Goal: Task Accomplishment & Management: Use online tool/utility

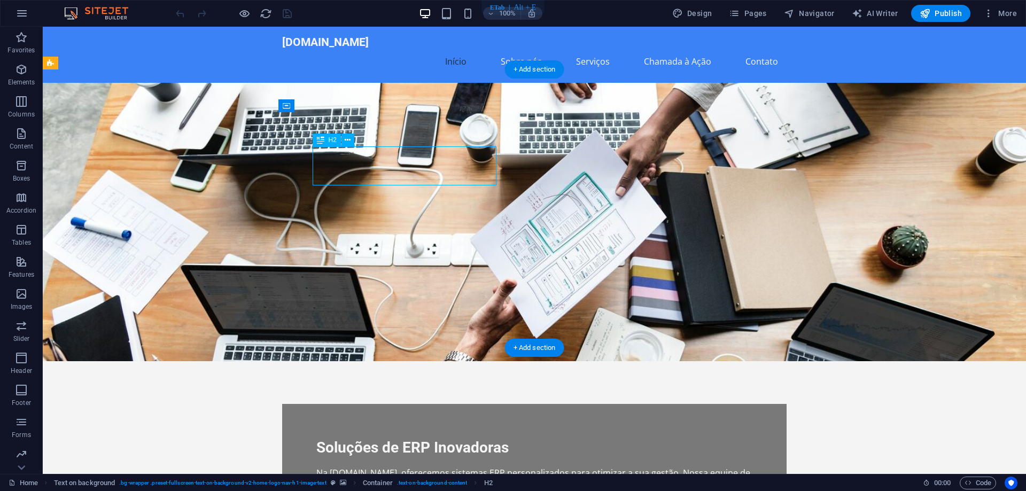
drag, startPoint x: 368, startPoint y: 161, endPoint x: 340, endPoint y: 162, distance: 28.4
click at [340, 438] on div "Soluções de ERP Inovadoras" at bounding box center [535, 447] width 436 height 19
drag, startPoint x: 366, startPoint y: 107, endPoint x: 334, endPoint y: 107, distance: 32.1
click at [336, 108] on figure at bounding box center [535, 222] width 984 height 279
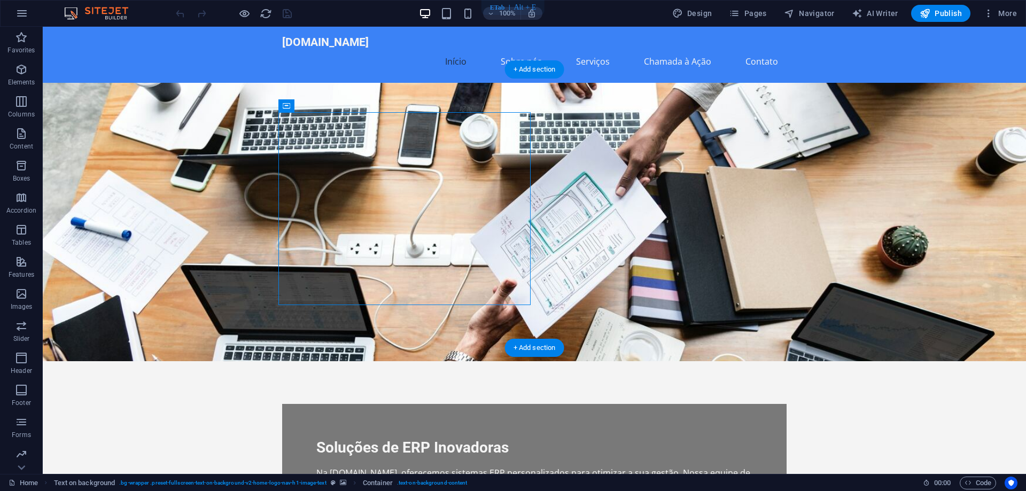
drag, startPoint x: 345, startPoint y: 134, endPoint x: 205, endPoint y: 115, distance: 141.3
click at [333, 105] on icon at bounding box center [333, 106] width 6 height 11
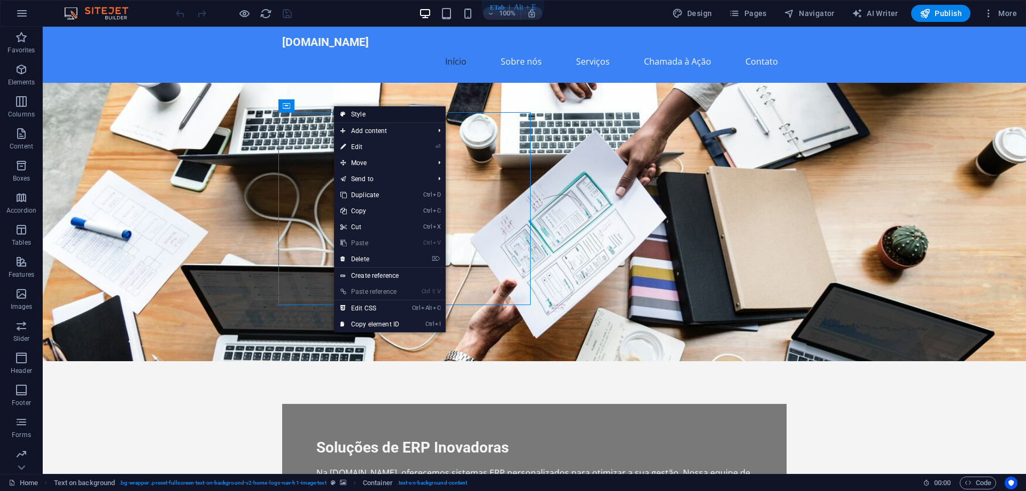
click at [366, 114] on link "Style" at bounding box center [390, 114] width 112 height 16
select select "%"
select select "rem"
select select "px"
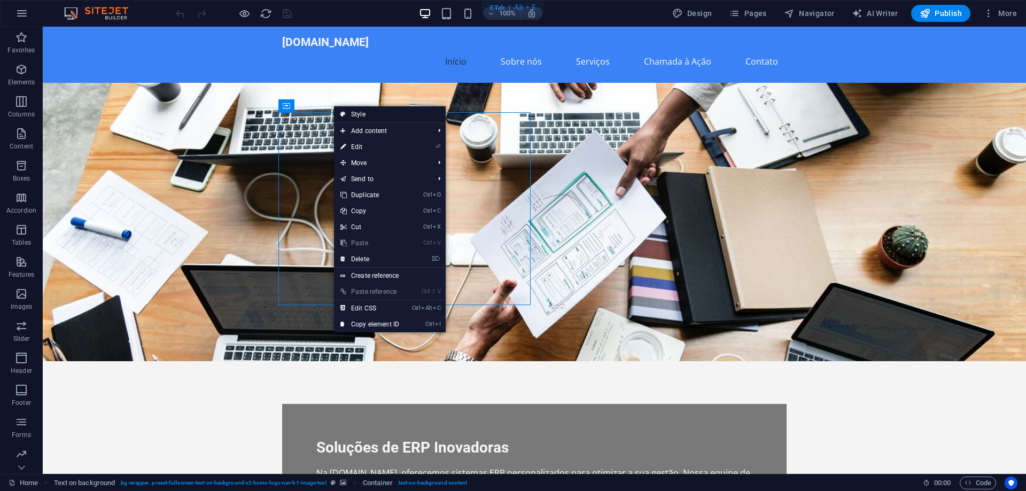
select select "preset-fullscreen-text-on-background-v2-home-logo-nav-h1-image-text"
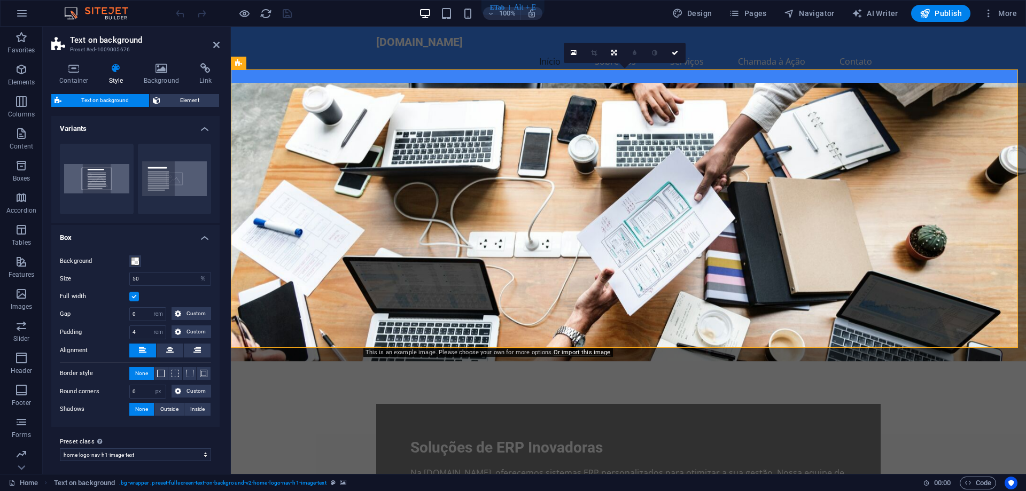
click at [134, 300] on label at bounding box center [134, 297] width 10 height 10
click at [0, 0] on input "Full width" at bounding box center [0, 0] width 0 height 0
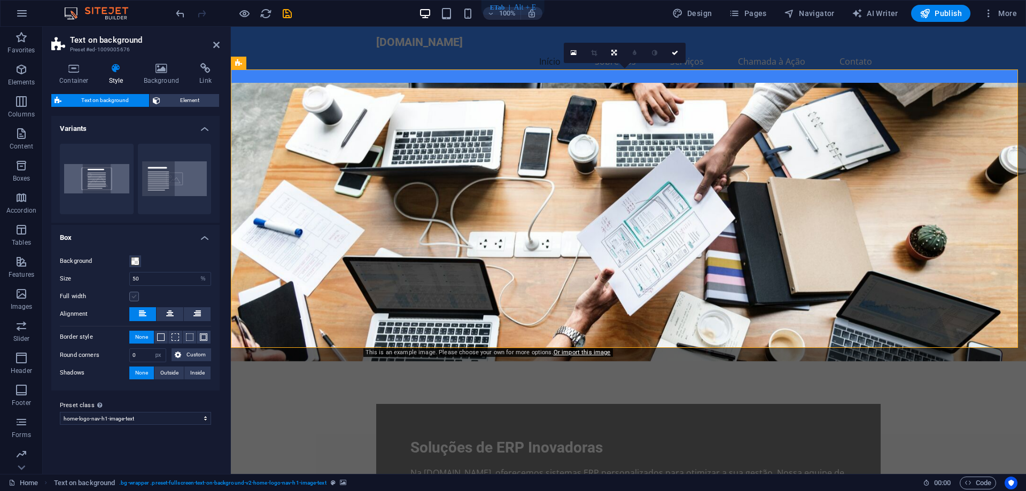
click at [134, 300] on label at bounding box center [134, 297] width 10 height 10
click at [0, 0] on input "Full width" at bounding box center [0, 0] width 0 height 0
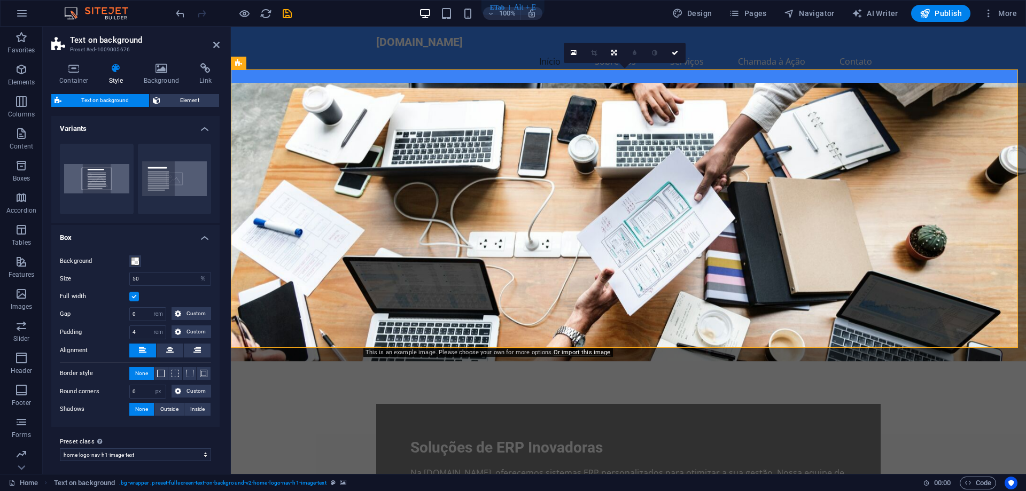
click at [134, 300] on label at bounding box center [134, 297] width 10 height 10
click at [0, 0] on input "Full width" at bounding box center [0, 0] width 0 height 0
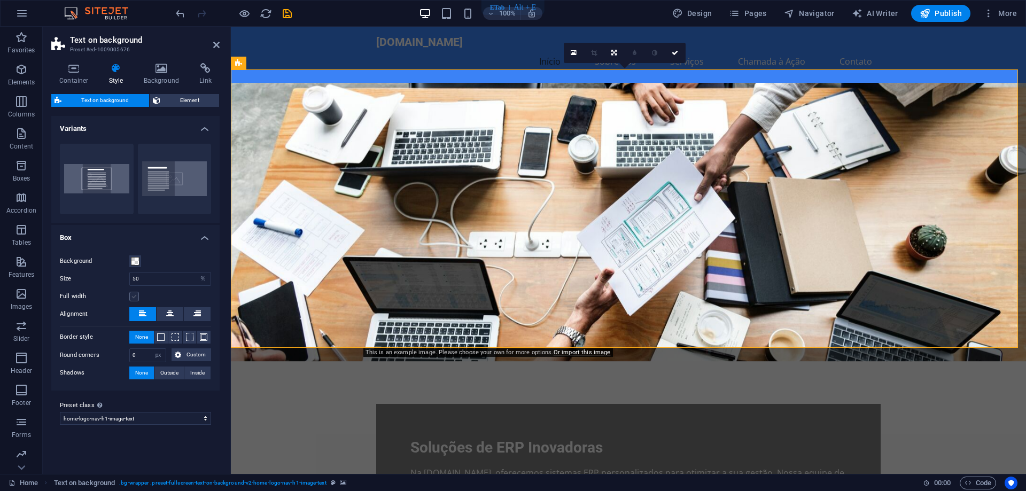
click at [134, 300] on label at bounding box center [134, 297] width 10 height 10
click at [0, 0] on input "Full width" at bounding box center [0, 0] width 0 height 0
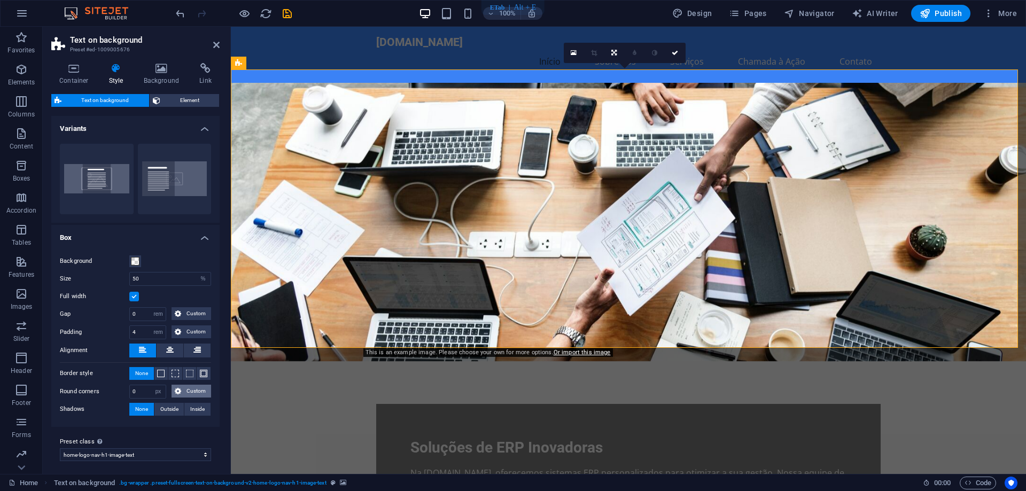
scroll to position [4, 0]
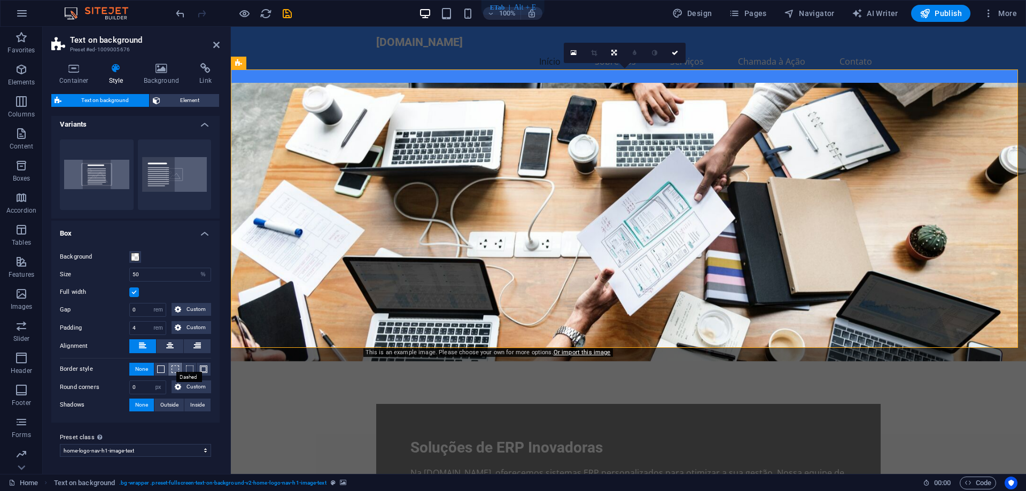
click at [172, 370] on span at bounding box center [175, 369] width 7 height 7
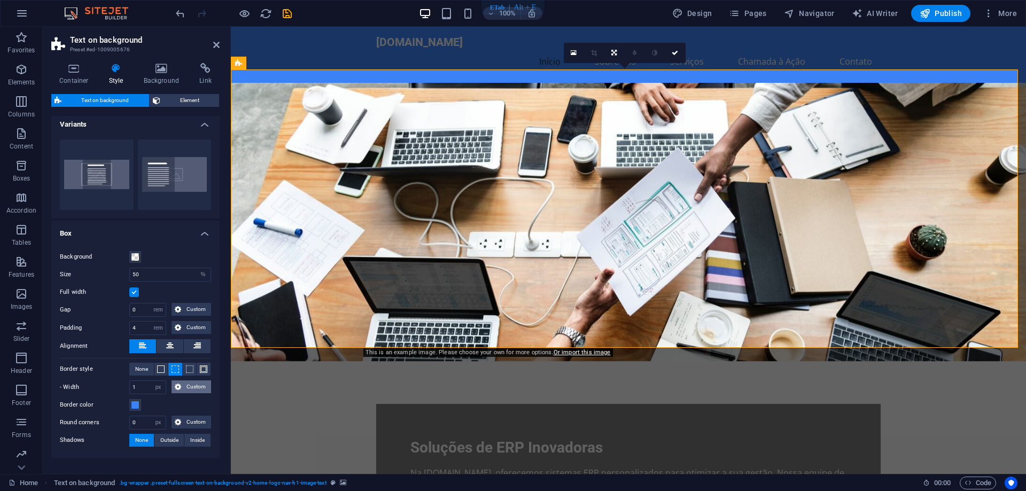
click at [181, 389] on button "Custom" at bounding box center [192, 387] width 40 height 13
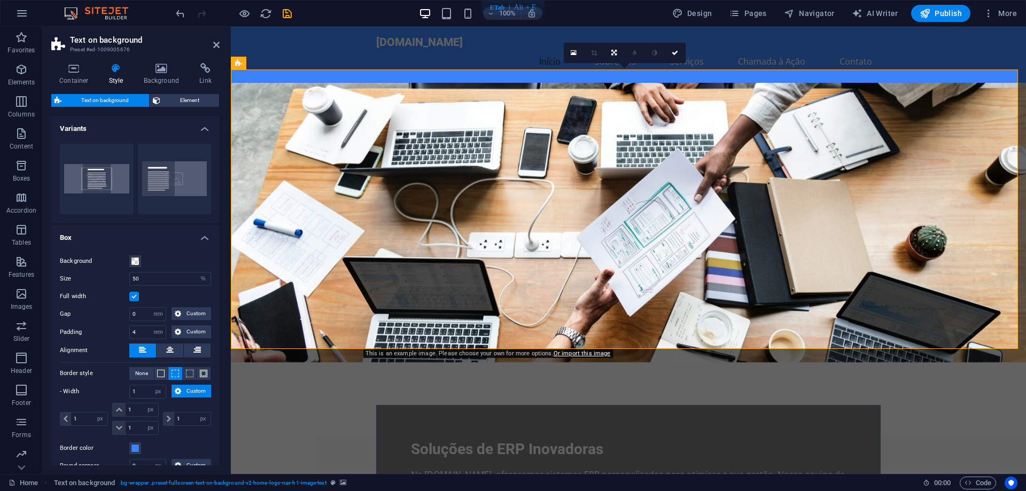
scroll to position [0, 0]
click at [174, 102] on span "Element" at bounding box center [190, 100] width 53 height 13
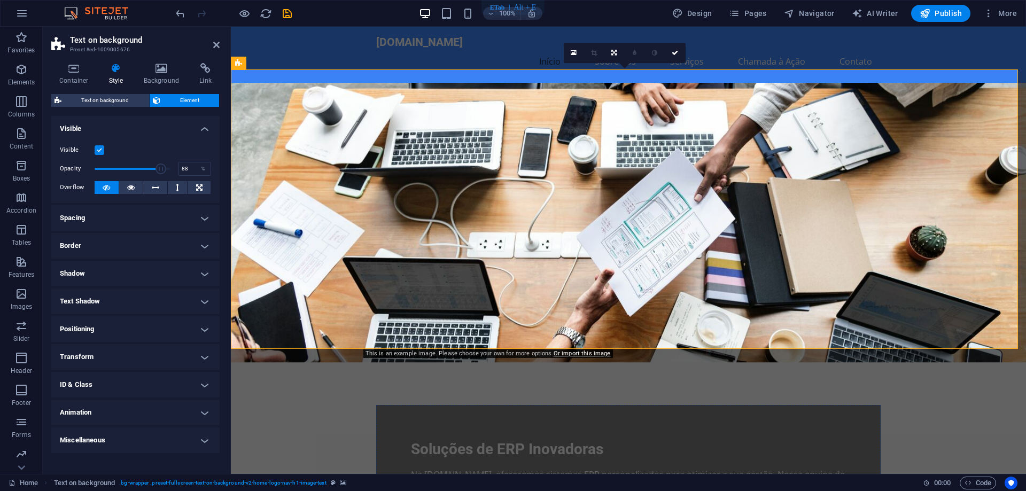
drag, startPoint x: 167, startPoint y: 168, endPoint x: 161, endPoint y: 168, distance: 6.4
click at [161, 168] on span at bounding box center [161, 169] width 11 height 11
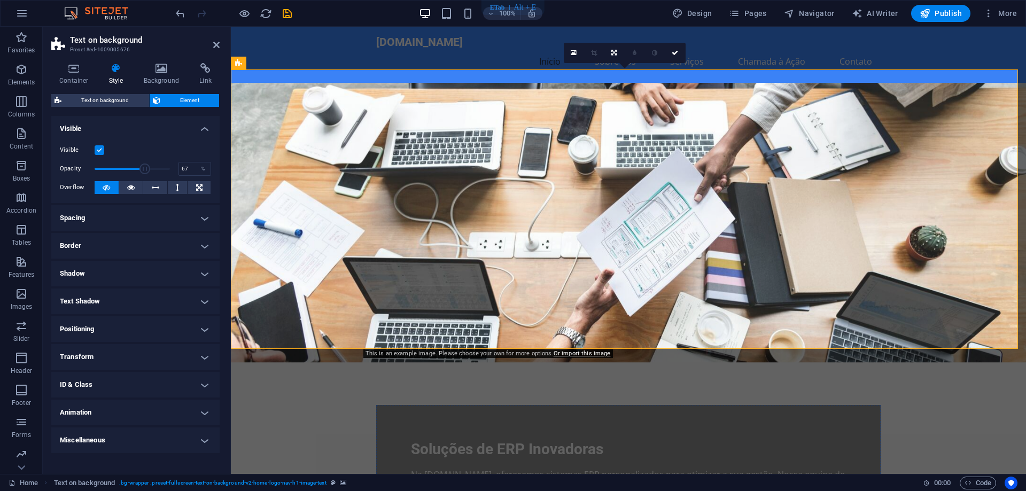
drag, startPoint x: 161, startPoint y: 168, endPoint x: 145, endPoint y: 168, distance: 16.0
click at [145, 168] on span at bounding box center [145, 169] width 11 height 11
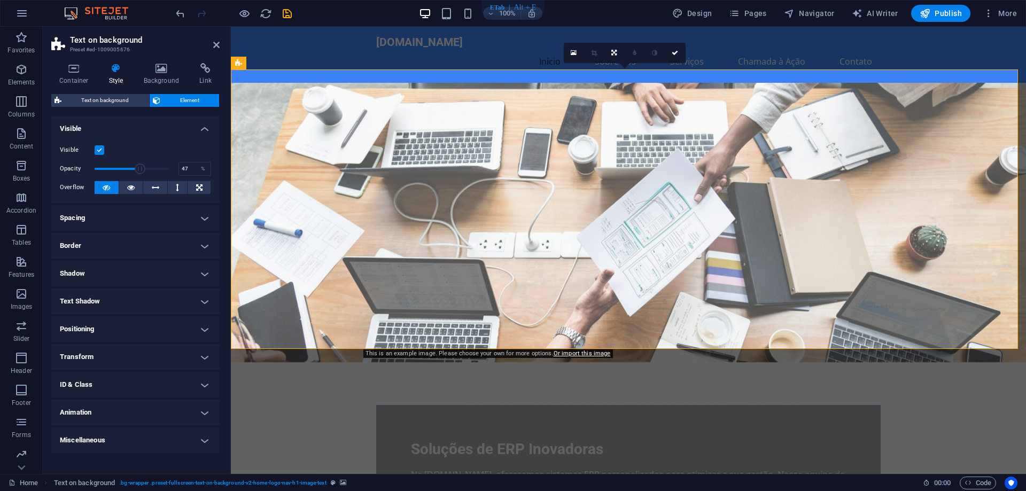
drag, startPoint x: 145, startPoint y: 168, endPoint x: 130, endPoint y: 168, distance: 15.0
click at [135, 168] on span at bounding box center [140, 169] width 11 height 11
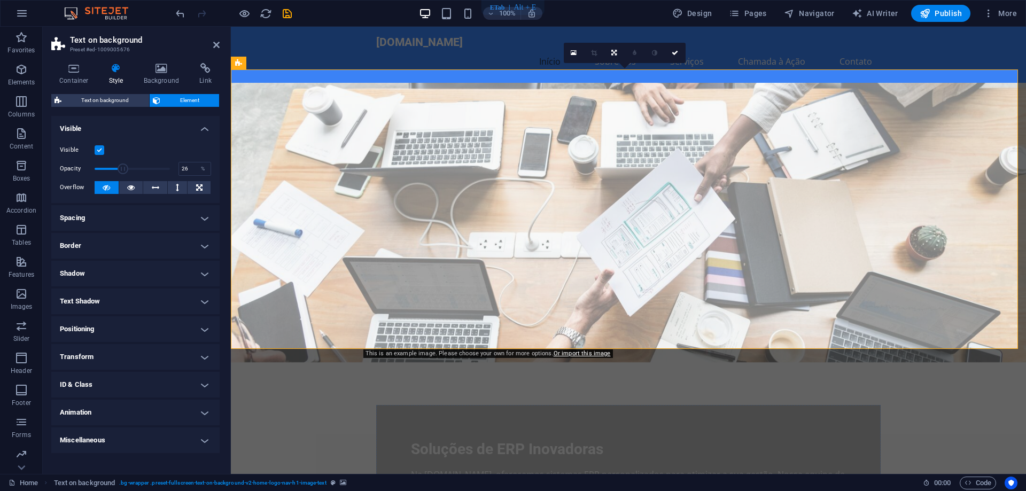
drag, startPoint x: 130, startPoint y: 168, endPoint x: 114, endPoint y: 169, distance: 16.0
click at [118, 169] on span at bounding box center [123, 169] width 11 height 11
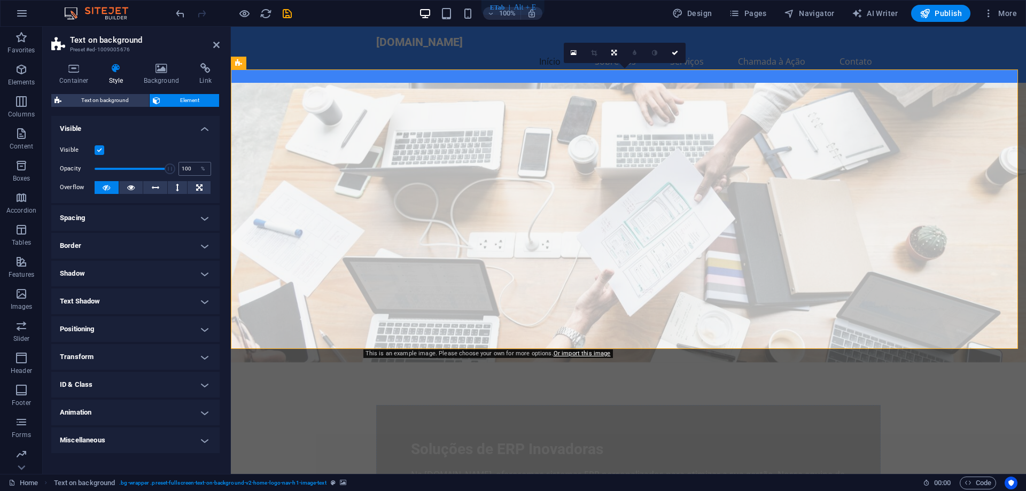
drag, startPoint x: 114, startPoint y: 169, endPoint x: 182, endPoint y: 166, distance: 68.5
click at [182, 166] on div "Opacity 100 %" at bounding box center [135, 169] width 151 height 16
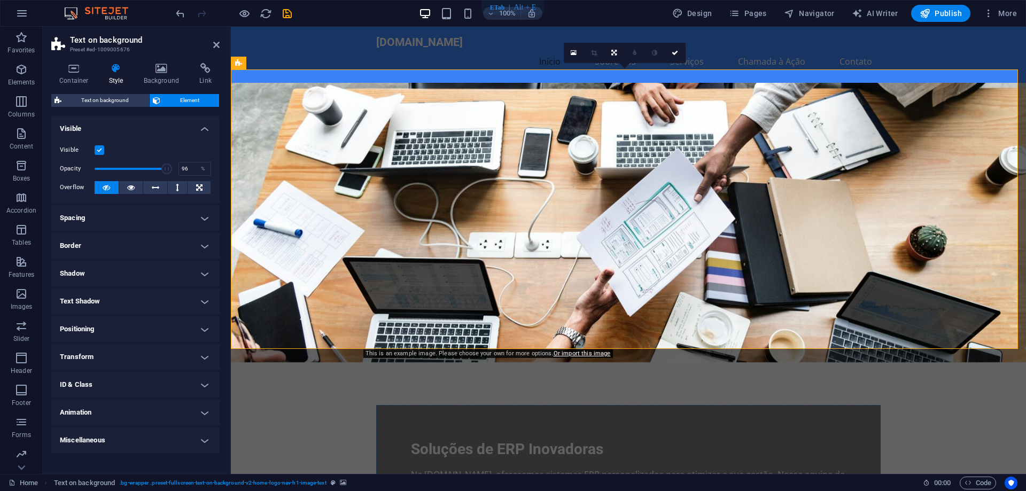
type input "94"
click at [165, 169] on span at bounding box center [165, 169] width 11 height 11
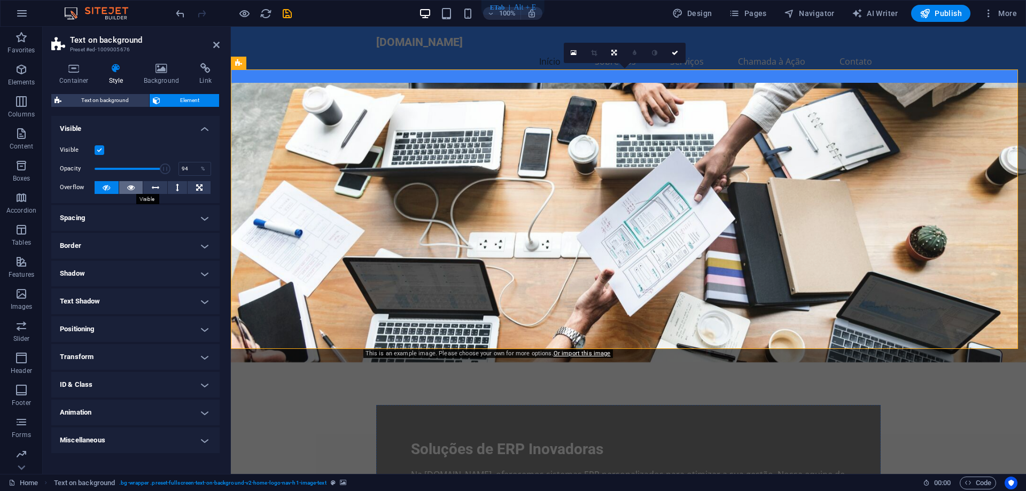
click at [132, 189] on icon at bounding box center [130, 187] width 7 height 13
click at [109, 188] on icon at bounding box center [106, 187] width 7 height 13
click at [99, 150] on label at bounding box center [100, 150] width 10 height 10
click at [0, 0] on input "Visible" at bounding box center [0, 0] width 0 height 0
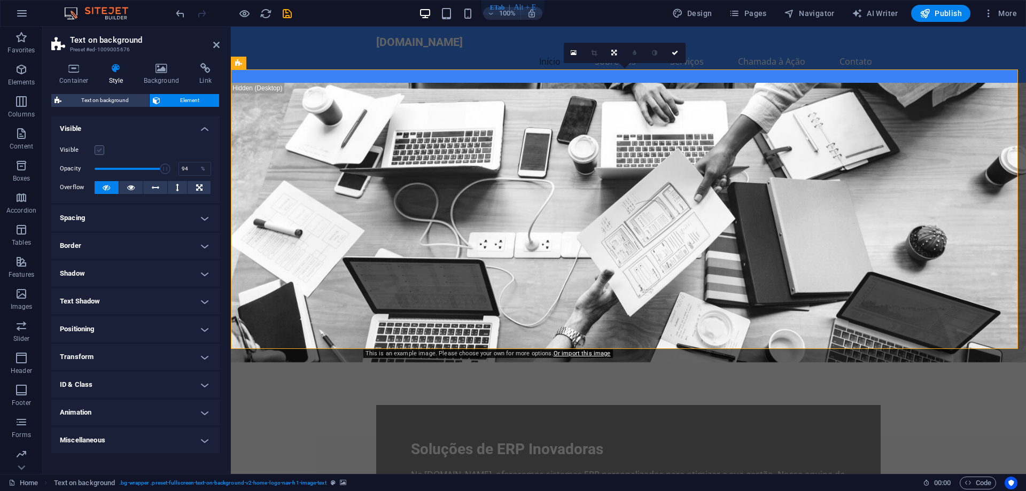
click at [99, 150] on label at bounding box center [100, 150] width 10 height 10
click at [0, 0] on input "Visible" at bounding box center [0, 0] width 0 height 0
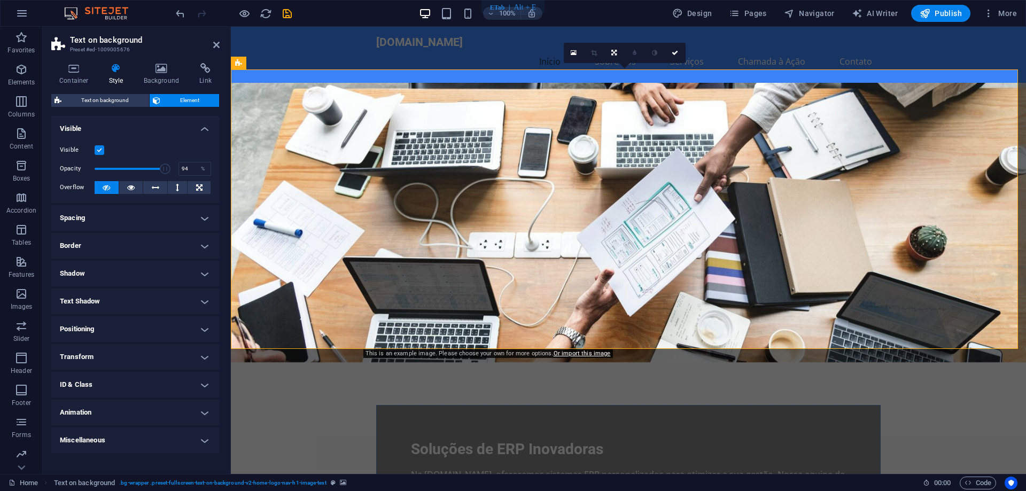
click at [99, 150] on label at bounding box center [100, 150] width 10 height 10
click at [0, 0] on input "Visible" at bounding box center [0, 0] width 0 height 0
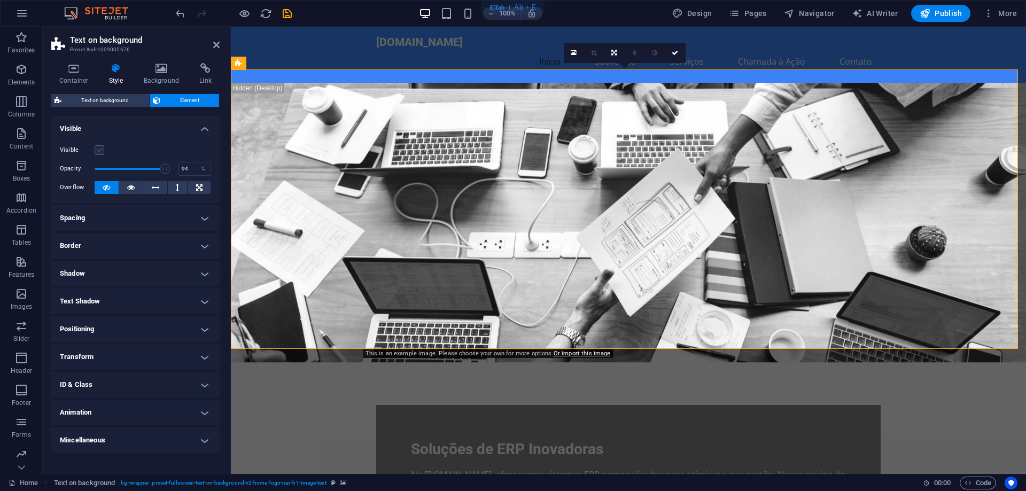
click at [99, 150] on label at bounding box center [100, 150] width 10 height 10
click at [0, 0] on input "Visible" at bounding box center [0, 0] width 0 height 0
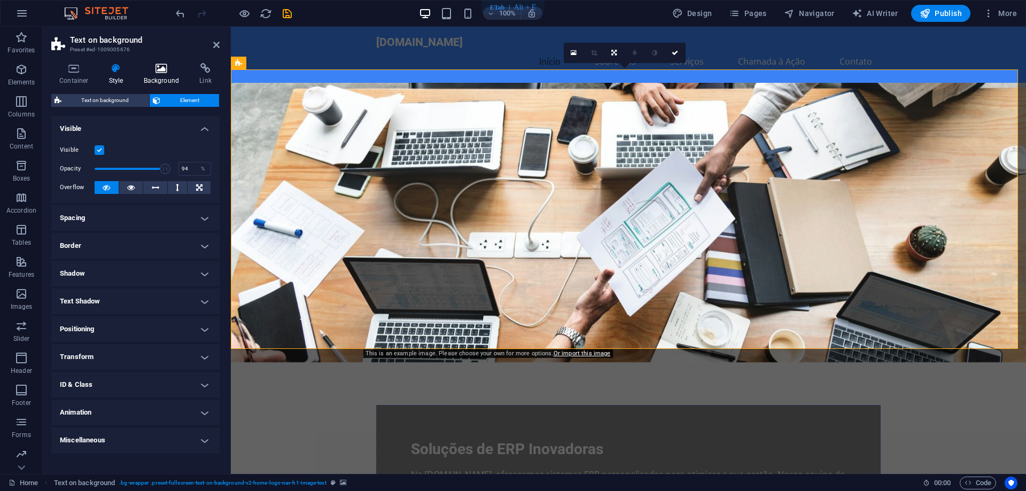
click at [166, 63] on icon at bounding box center [162, 68] width 52 height 11
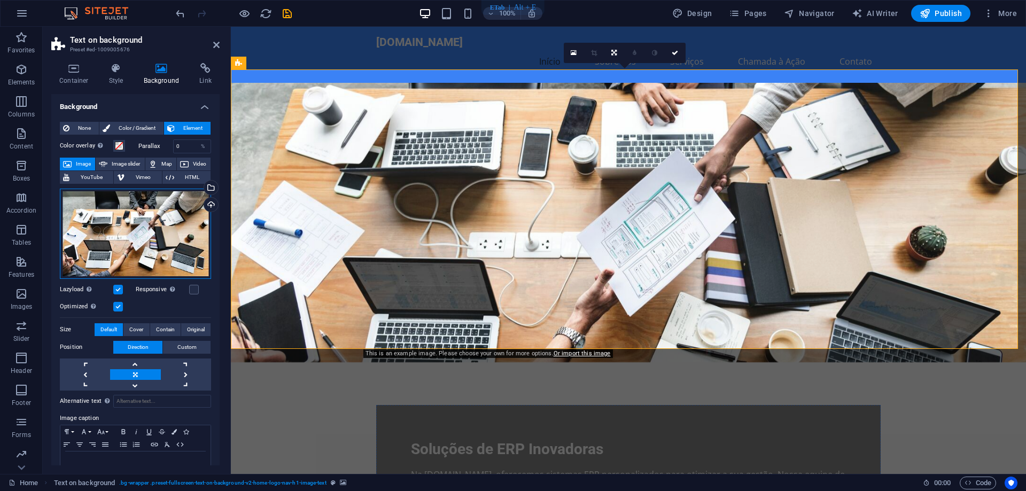
click at [175, 230] on div "Drag files here, click to choose files or select files from Files or our free s…" at bounding box center [135, 234] width 151 height 90
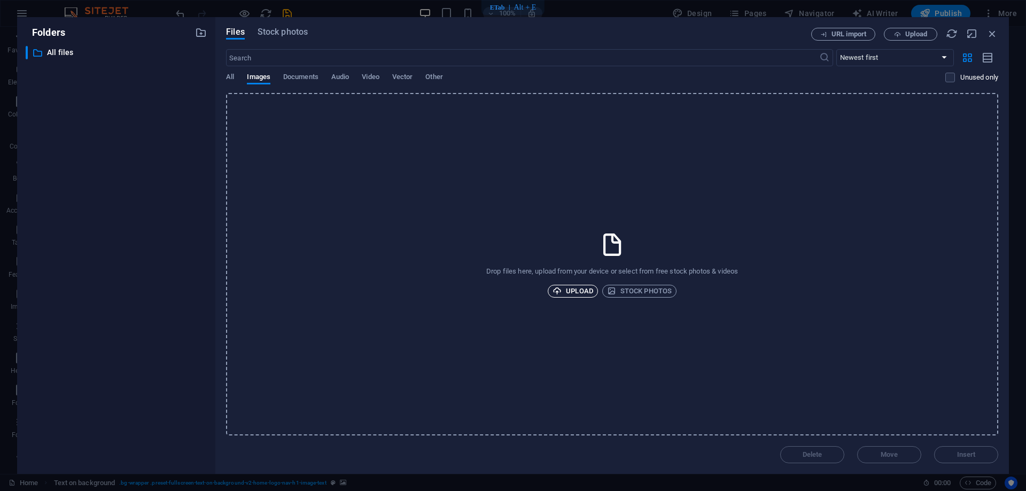
click at [582, 291] on span "Upload" at bounding box center [573, 291] width 41 height 13
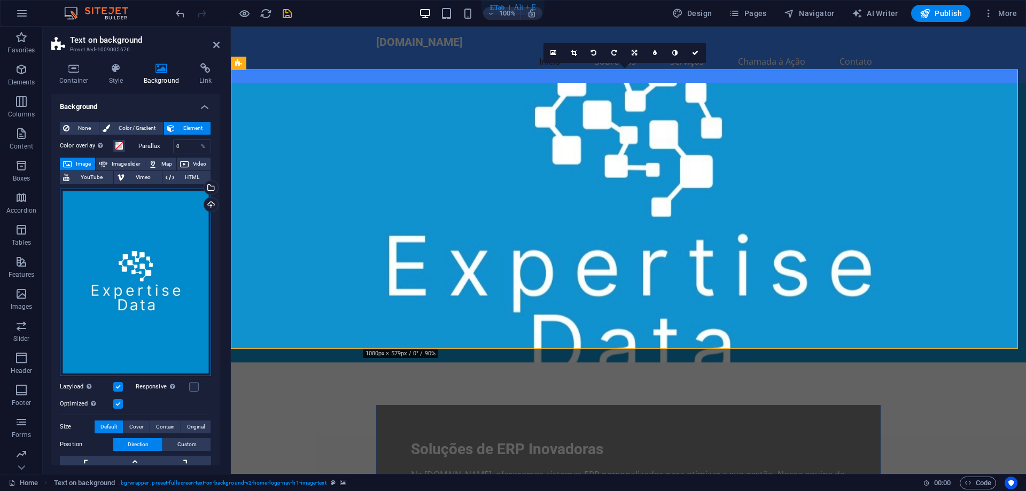
drag, startPoint x: 167, startPoint y: 289, endPoint x: 166, endPoint y: 268, distance: 20.9
click at [166, 268] on div "Drag files here, click to choose files or select files from Files or our free s…" at bounding box center [135, 283] width 151 height 188
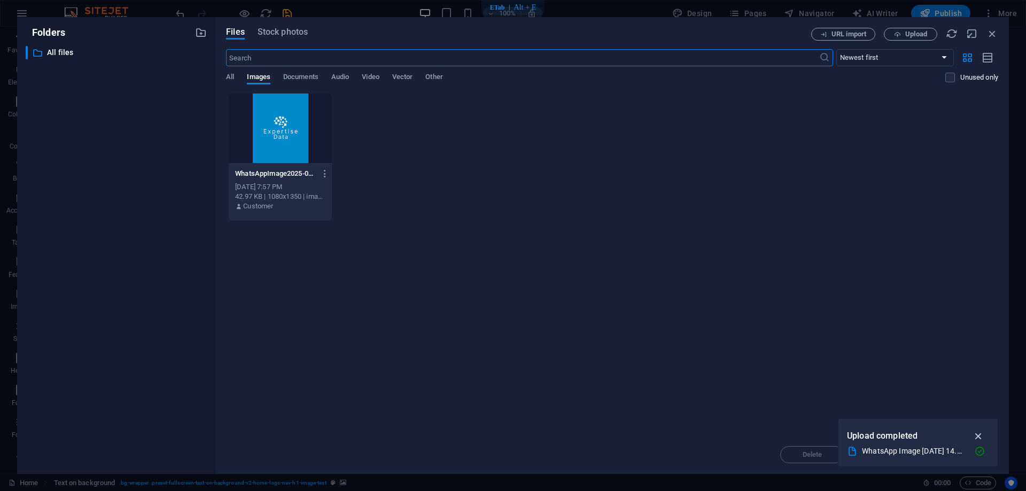
click at [980, 437] on icon "button" at bounding box center [979, 436] width 12 height 12
click at [992, 36] on icon "button" at bounding box center [993, 34] width 12 height 12
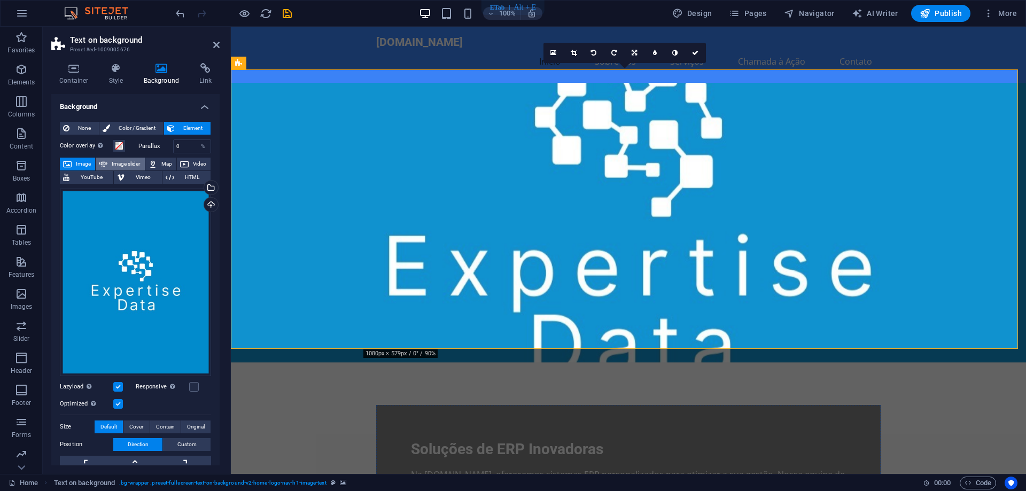
click at [127, 164] on span "Image slider" at bounding box center [126, 164] width 30 height 13
select select "ms"
select select "s"
select select "progressive"
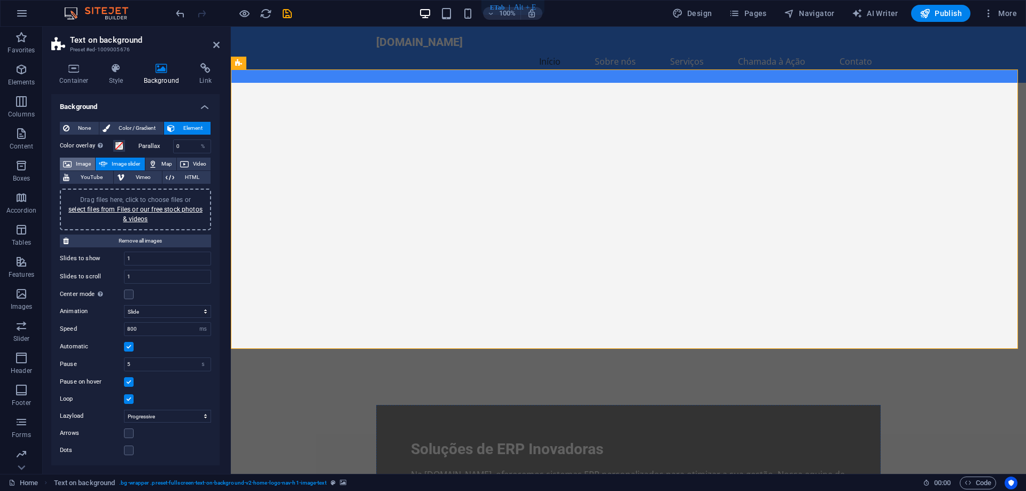
click at [83, 165] on span "Image" at bounding box center [83, 164] width 17 height 13
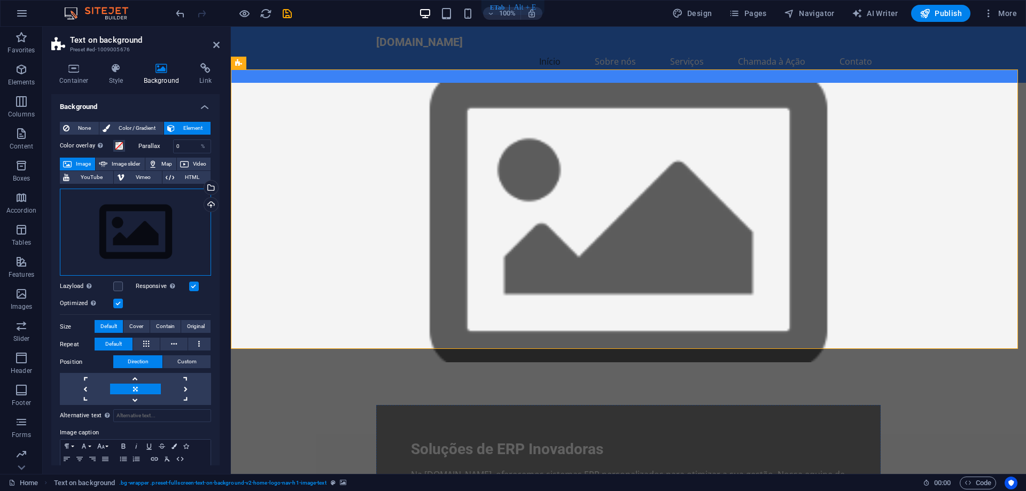
click at [148, 249] on div "Drag files here, click to choose files or select files from Files or our free s…" at bounding box center [135, 233] width 151 height 88
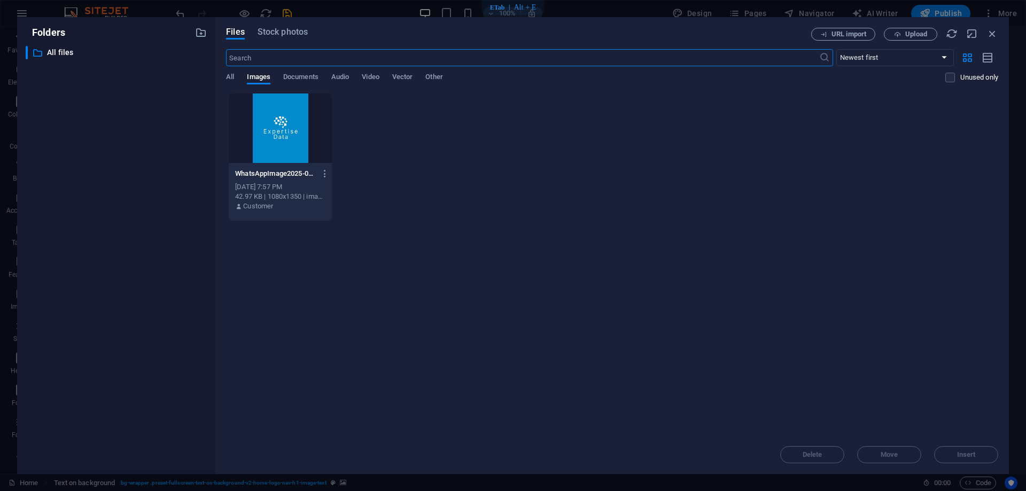
click at [294, 132] on div at bounding box center [280, 129] width 103 height 70
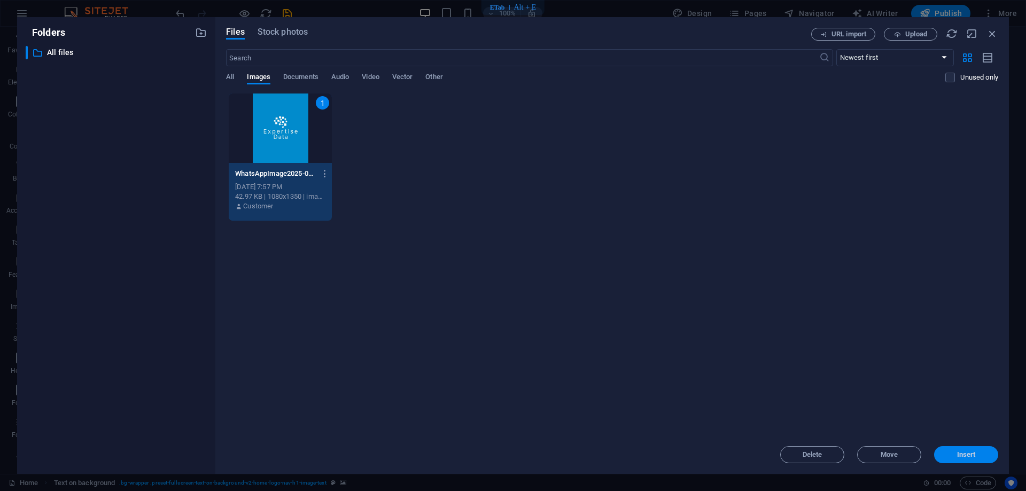
click at [948, 452] on span "Insert" at bounding box center [967, 455] width 56 height 6
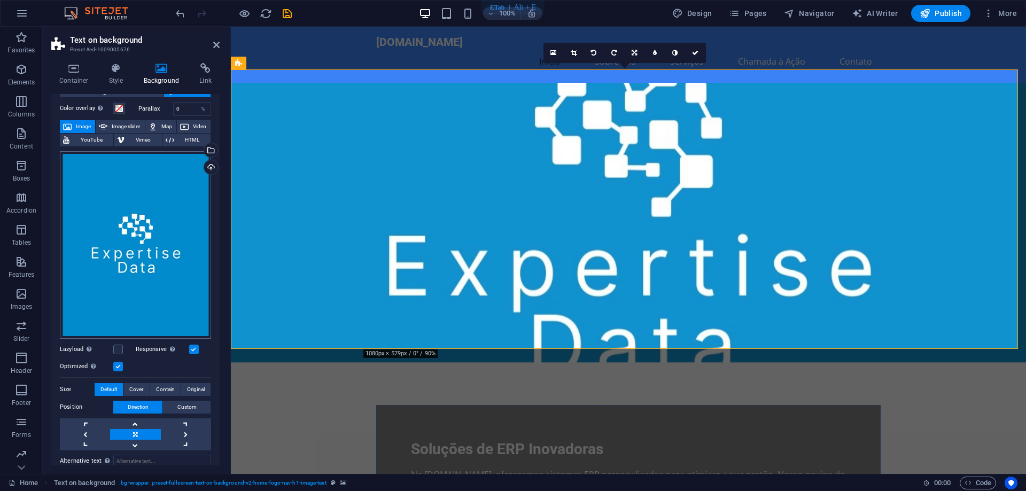
scroll to position [53, 0]
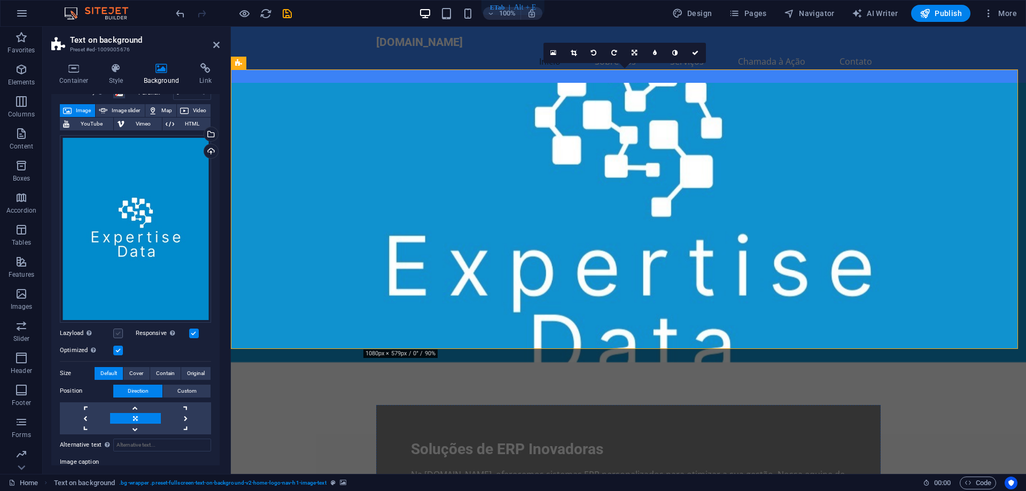
click at [119, 331] on label at bounding box center [118, 334] width 10 height 10
click at [0, 0] on input "Lazyload Loading images after the page loads improves page speed." at bounding box center [0, 0] width 0 height 0
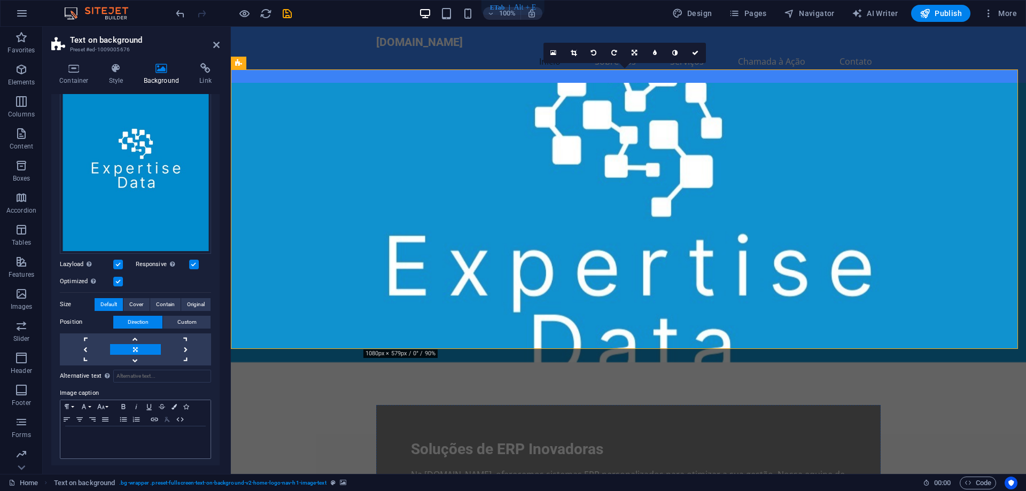
scroll to position [0, 0]
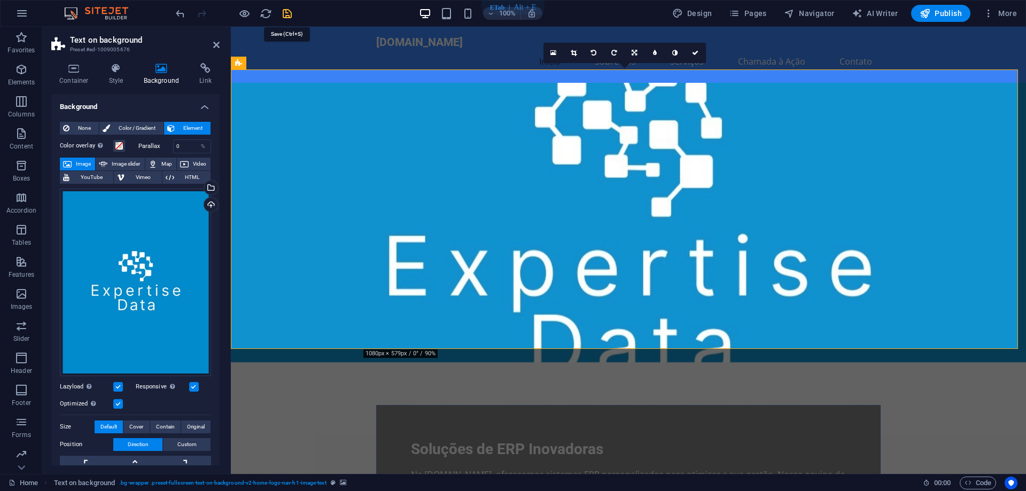
click at [285, 14] on icon "save" at bounding box center [287, 13] width 12 height 12
checkbox input "false"
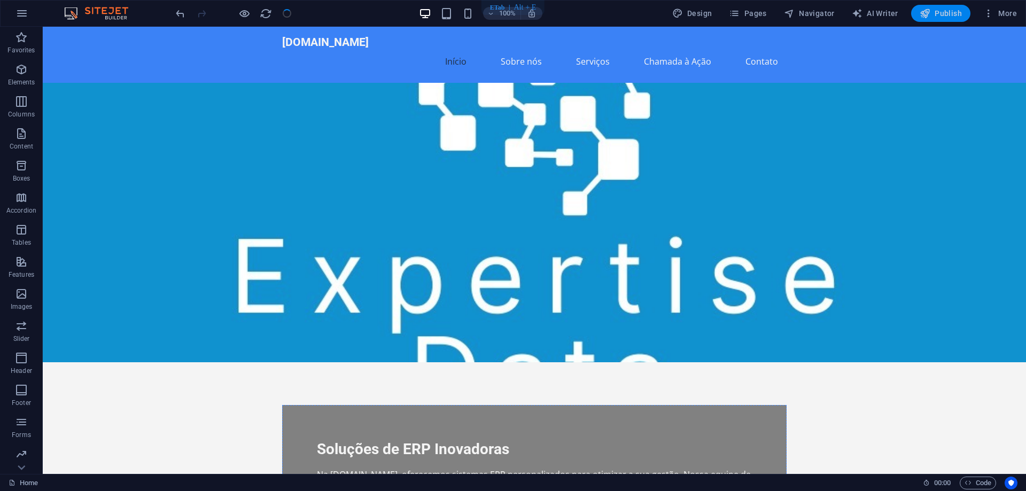
click at [941, 12] on span "Publish" at bounding box center [941, 13] width 42 height 11
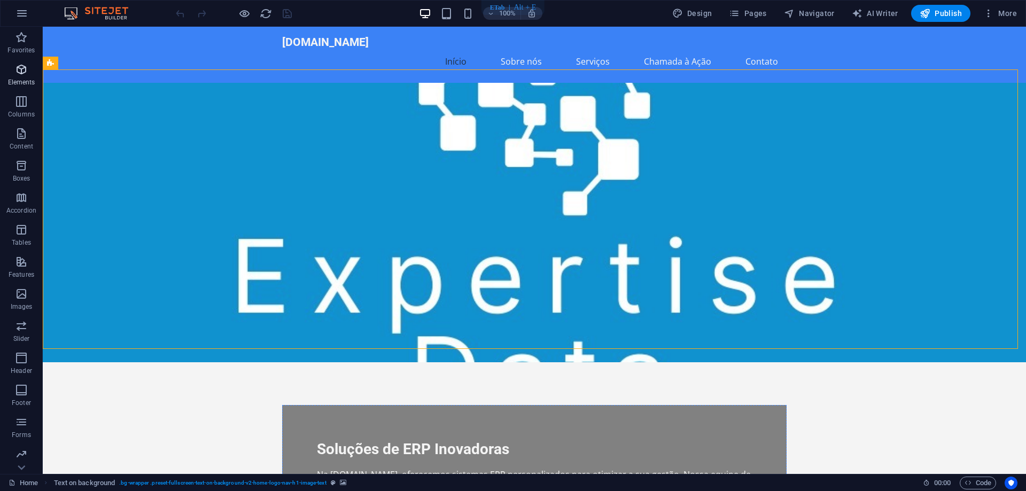
click at [24, 64] on icon "button" at bounding box center [21, 69] width 13 height 13
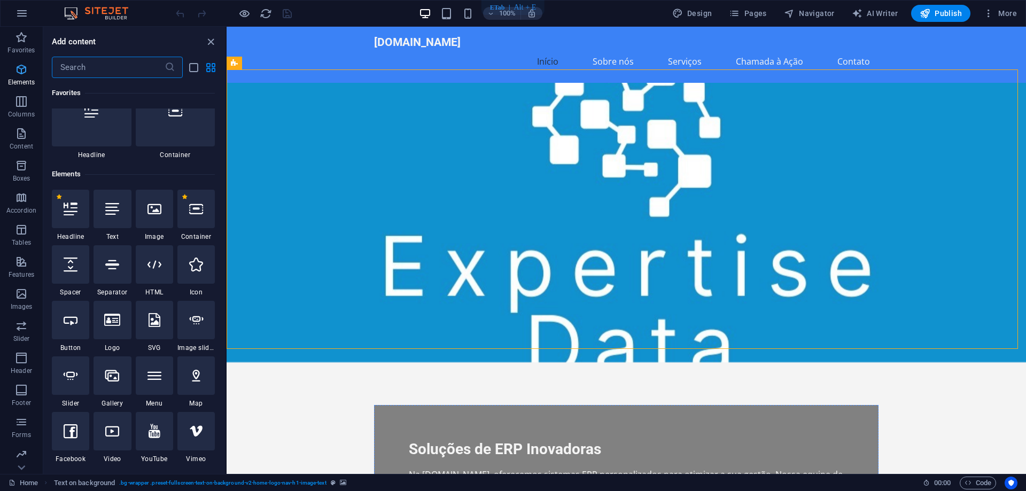
scroll to position [114, 0]
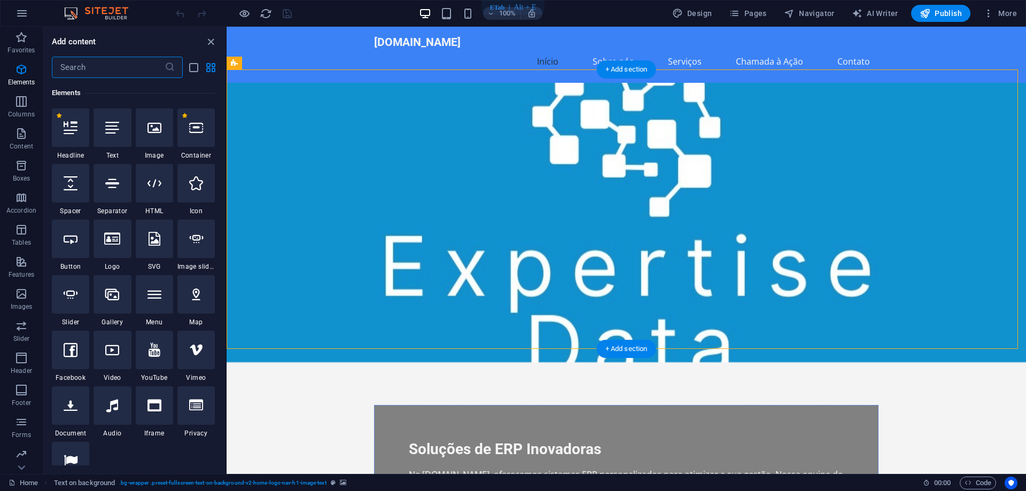
click at [322, 223] on figure at bounding box center [627, 223] width 800 height 280
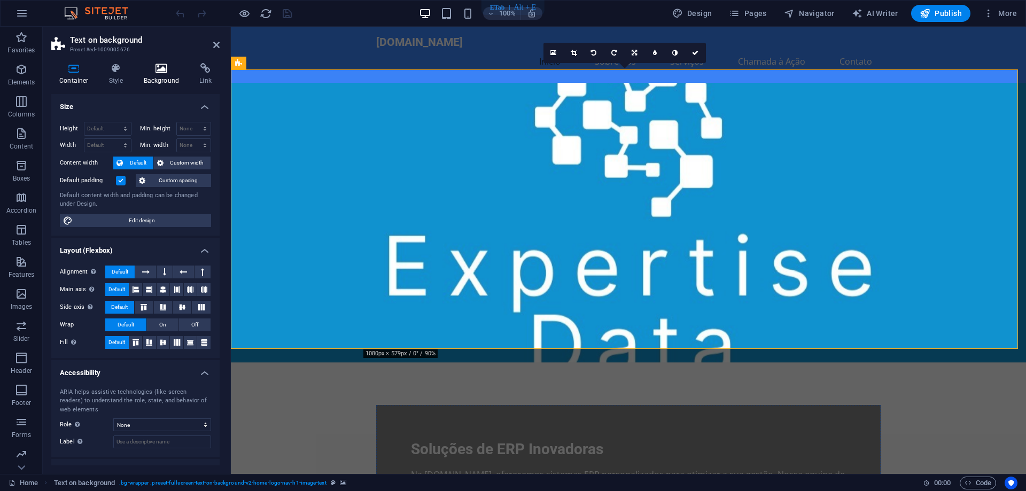
click at [160, 72] on icon at bounding box center [162, 68] width 52 height 11
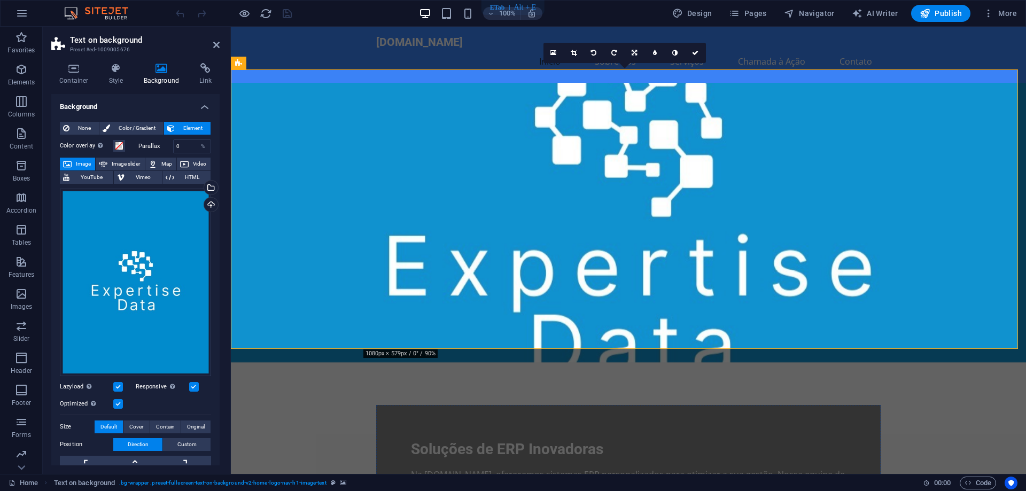
click at [86, 162] on span "Image" at bounding box center [83, 164] width 17 height 13
click at [135, 254] on div "Drag files here, click to choose files or select files from Files or our free s…" at bounding box center [135, 283] width 151 height 188
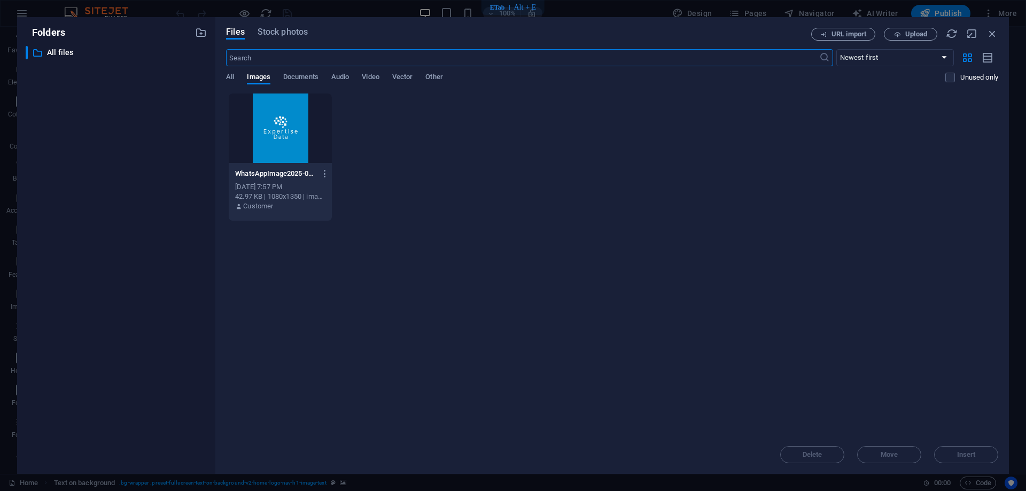
click at [276, 198] on div "42.97 KB | 1080x1350 | image/jpeg" at bounding box center [280, 197] width 90 height 10
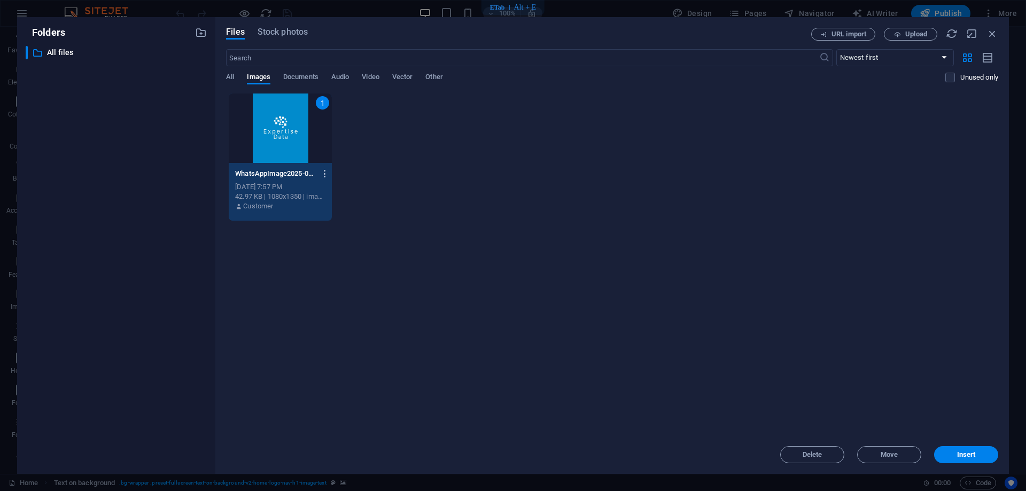
click at [328, 174] on icon "button" at bounding box center [325, 174] width 10 height 10
click at [407, 247] on div at bounding box center [513, 245] width 1026 height 491
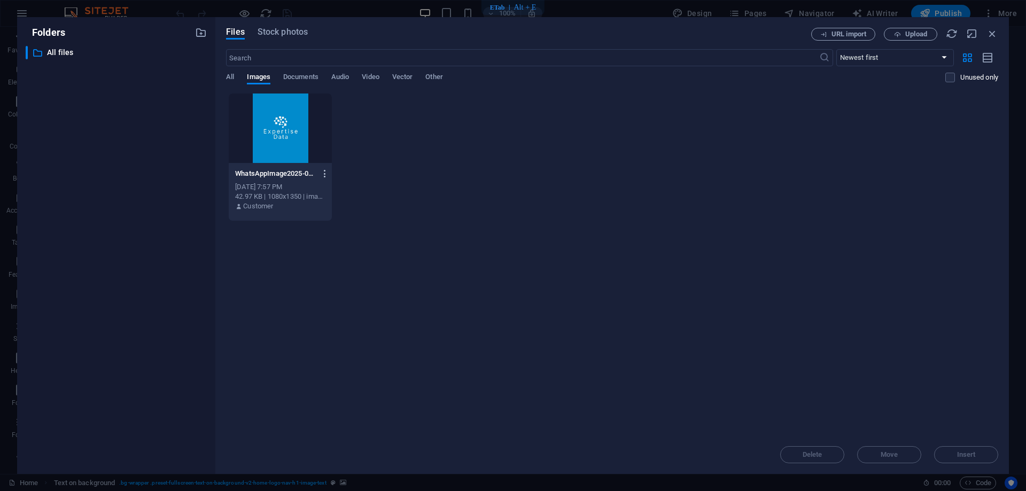
click at [325, 174] on icon "button" at bounding box center [325, 174] width 10 height 10
click at [326, 381] on h6 "Delete" at bounding box center [330, 381] width 45 height 13
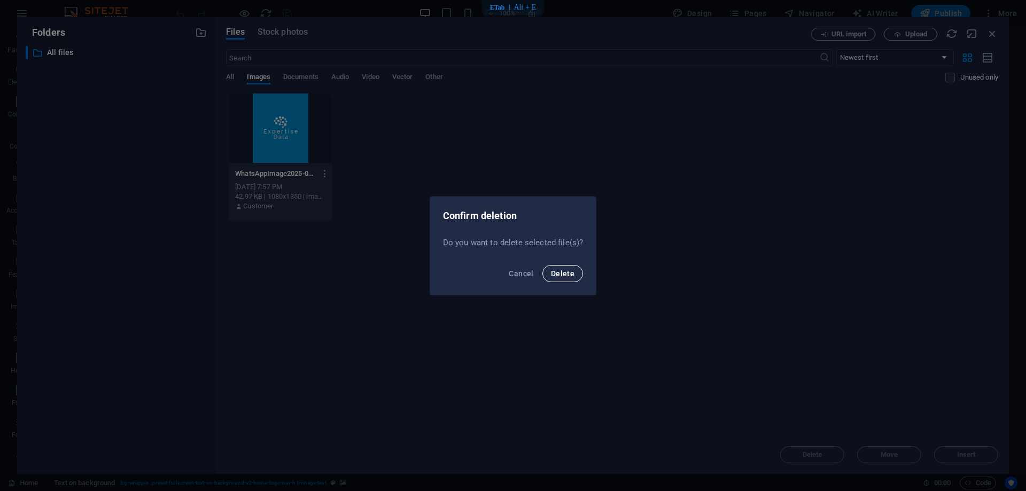
click at [561, 272] on span "Delete" at bounding box center [563, 273] width 24 height 9
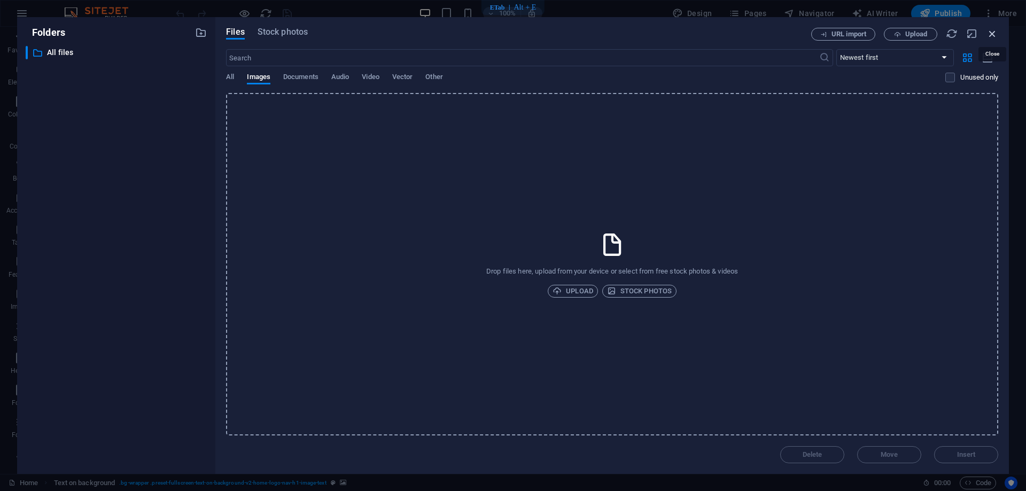
click at [996, 36] on icon "button" at bounding box center [993, 34] width 12 height 12
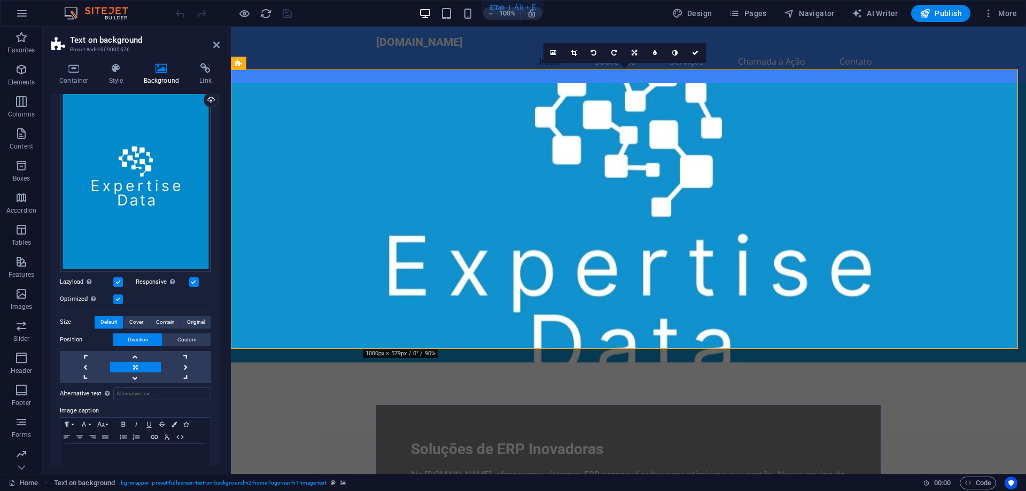
scroll to position [107, 0]
click at [143, 183] on div "Drag files here, click to choose files or select files from Files or our free s…" at bounding box center [135, 176] width 151 height 188
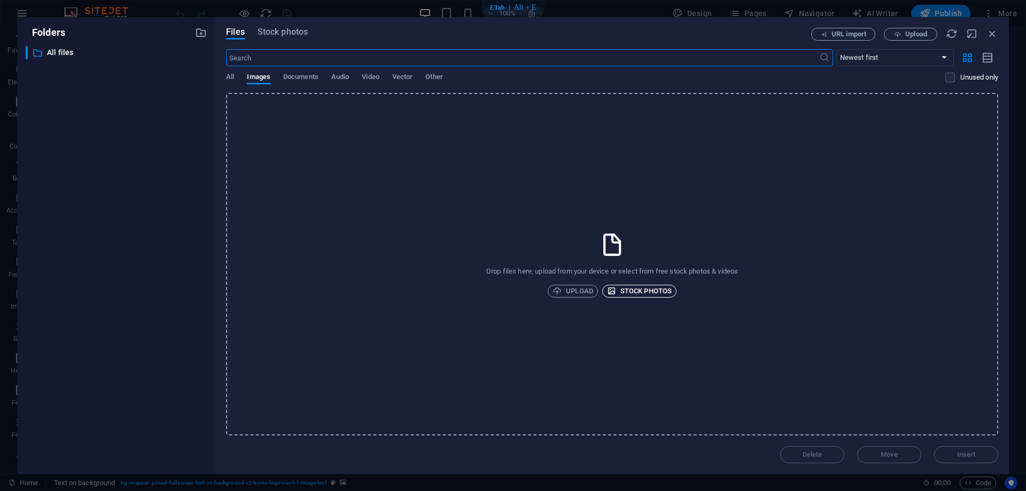
click at [630, 290] on span "Stock photos" at bounding box center [639, 291] width 65 height 13
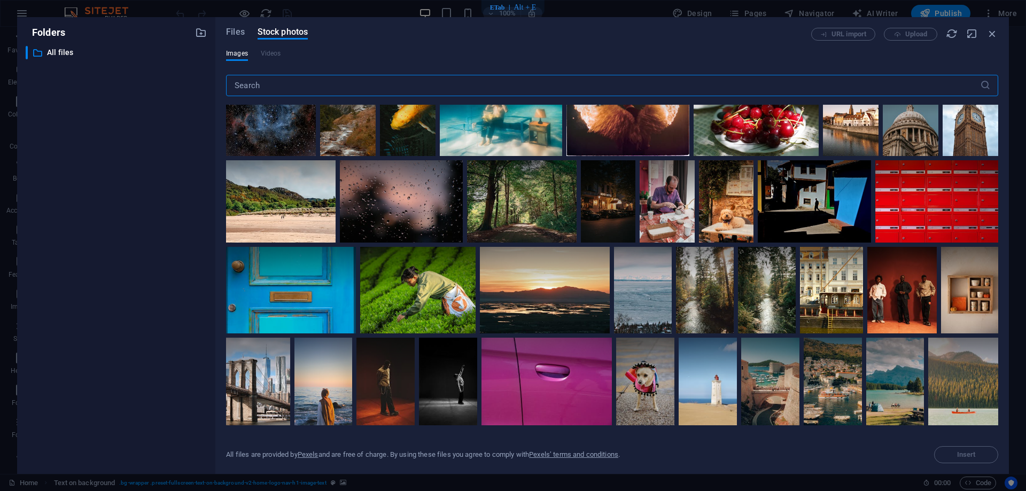
scroll to position [748, 0]
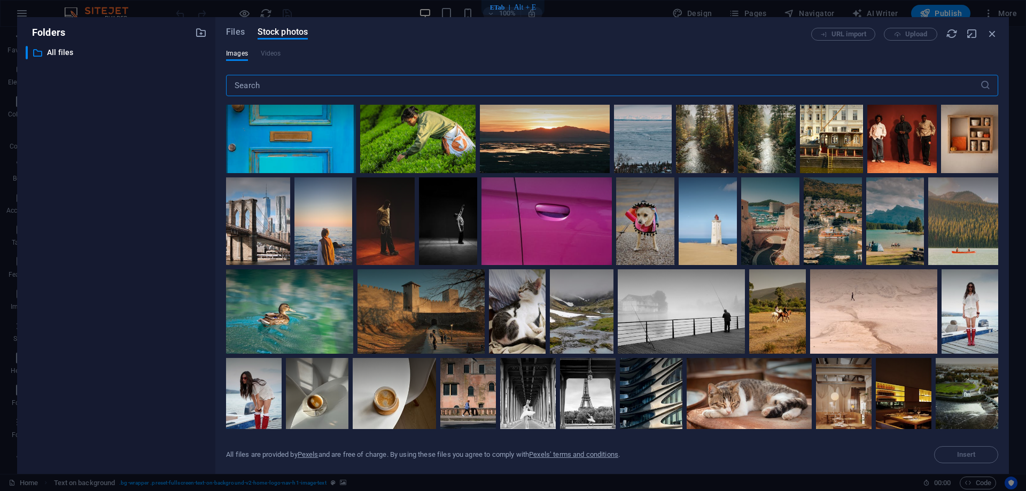
click at [389, 83] on input "text" at bounding box center [603, 85] width 754 height 21
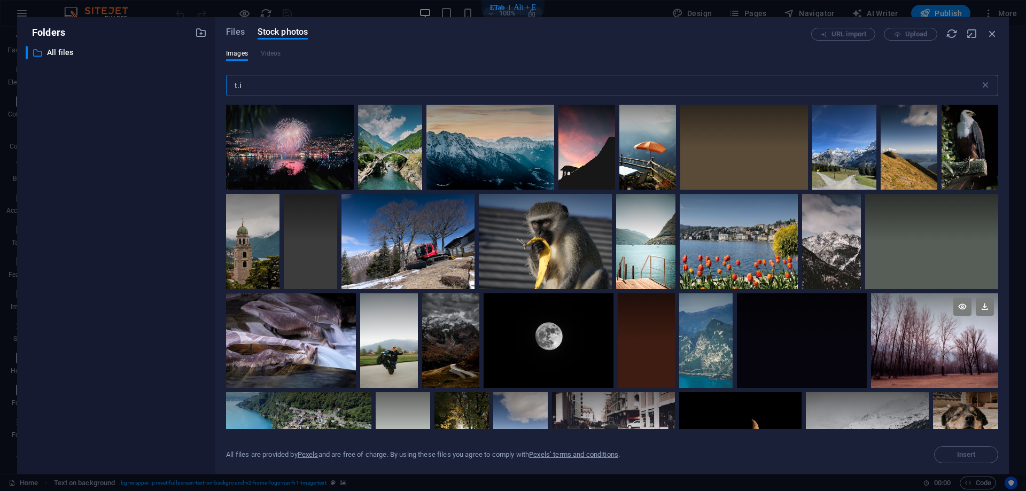
type input "t.i"
click at [928, 341] on div at bounding box center [934, 341] width 127 height 95
click at [882, 374] on icon at bounding box center [882, 376] width 17 height 17
click at [883, 374] on div at bounding box center [934, 341] width 127 height 95
click at [966, 454] on span "Insert" at bounding box center [967, 455] width 19 height 6
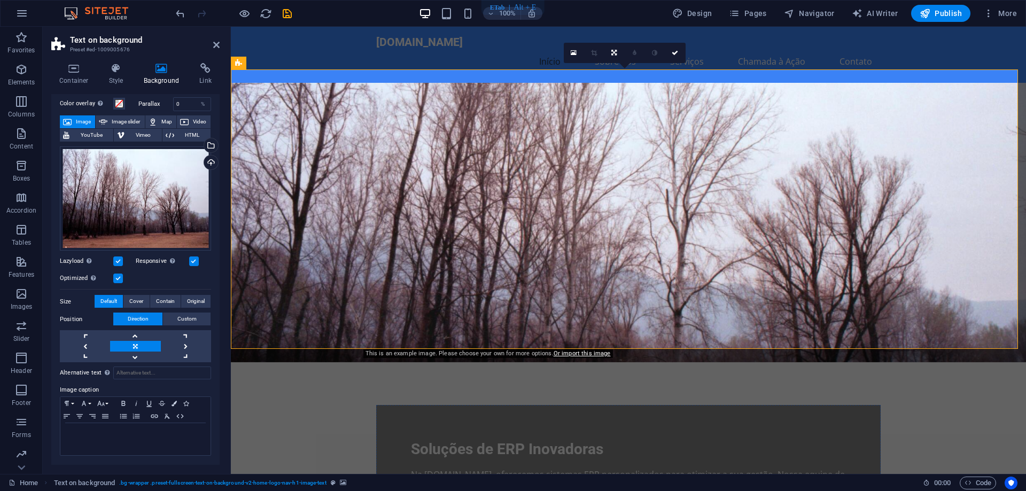
scroll to position [41, 0]
drag, startPoint x: 710, startPoint y: 249, endPoint x: 708, endPoint y: 212, distance: 36.4
click at [708, 212] on figure at bounding box center [629, 223] width 796 height 280
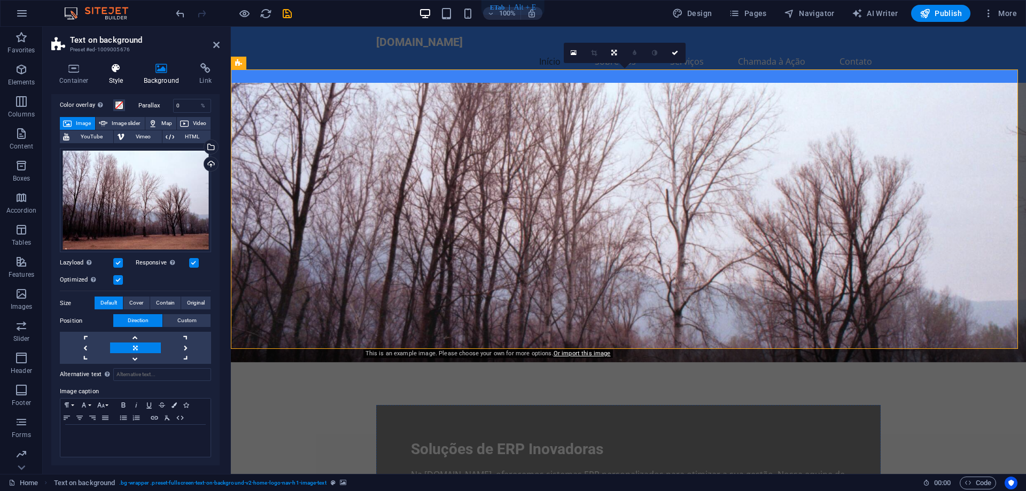
click at [119, 65] on icon at bounding box center [116, 68] width 30 height 11
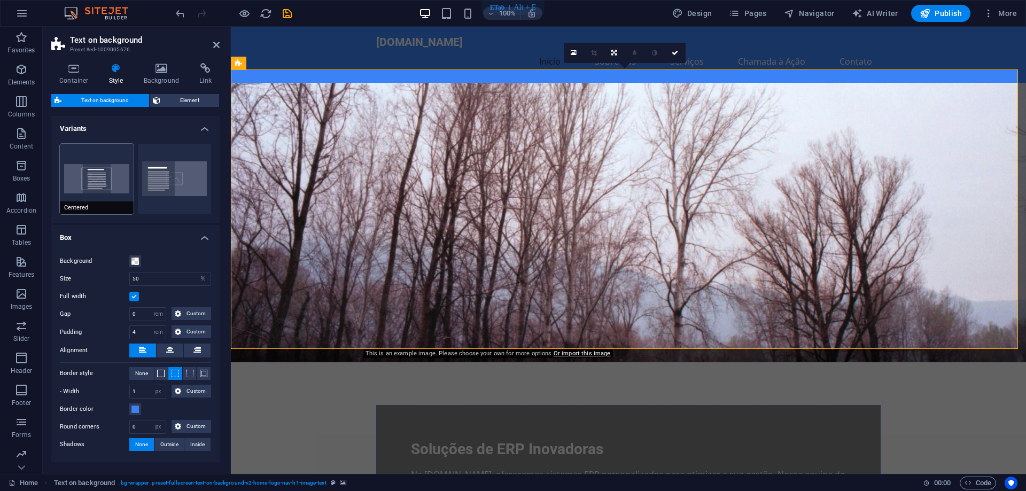
click at [100, 177] on button "Centered" at bounding box center [97, 179] width 74 height 71
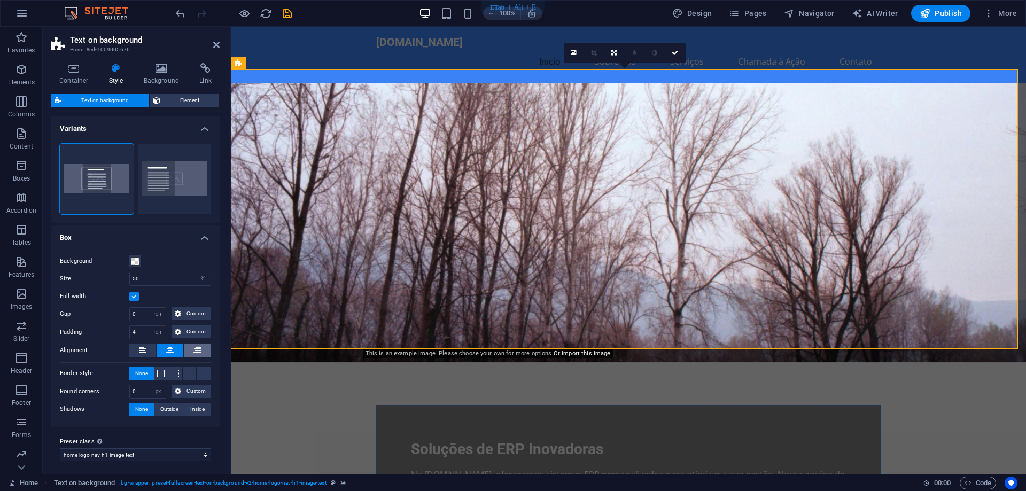
click at [194, 352] on icon at bounding box center [197, 350] width 7 height 13
click at [171, 348] on icon at bounding box center [169, 350] width 7 height 13
click at [178, 98] on span "Element" at bounding box center [190, 100] width 53 height 13
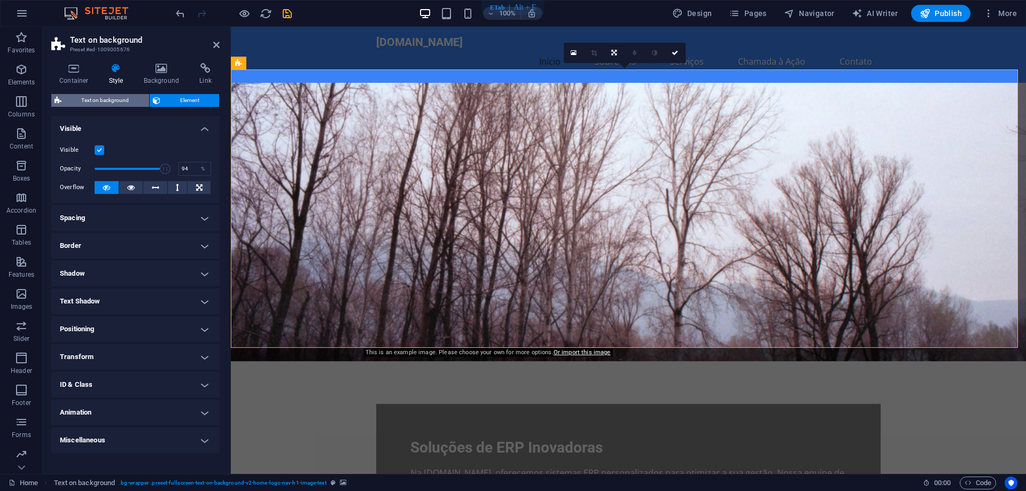
click at [123, 97] on span "Text on background" at bounding box center [105, 100] width 81 height 13
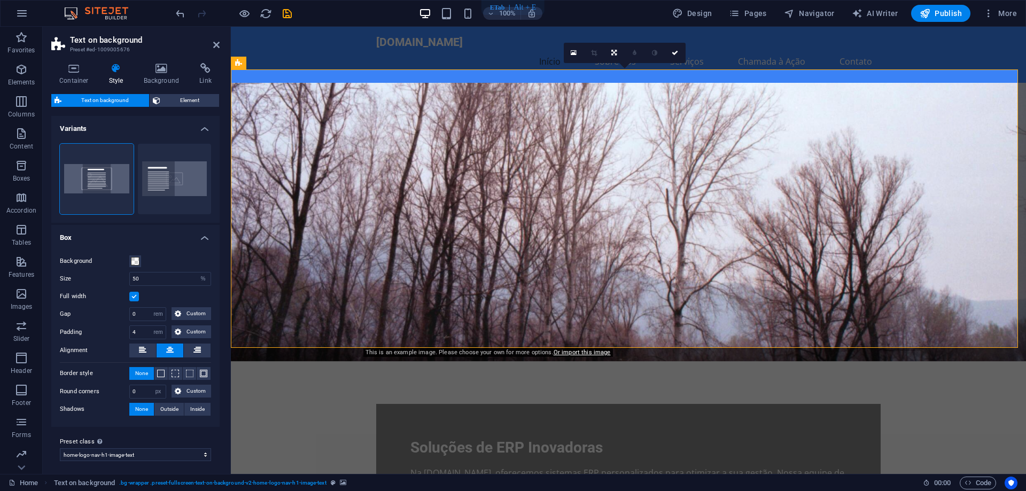
click at [132, 296] on label at bounding box center [134, 297] width 10 height 10
click at [0, 0] on input "Full width" at bounding box center [0, 0] width 0 height 0
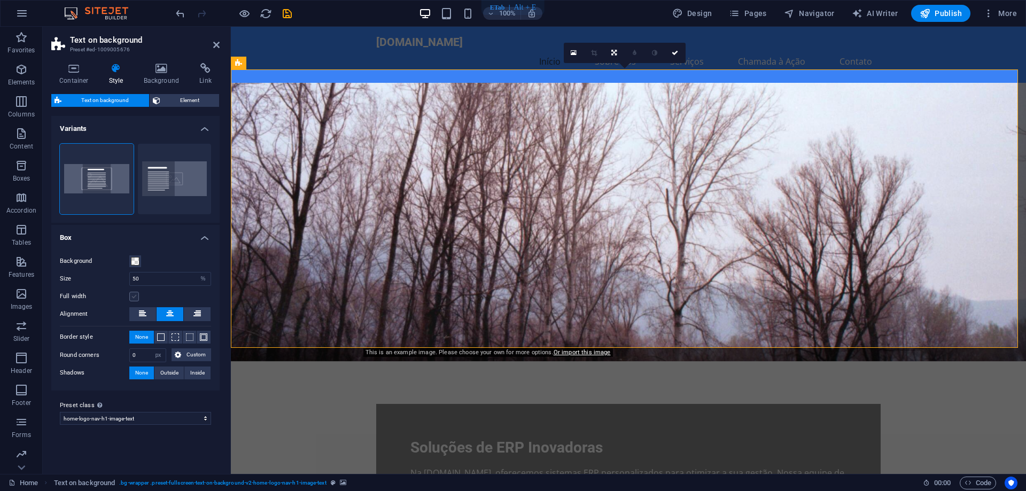
click at [132, 296] on label at bounding box center [134, 297] width 10 height 10
click at [0, 0] on input "Full width" at bounding box center [0, 0] width 0 height 0
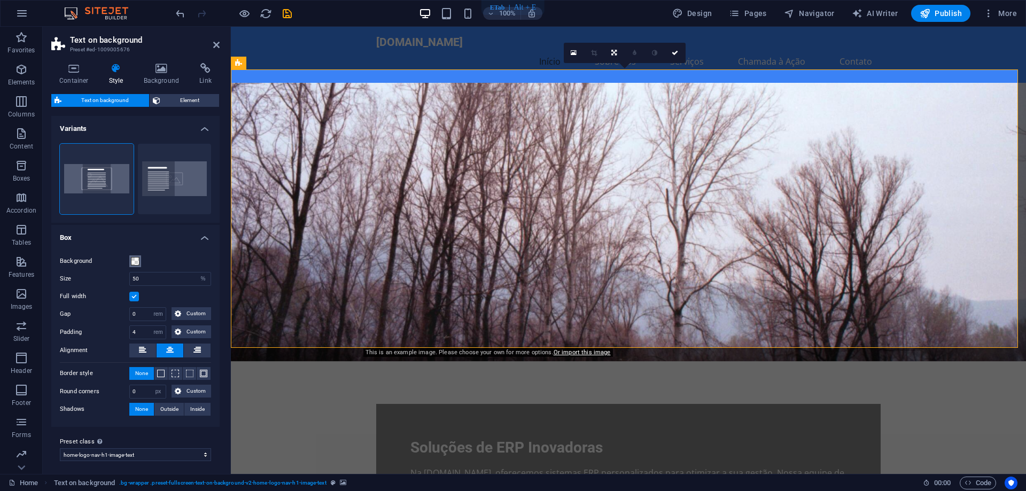
click at [137, 260] on span at bounding box center [135, 261] width 9 height 9
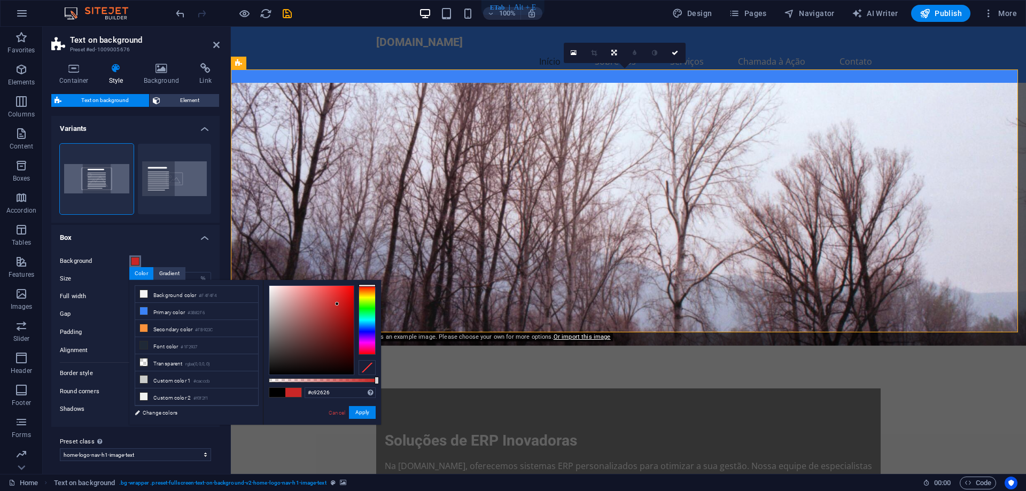
click at [337, 304] on div at bounding box center [311, 330] width 84 height 89
drag, startPoint x: 336, startPoint y: 304, endPoint x: 276, endPoint y: 377, distance: 94.2
click at [276, 377] on div "#000000 Supported formats #0852ed rgb(8, 82, 237) rgba(8, 82, 237, 90%) hsv(221…" at bounding box center [322, 430] width 118 height 300
click at [366, 412] on button "Apply" at bounding box center [362, 412] width 27 height 13
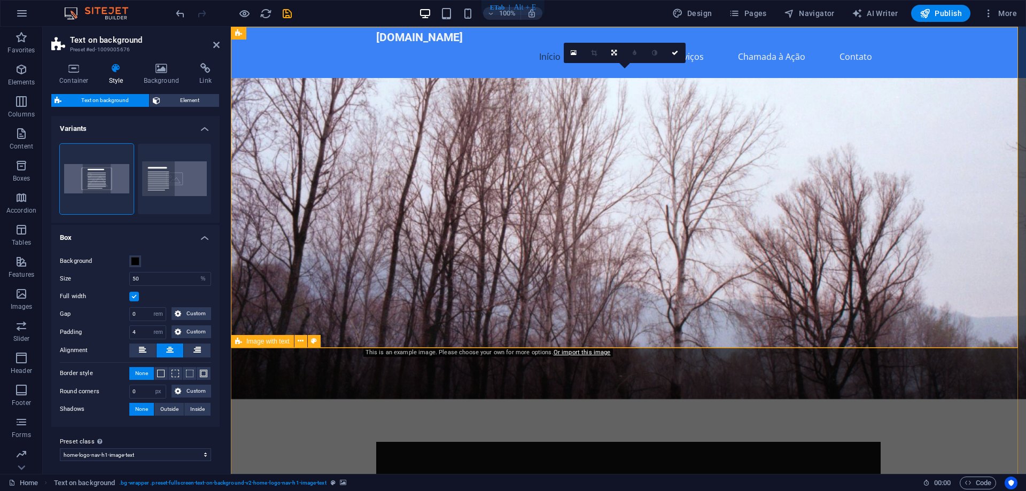
scroll to position [0, 0]
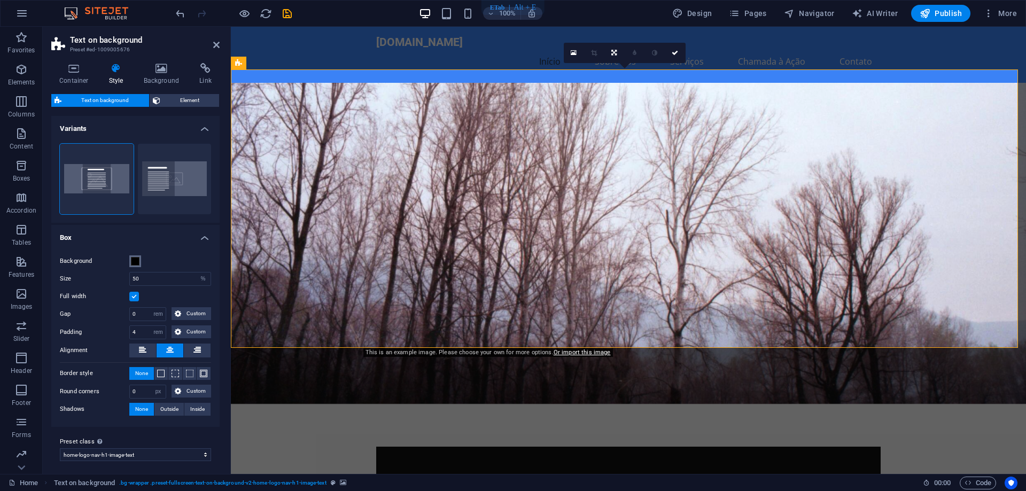
click at [135, 260] on span at bounding box center [135, 261] width 9 height 9
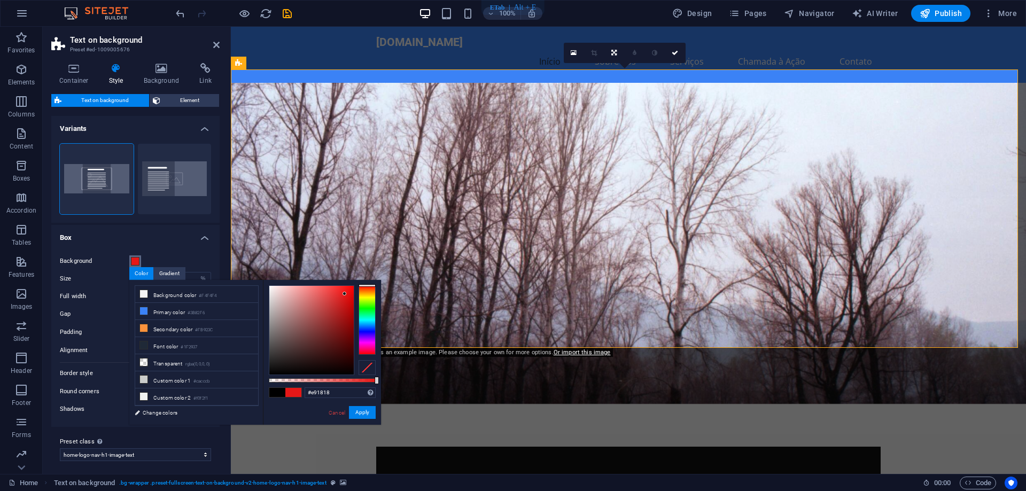
drag, startPoint x: 291, startPoint y: 324, endPoint x: 345, endPoint y: 293, distance: 62.3
click at [345, 293] on div at bounding box center [311, 330] width 84 height 89
click at [360, 414] on button "Apply" at bounding box center [362, 412] width 27 height 13
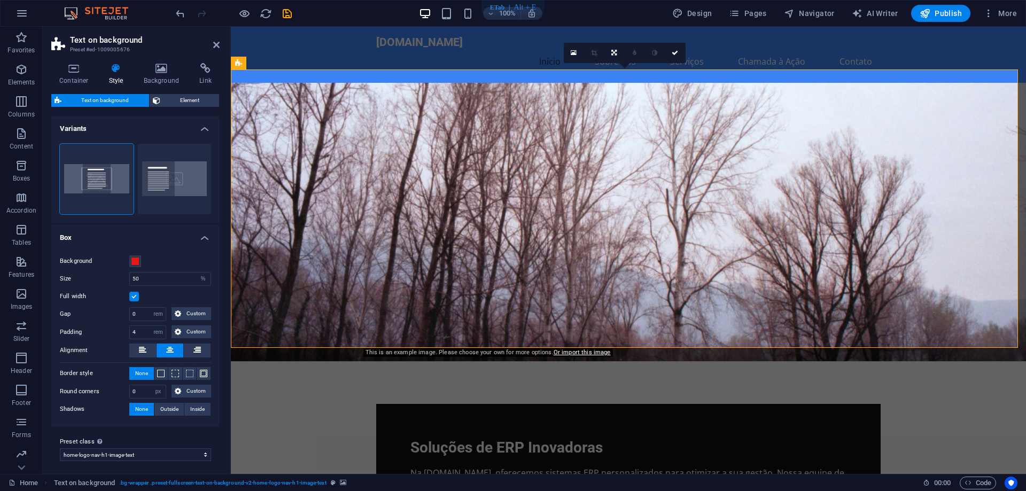
click at [369, 260] on figure at bounding box center [629, 222] width 796 height 279
drag, startPoint x: 575, startPoint y: 194, endPoint x: 540, endPoint y: 192, distance: 34.8
click at [573, 194] on button at bounding box center [572, 187] width 13 height 13
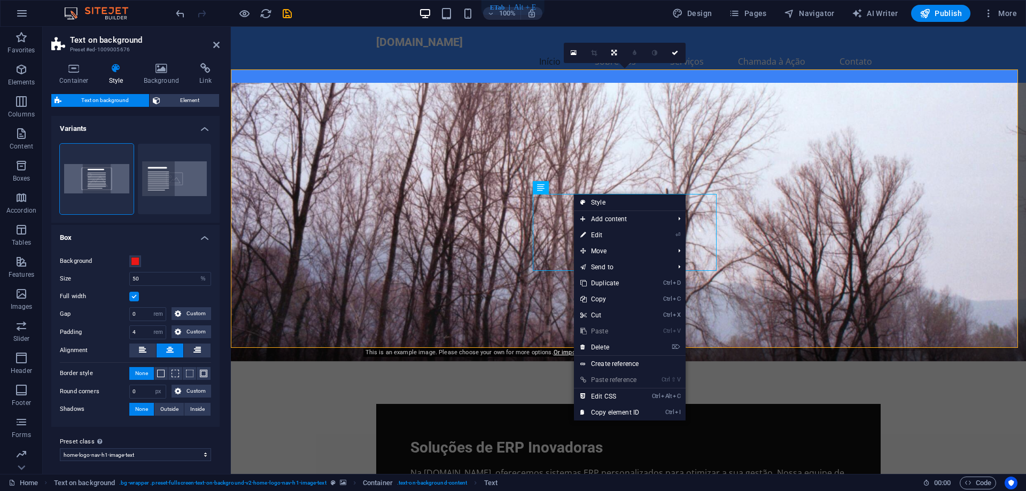
click at [309, 268] on figure at bounding box center [629, 222] width 796 height 279
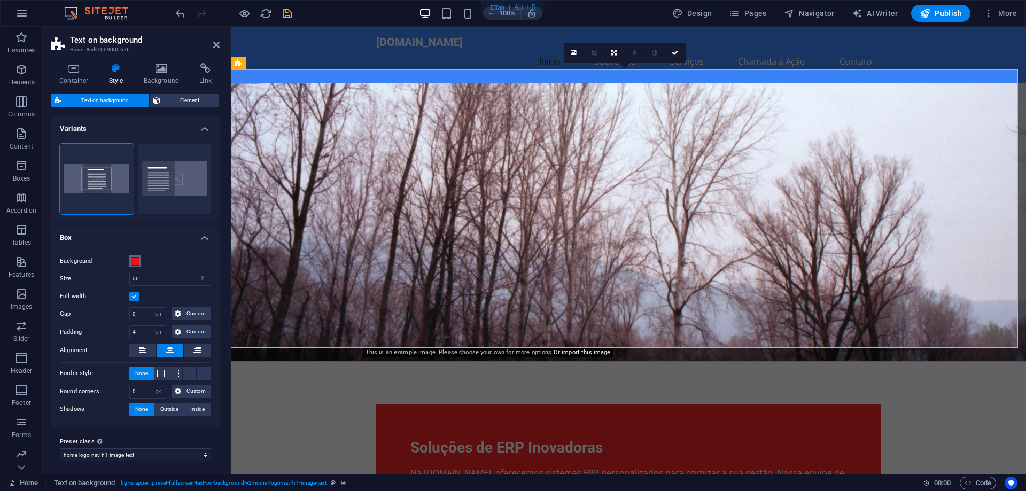
click at [138, 261] on span at bounding box center [135, 261] width 9 height 9
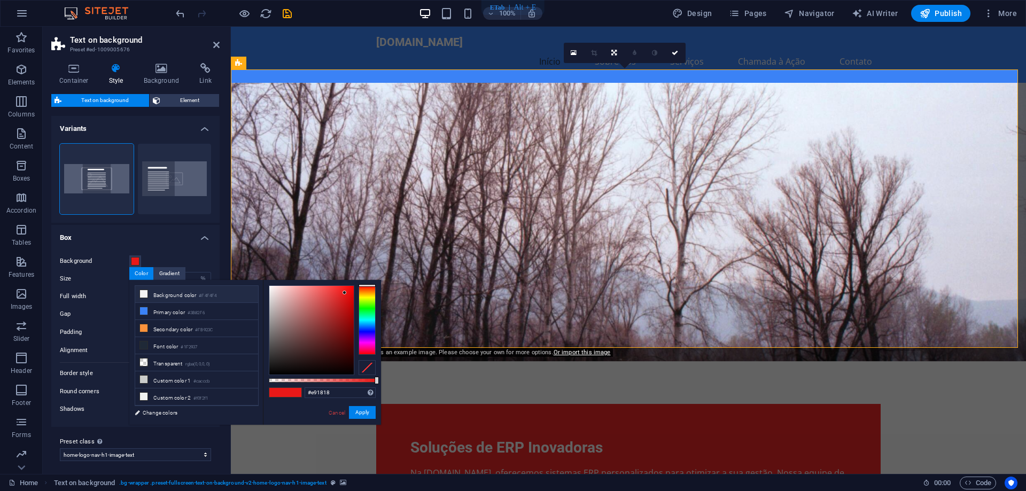
click at [182, 296] on li "Background color #F4F4F4" at bounding box center [196, 294] width 123 height 17
click at [365, 412] on button "Apply" at bounding box center [362, 412] width 27 height 13
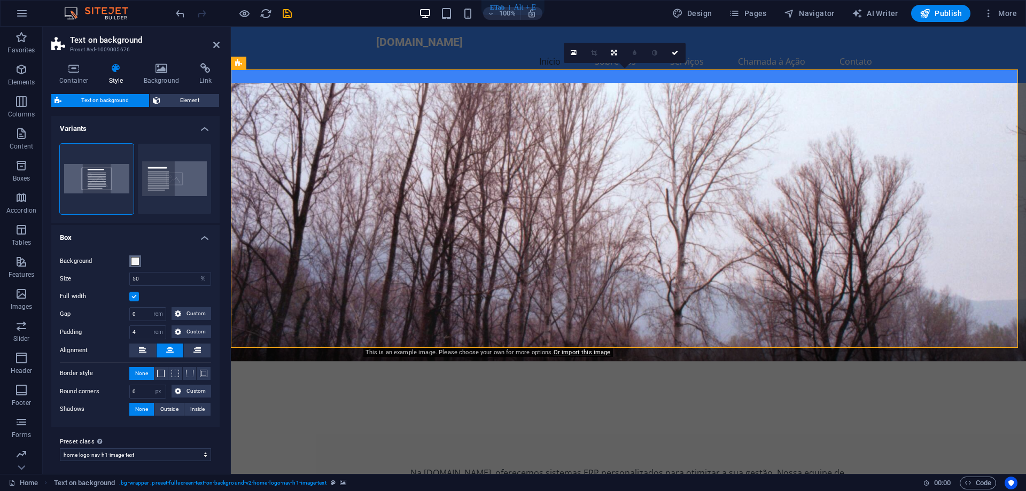
click at [136, 261] on span at bounding box center [135, 261] width 9 height 9
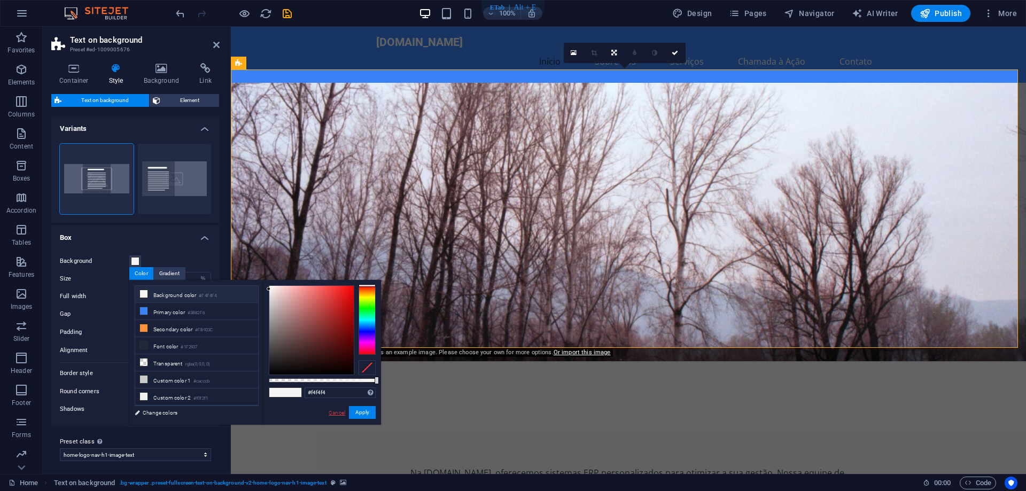
click at [334, 414] on link "Cancel" at bounding box center [337, 413] width 19 height 8
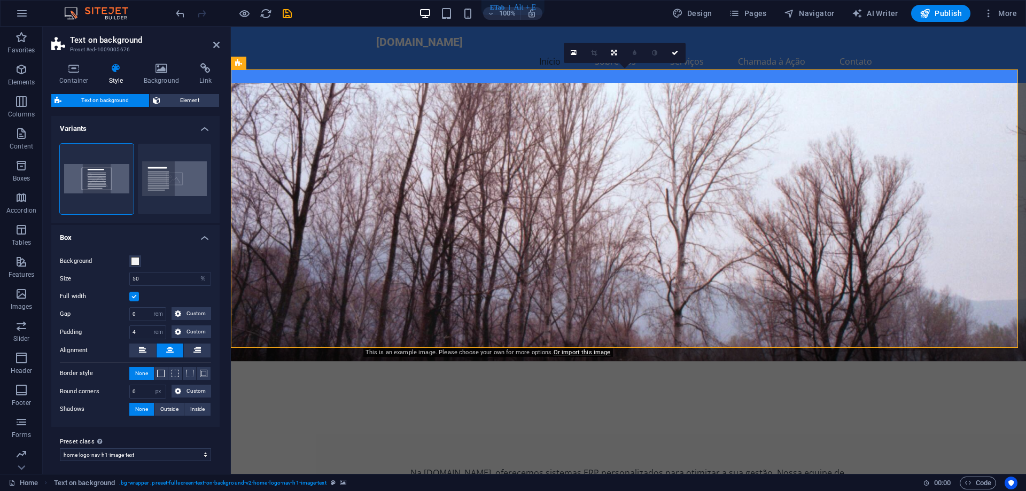
click at [138, 295] on label at bounding box center [134, 297] width 10 height 10
click at [0, 0] on input "Full width" at bounding box center [0, 0] width 0 height 0
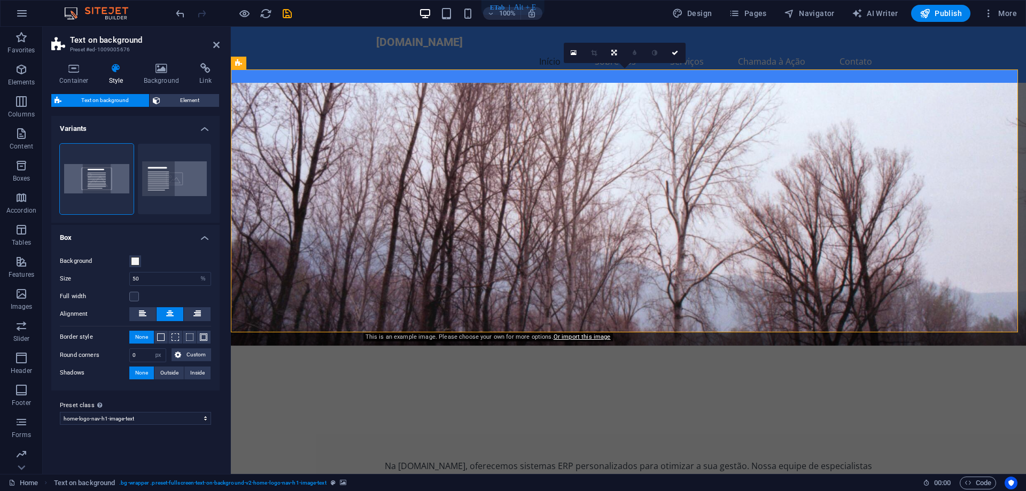
click at [113, 74] on h4 "Style" at bounding box center [118, 74] width 35 height 22
click at [134, 261] on span at bounding box center [135, 261] width 9 height 9
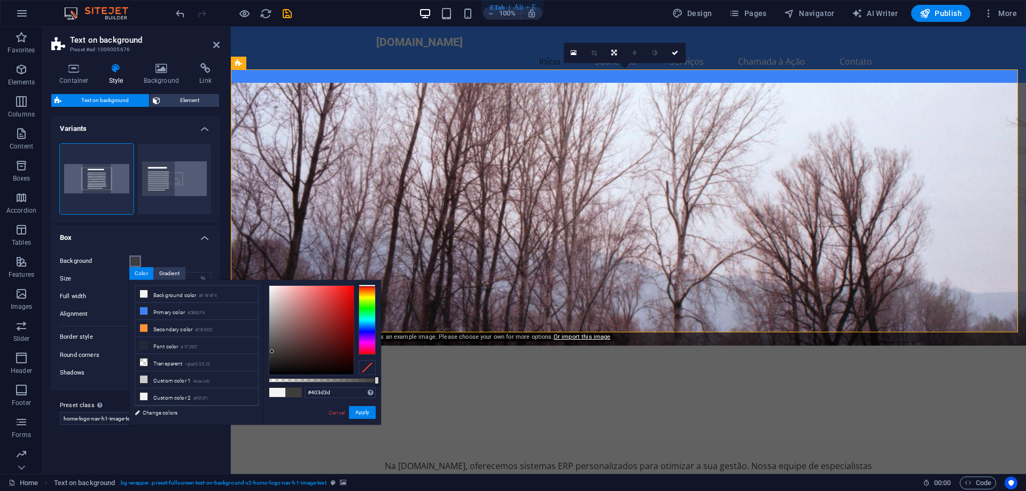
drag, startPoint x: 274, startPoint y: 289, endPoint x: 267, endPoint y: 333, distance: 44.4
click at [272, 352] on div at bounding box center [272, 352] width 4 height 4
type input "#403e3e"
click at [162, 244] on div "Background Size 50 px rem % vh vw Full width Gap 0 px rem % vh vw Custom Custom…" at bounding box center [135, 317] width 173 height 146
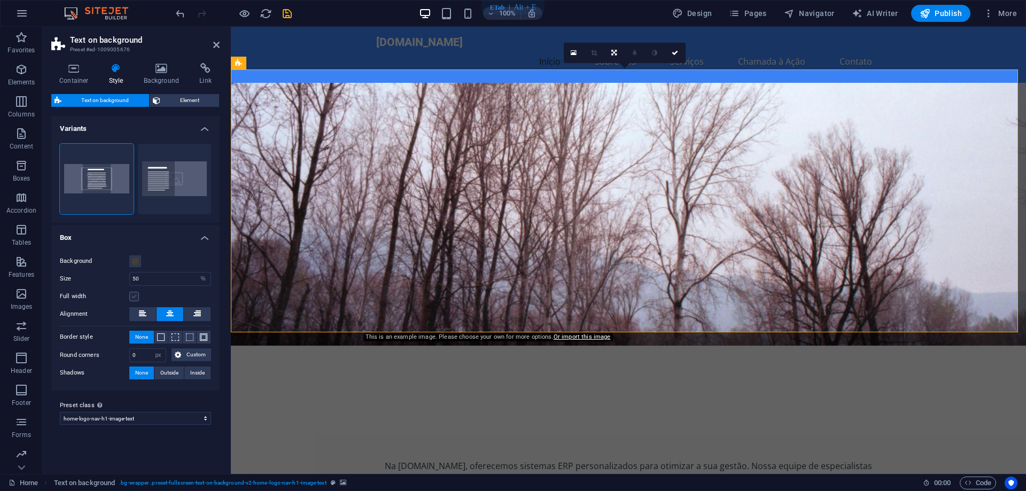
click at [138, 293] on label at bounding box center [134, 297] width 10 height 10
click at [0, 0] on input "Full width" at bounding box center [0, 0] width 0 height 0
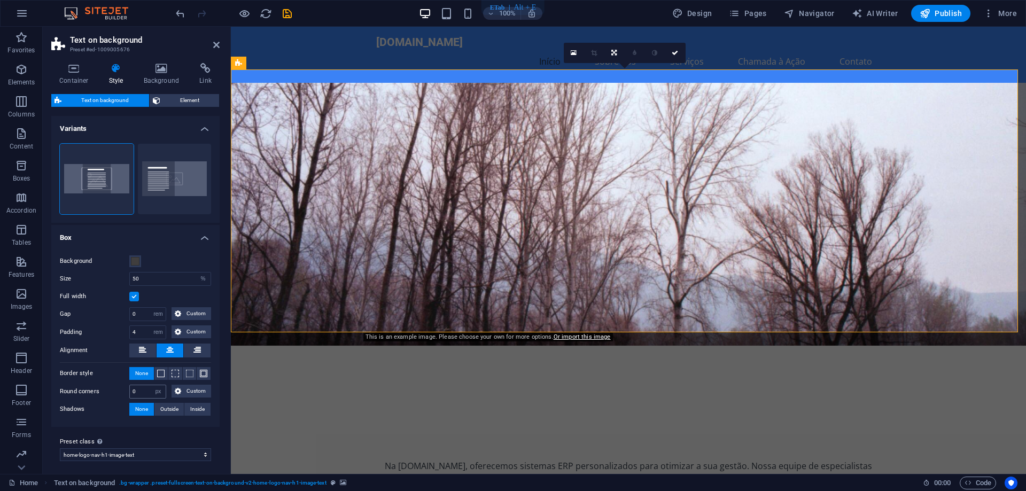
scroll to position [4, 0]
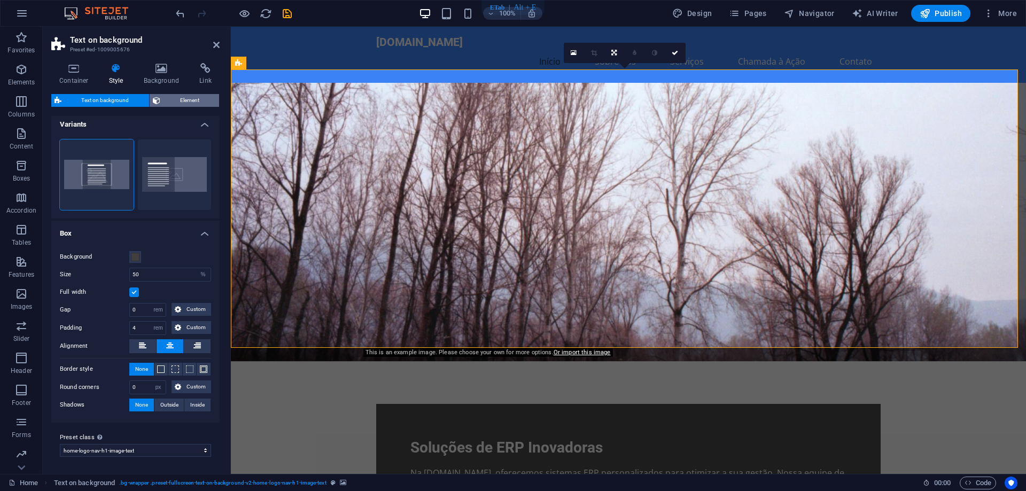
click at [174, 102] on span "Element" at bounding box center [190, 100] width 53 height 13
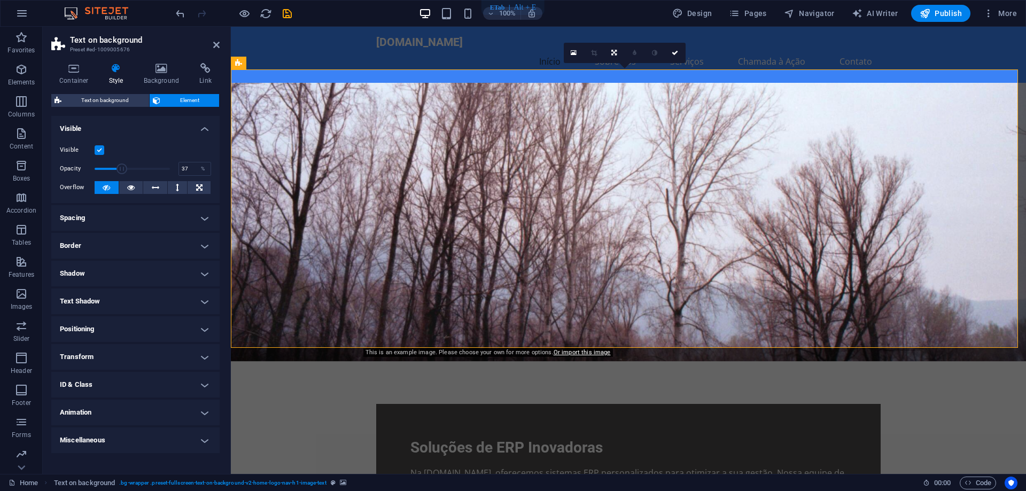
drag, startPoint x: 165, startPoint y: 168, endPoint x: 122, endPoint y: 171, distance: 42.8
click at [122, 171] on span at bounding box center [122, 169] width 11 height 11
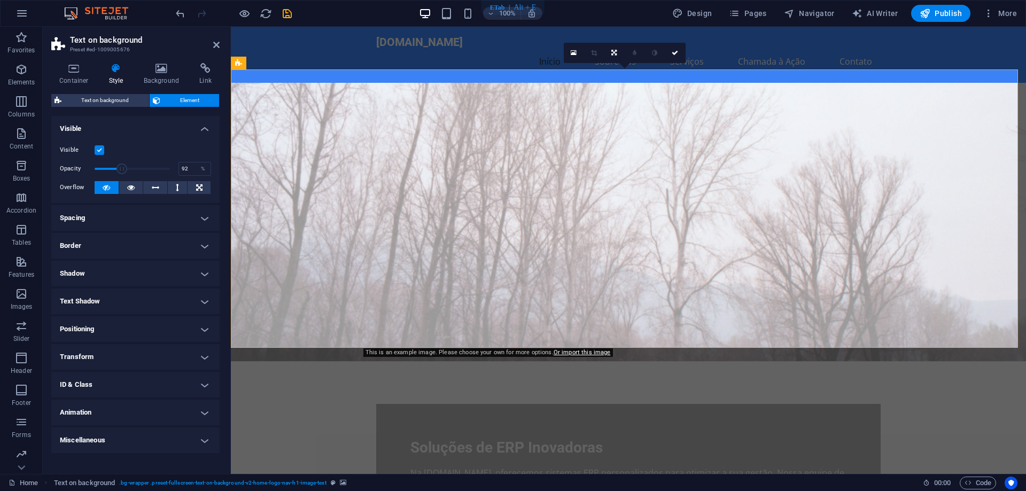
type input "100"
drag, startPoint x: 122, startPoint y: 171, endPoint x: 190, endPoint y: 175, distance: 68.1
click at [190, 175] on div "Opacity 100 %" at bounding box center [135, 169] width 151 height 16
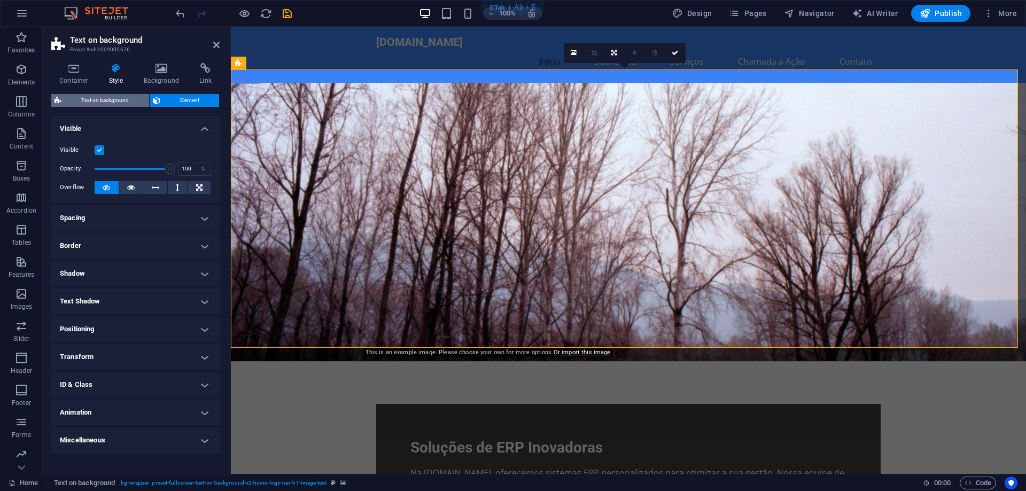
click at [112, 101] on span "Text on background" at bounding box center [105, 100] width 81 height 13
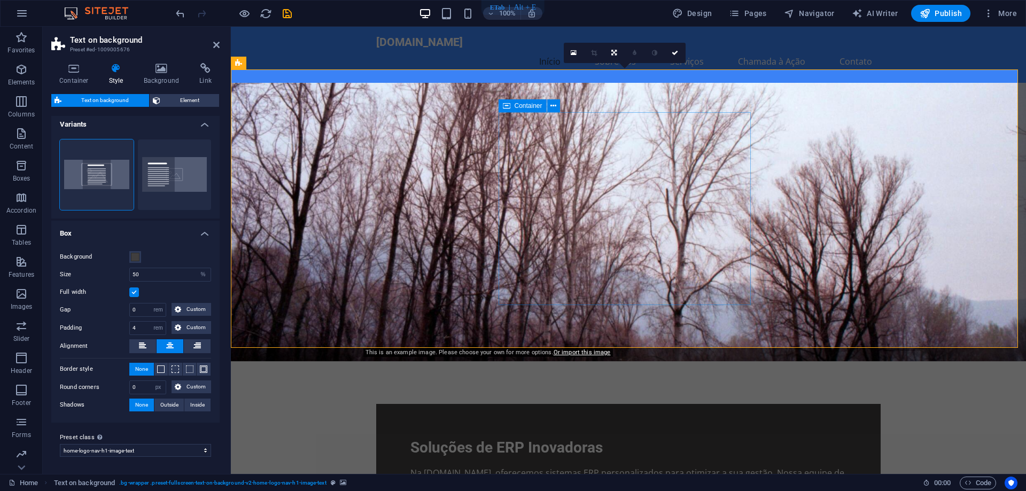
click at [508, 104] on icon at bounding box center [506, 105] width 7 height 13
click at [555, 104] on icon at bounding box center [554, 106] width 6 height 11
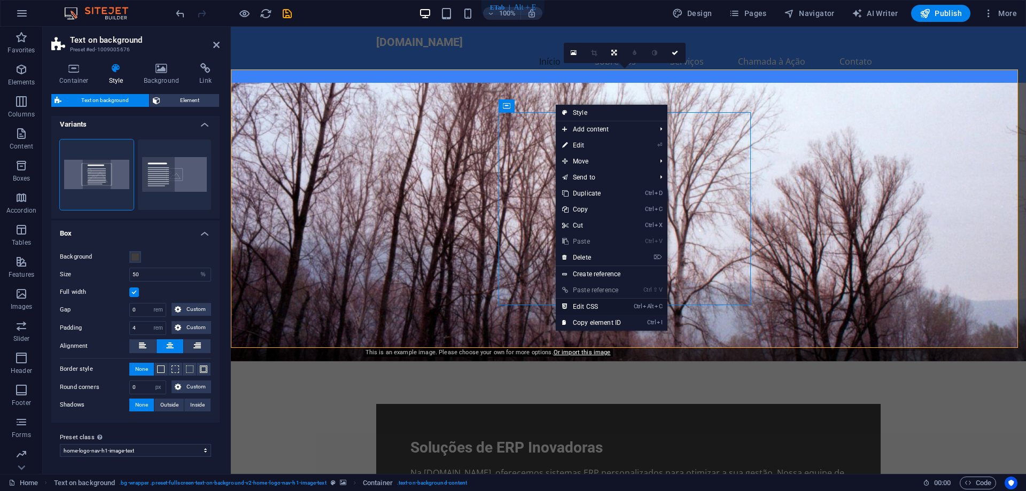
click at [590, 308] on link "Ctrl Alt C Edit CSS" at bounding box center [592, 307] width 72 height 16
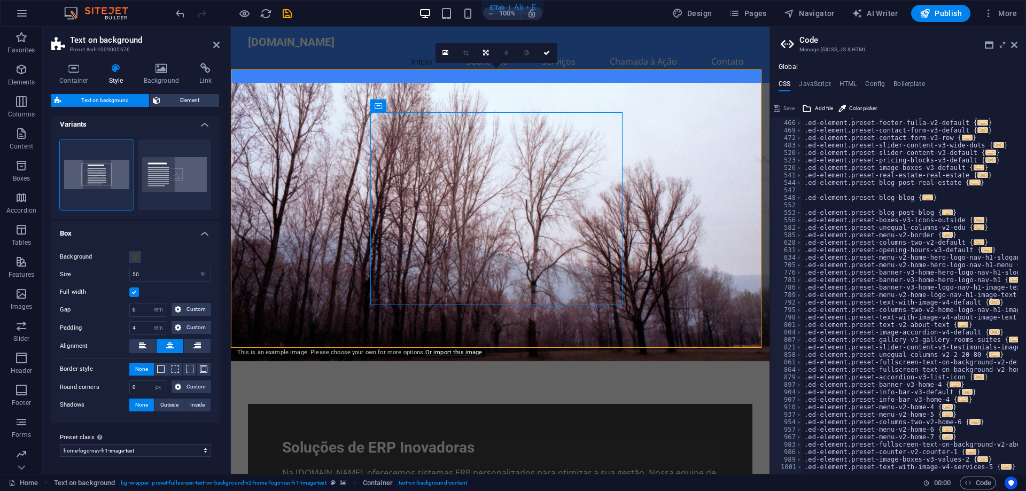
scroll to position [353, 0]
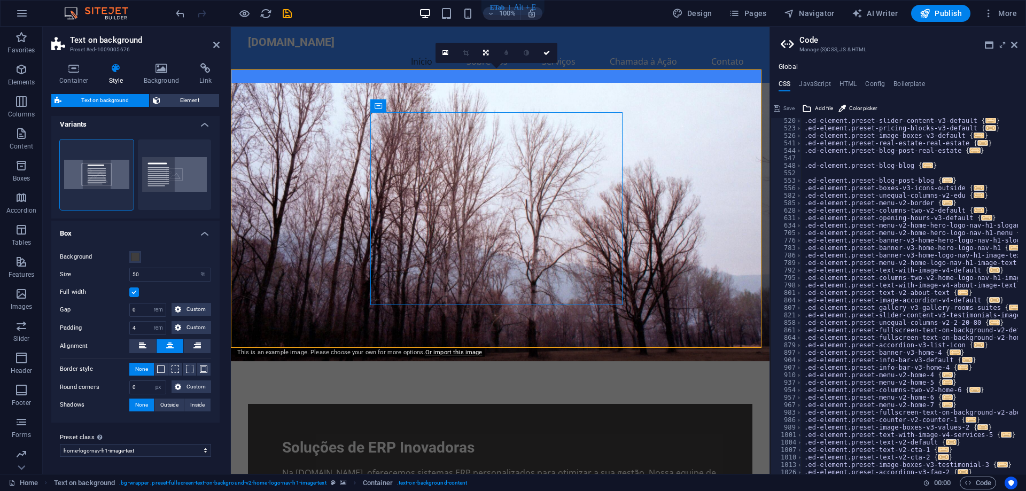
click at [943, 179] on span "..." at bounding box center [948, 180] width 11 height 6
type textarea ".ed-element.preset-blog-post-blog {"
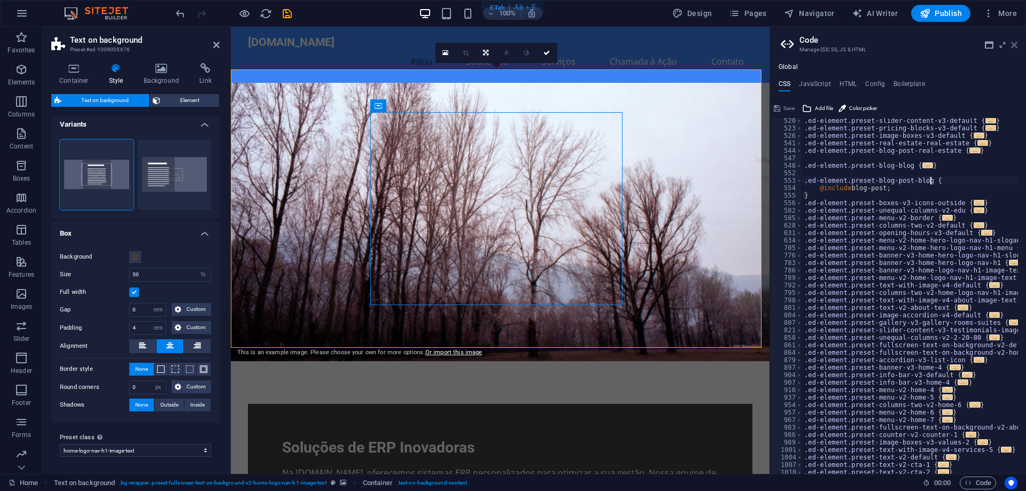
click at [1015, 45] on icon at bounding box center [1015, 45] width 6 height 9
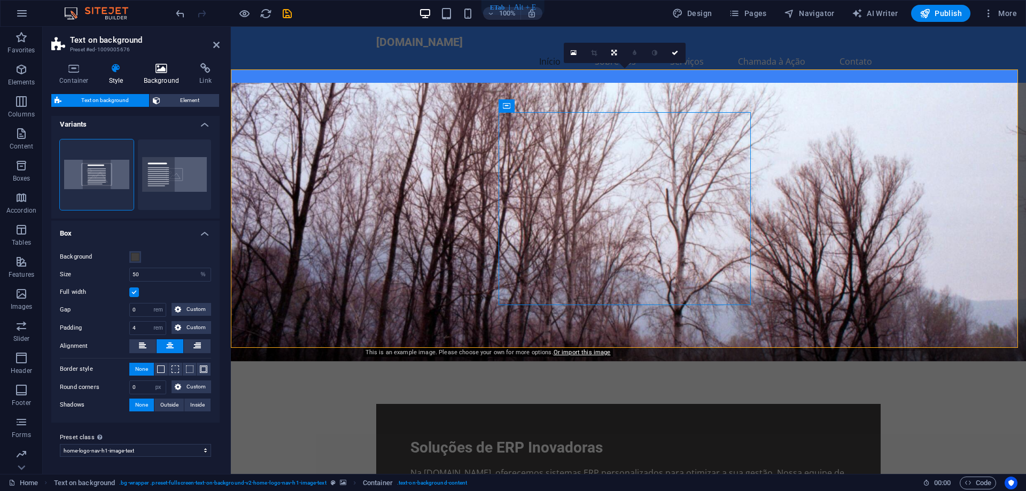
click at [163, 70] on icon at bounding box center [162, 68] width 52 height 11
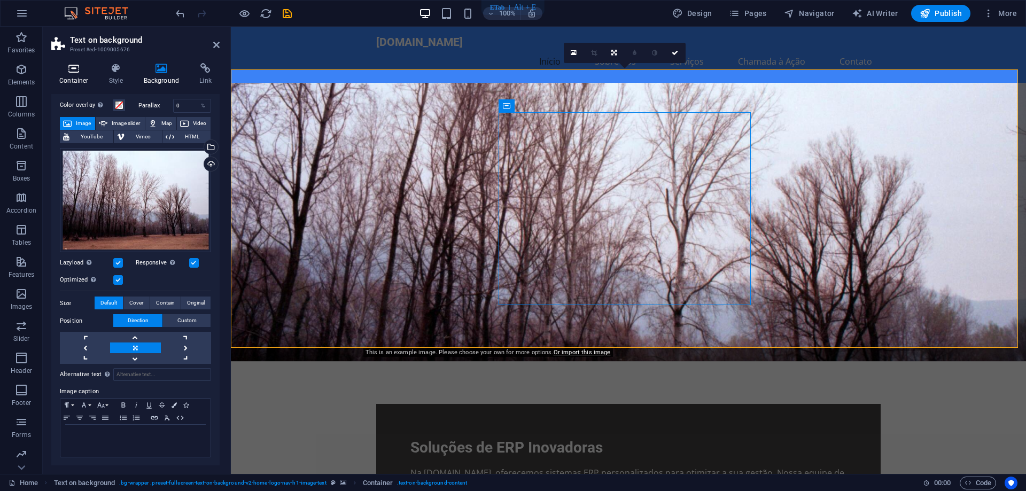
click at [66, 74] on h4 "Container" at bounding box center [76, 74] width 50 height 22
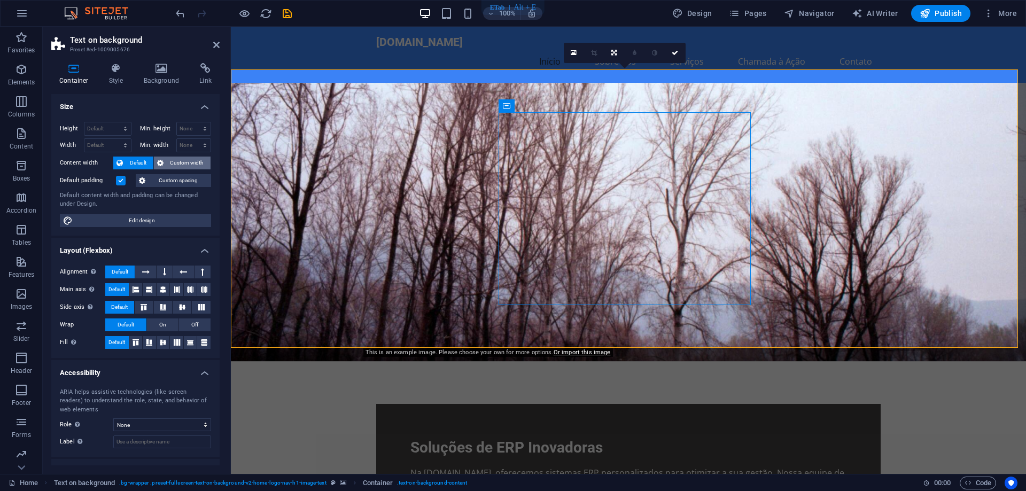
click at [177, 163] on span "Custom width" at bounding box center [187, 163] width 41 height 13
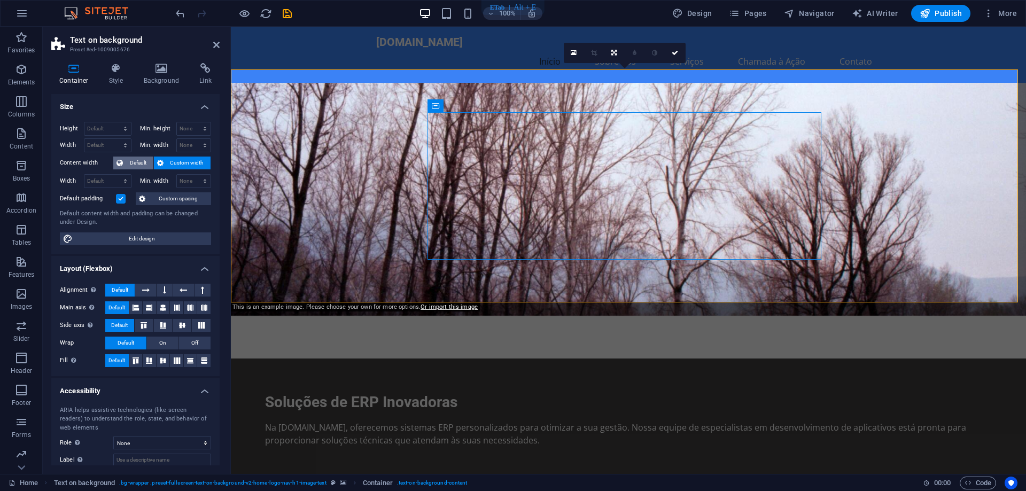
click at [138, 161] on span "Default" at bounding box center [138, 163] width 24 height 13
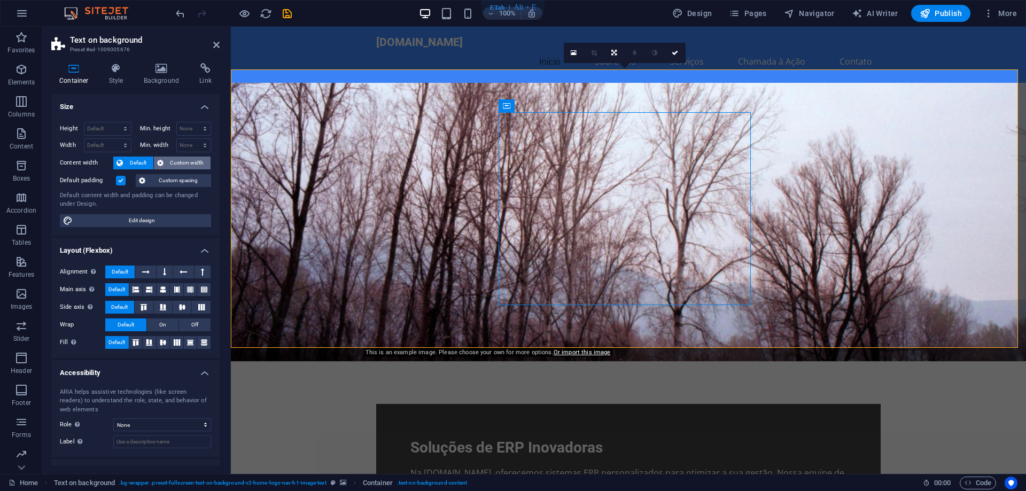
click at [182, 160] on span "Custom width" at bounding box center [187, 163] width 41 height 13
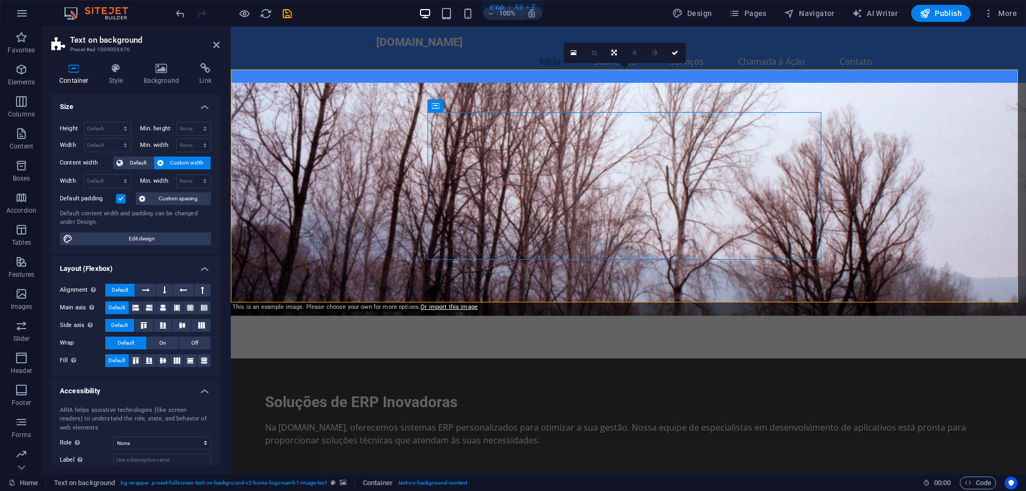
click at [119, 198] on label at bounding box center [121, 199] width 10 height 10
click at [0, 0] on input "Default padding" at bounding box center [0, 0] width 0 height 0
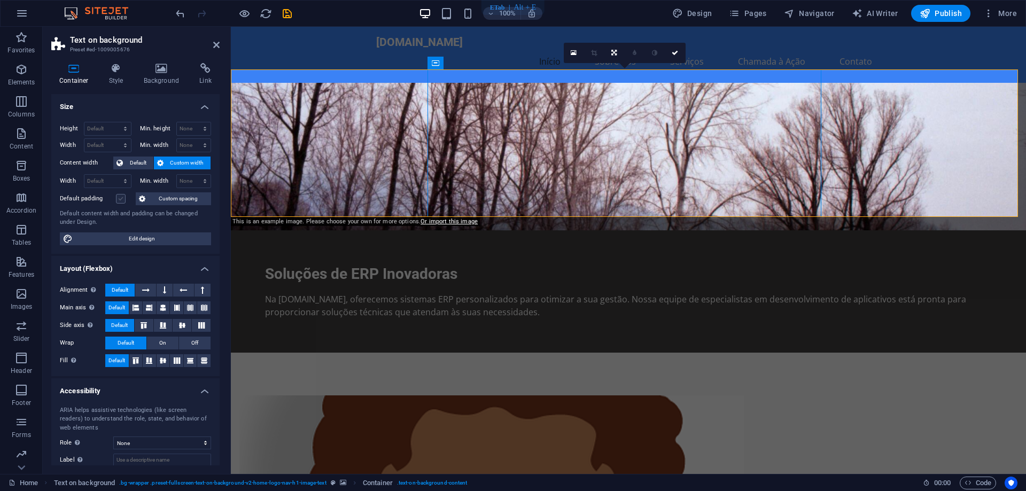
click at [119, 198] on label at bounding box center [121, 199] width 10 height 10
click at [0, 0] on input "Default padding" at bounding box center [0, 0] width 0 height 0
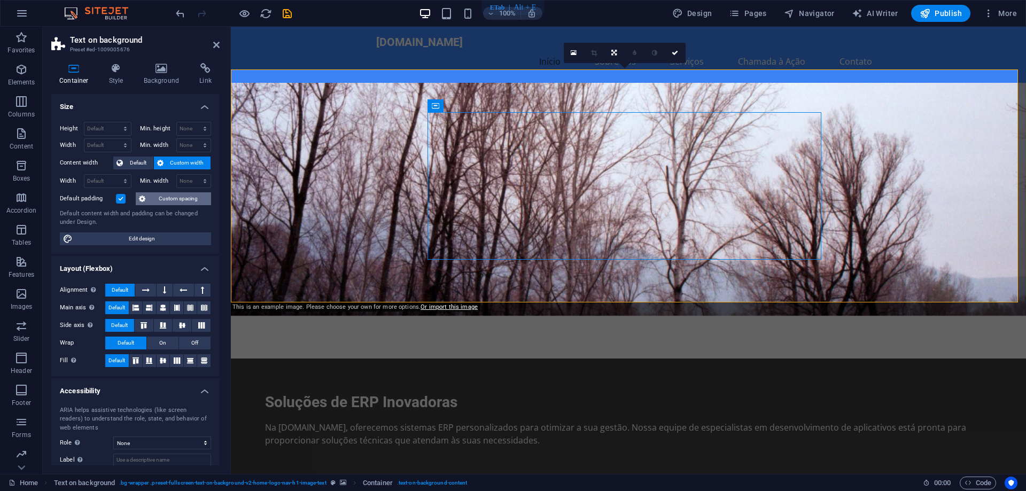
click at [161, 196] on span "Custom spacing" at bounding box center [178, 198] width 59 height 13
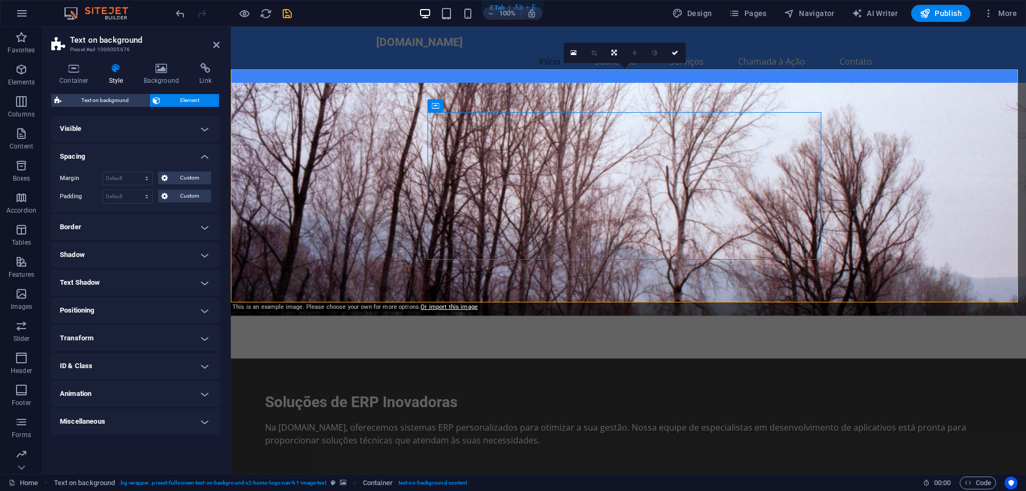
click at [194, 125] on h4 "Visible" at bounding box center [135, 129] width 168 height 26
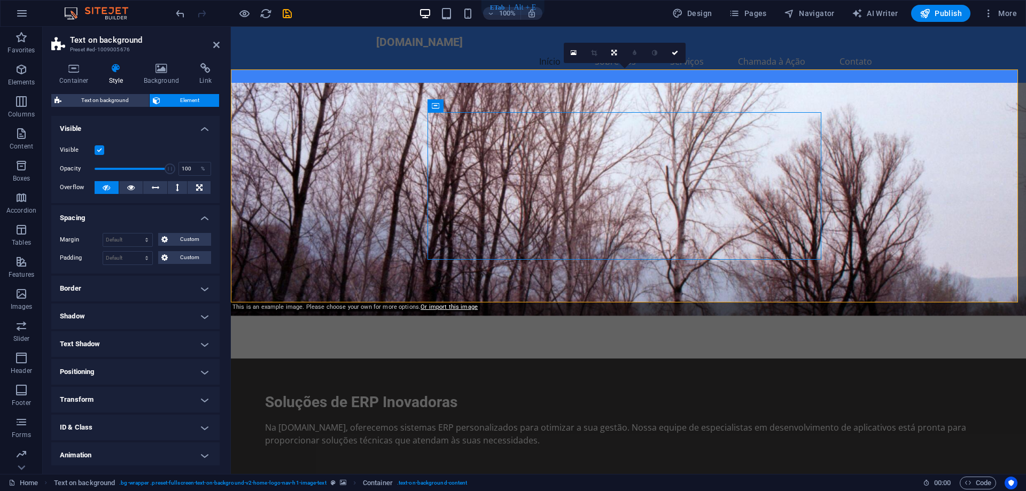
click at [189, 127] on h4 "Visible" at bounding box center [135, 125] width 168 height 19
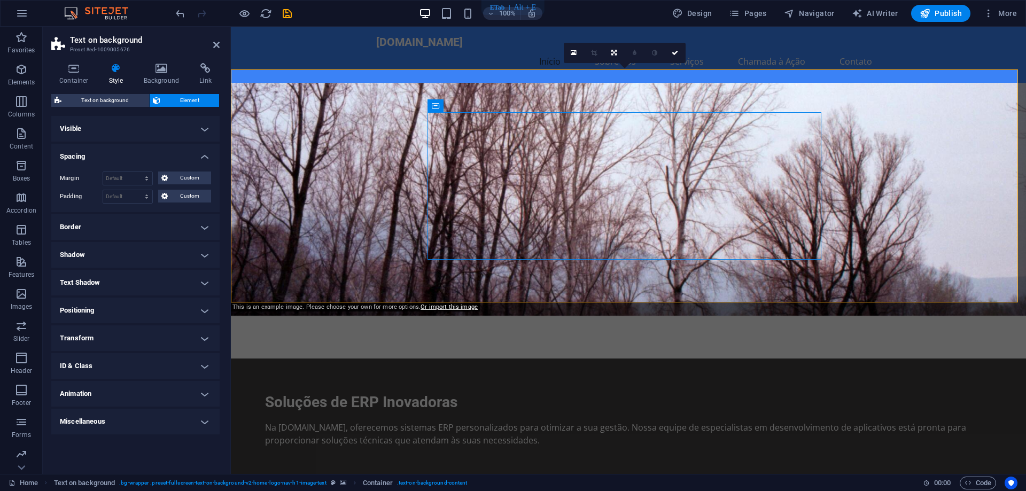
click at [178, 155] on h4 "Spacing" at bounding box center [135, 153] width 168 height 19
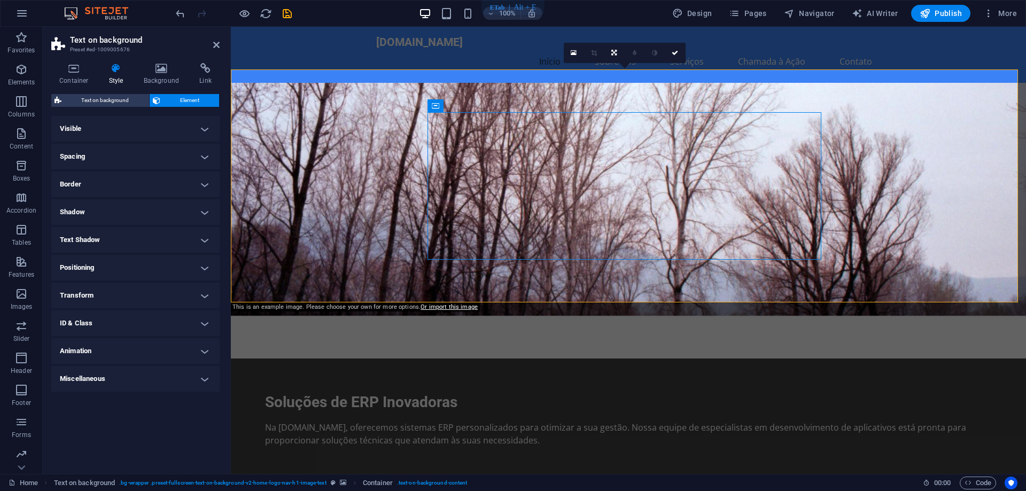
click at [178, 155] on h4 "Spacing" at bounding box center [135, 157] width 168 height 26
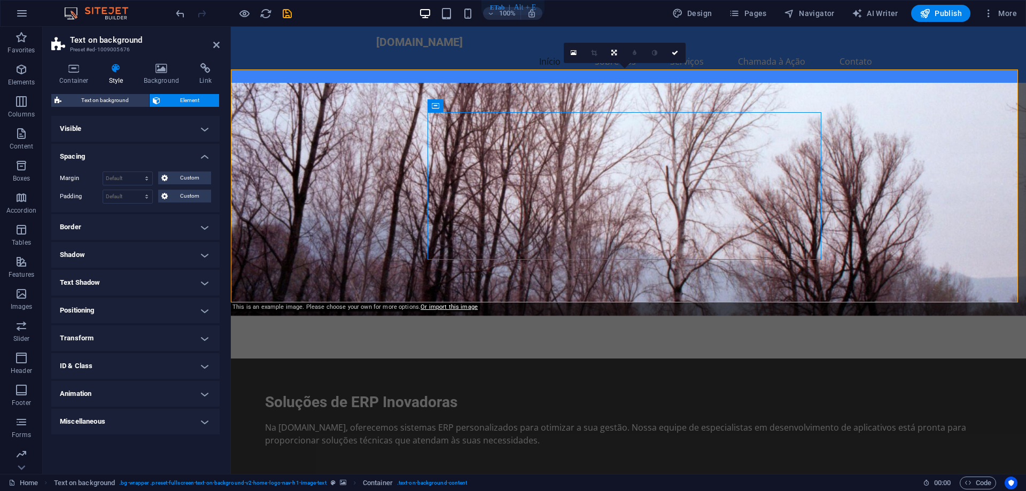
click at [160, 225] on h4 "Border" at bounding box center [135, 227] width 168 height 26
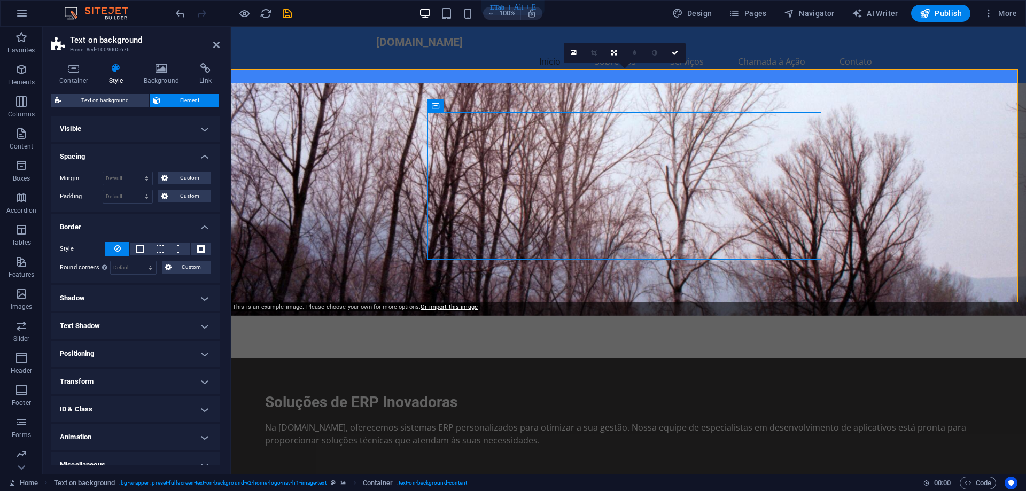
click at [160, 225] on h4 "Border" at bounding box center [135, 223] width 168 height 19
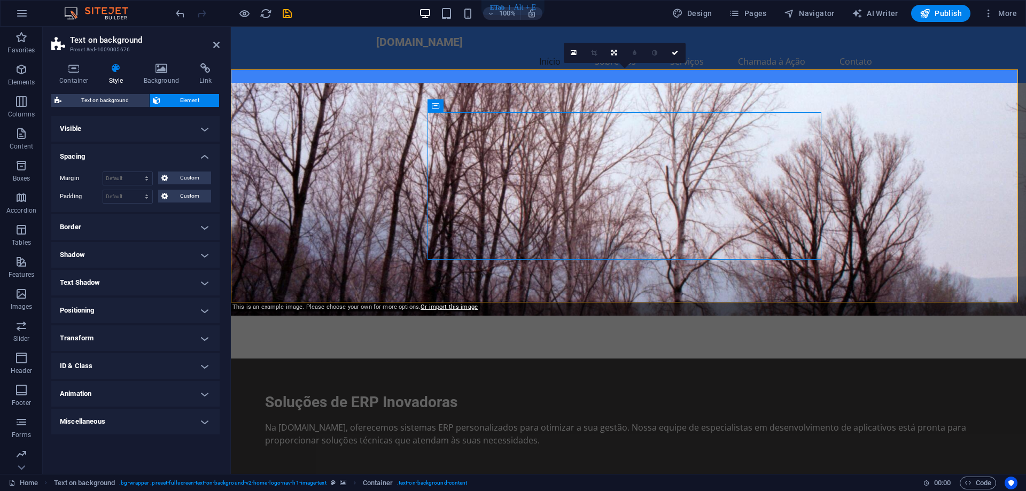
click at [163, 230] on h4 "Border" at bounding box center [135, 227] width 168 height 26
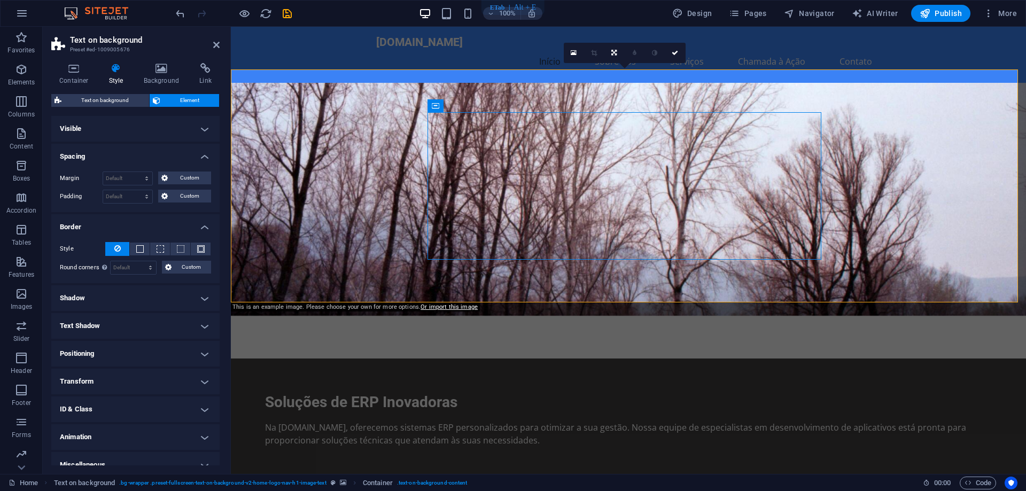
click at [163, 230] on h4 "Border" at bounding box center [135, 223] width 168 height 19
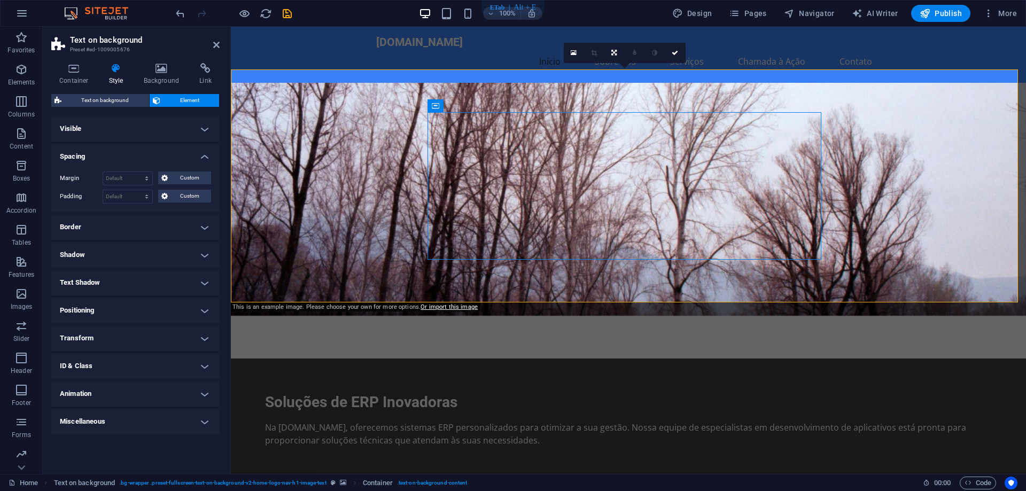
click at [156, 251] on h4 "Shadow" at bounding box center [135, 255] width 168 height 26
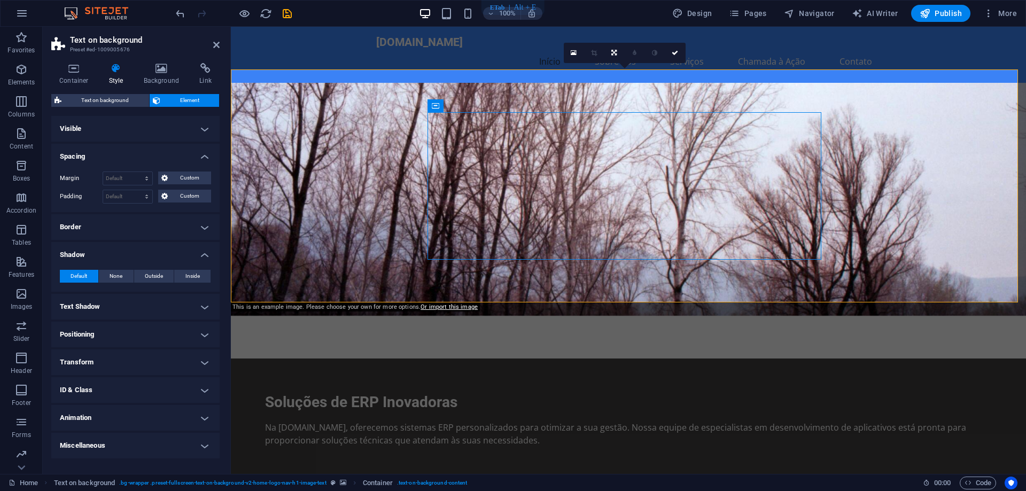
click at [128, 313] on h4 "Text Shadow" at bounding box center [135, 307] width 168 height 26
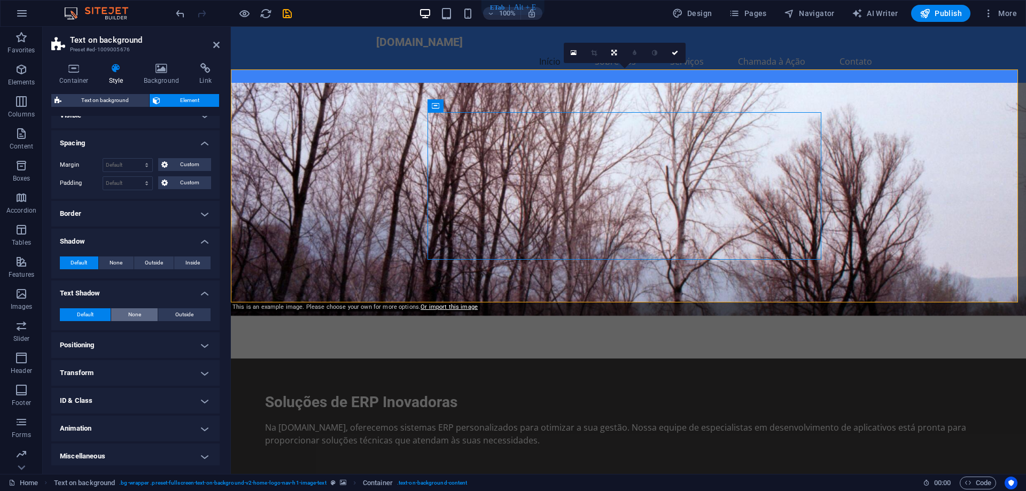
scroll to position [17, 0]
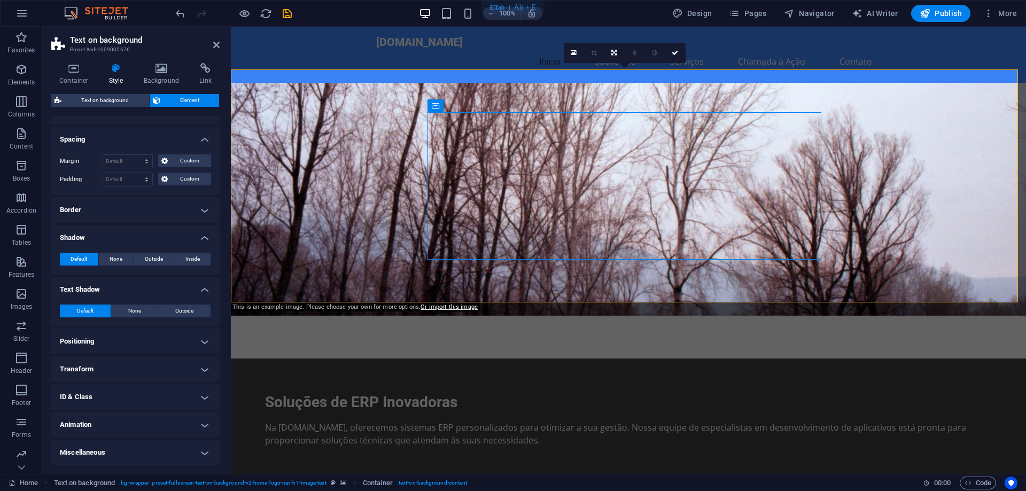
click at [140, 390] on h4 "ID & Class" at bounding box center [135, 397] width 168 height 26
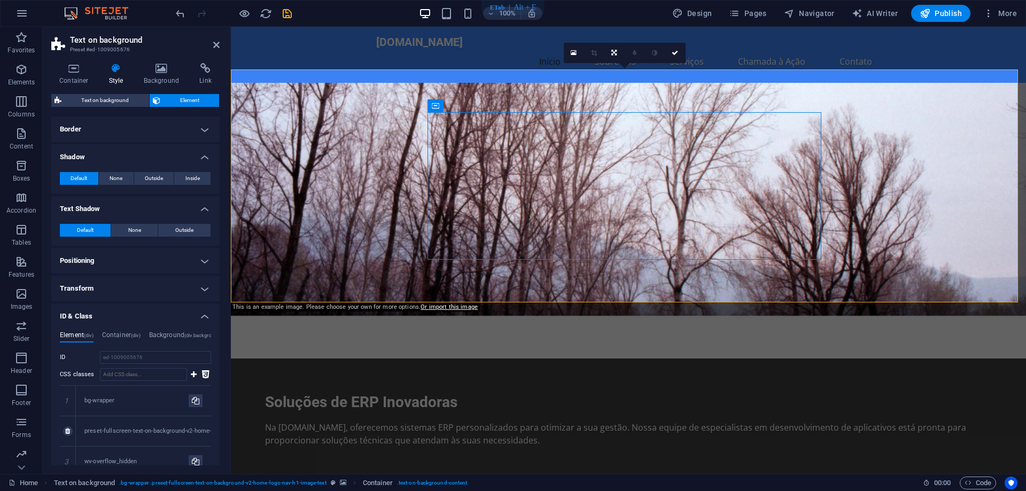
scroll to position [97, 0]
click at [703, 14] on span "Design" at bounding box center [693, 13] width 40 height 11
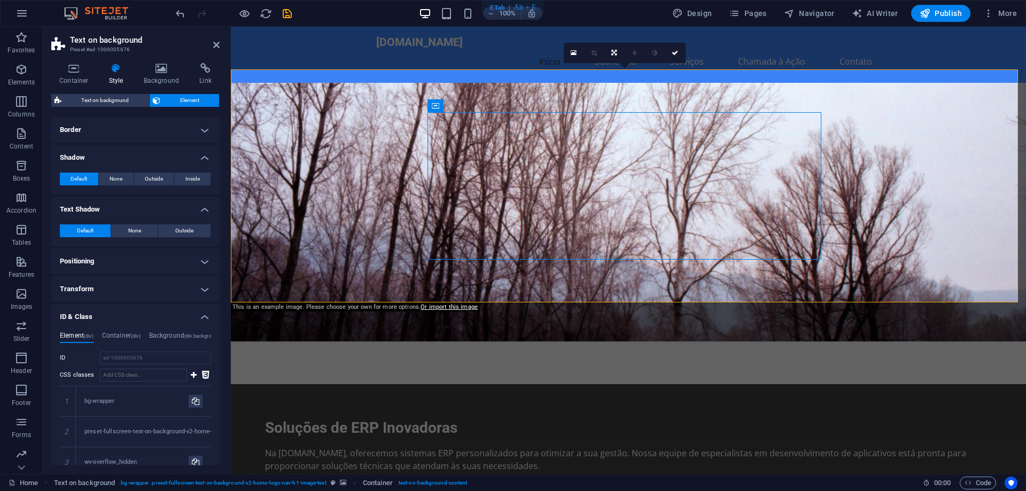
select select "px"
select select "200"
select select "px"
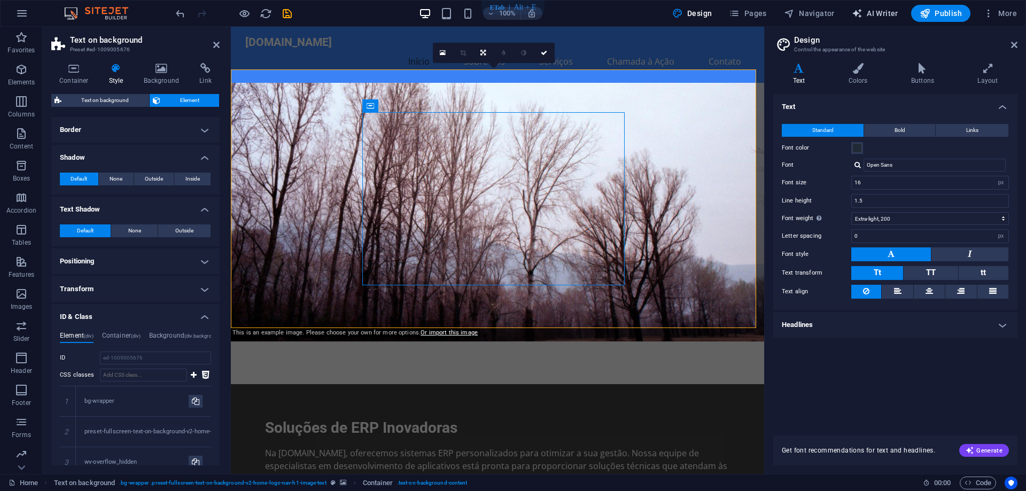
click at [874, 8] on span "AI Writer" at bounding box center [875, 13] width 47 height 11
select select "English"
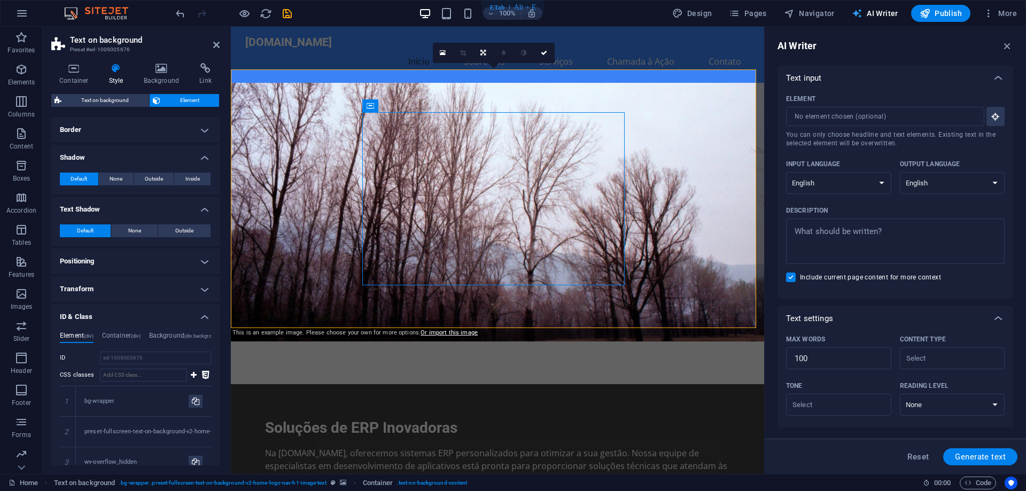
scroll to position [0, 0]
click at [852, 183] on select "Albanian Arabic Armenian Awadhi Azerbaijani Bashkir Basque Belarusian Bengali B…" at bounding box center [838, 183] width 105 height 22
select select "Brazilian Portuguese"
click at [786, 172] on select "Albanian Arabic Armenian Awadhi Azerbaijani Bashkir Basque Belarusian Bengali B…" at bounding box center [838, 183] width 105 height 22
click at [947, 176] on select "Albanian Arabic Armenian Awadhi Azerbaijani Bashkir Basque Belarusian Bengali B…" at bounding box center [952, 183] width 105 height 22
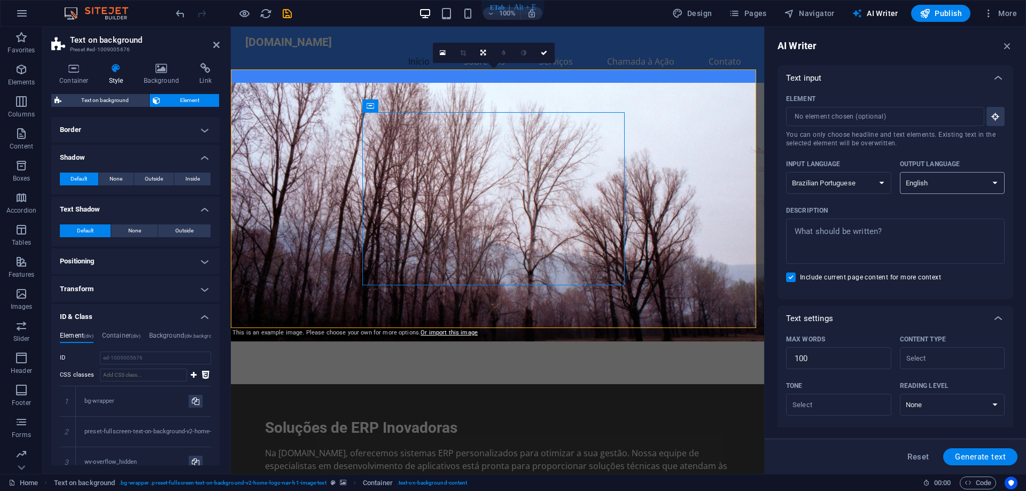
select select "Brazilian Portuguese"
click at [900, 172] on select "Albanian Arabic Armenian Awadhi Azerbaijani Bashkir Basque Belarusian Bengali B…" at bounding box center [952, 183] width 105 height 22
click at [970, 460] on span "Generate text" at bounding box center [980, 457] width 51 height 9
type textarea "x"
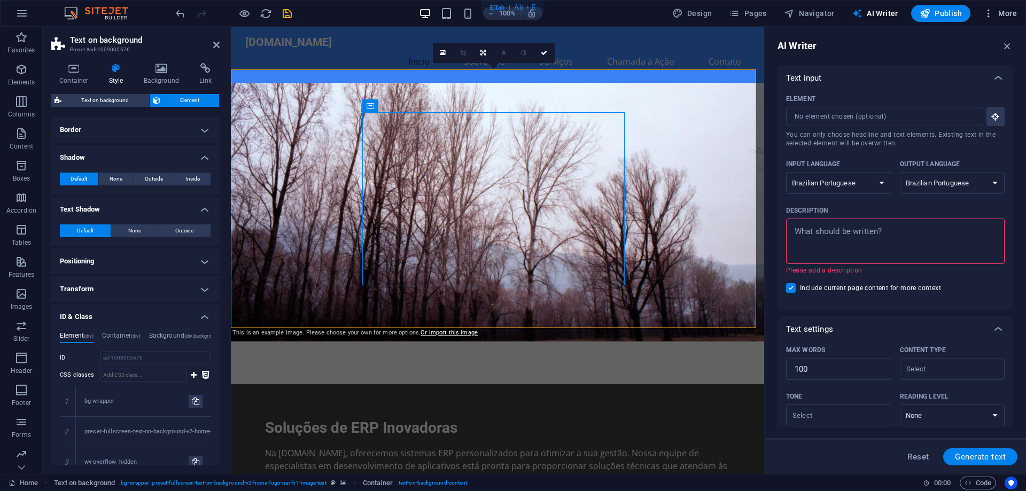
click at [1001, 11] on span "More" at bounding box center [1001, 13] width 34 height 11
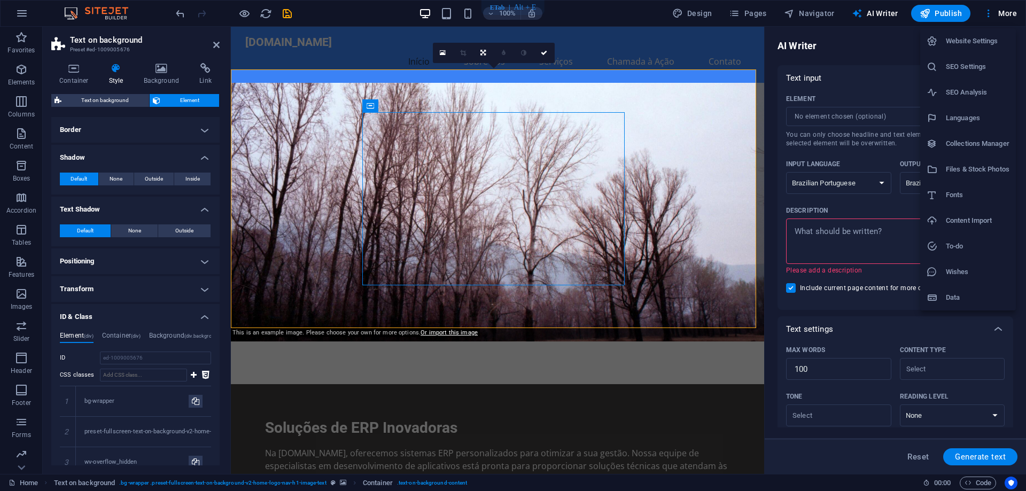
click at [956, 122] on h6 "Languages" at bounding box center [978, 118] width 64 height 13
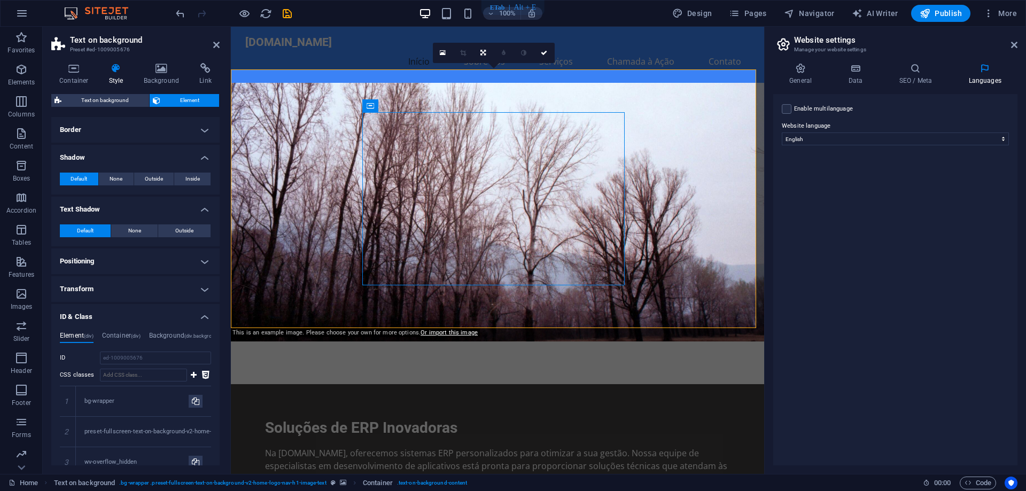
click at [873, 146] on div "Enable multilanguage To disable multilanguage delete all languages until only o…" at bounding box center [896, 280] width 244 height 372
click at [870, 140] on select "Abkhazian Afar Afrikaans Akan Albanian Amharic Arabic Aragonese Armenian Assame…" at bounding box center [895, 139] width 227 height 13
select select "128"
click at [782, 133] on select "Abkhazian Afar Afrikaans Akan Albanian Amharic Arabic Aragonese Armenian Assame…" at bounding box center [895, 139] width 227 height 13
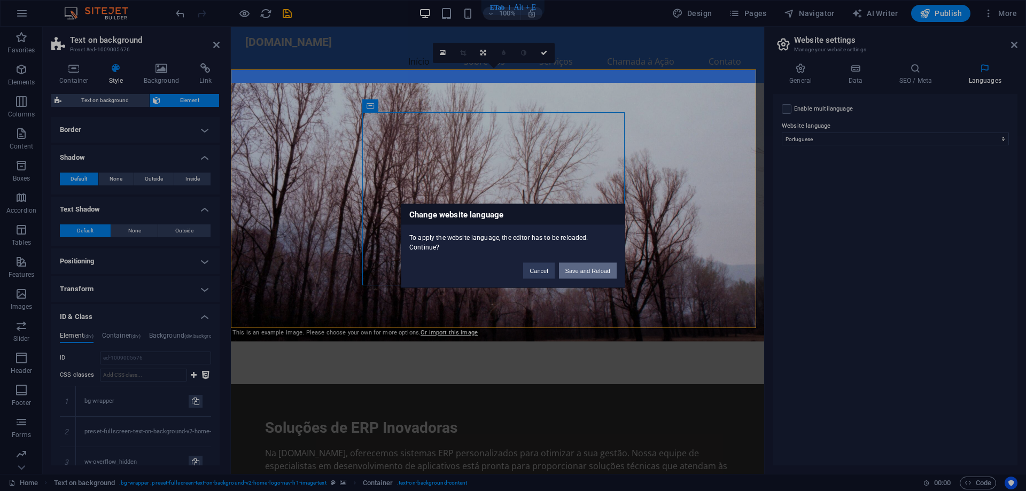
click at [581, 273] on button "Save and Reload" at bounding box center [588, 271] width 58 height 16
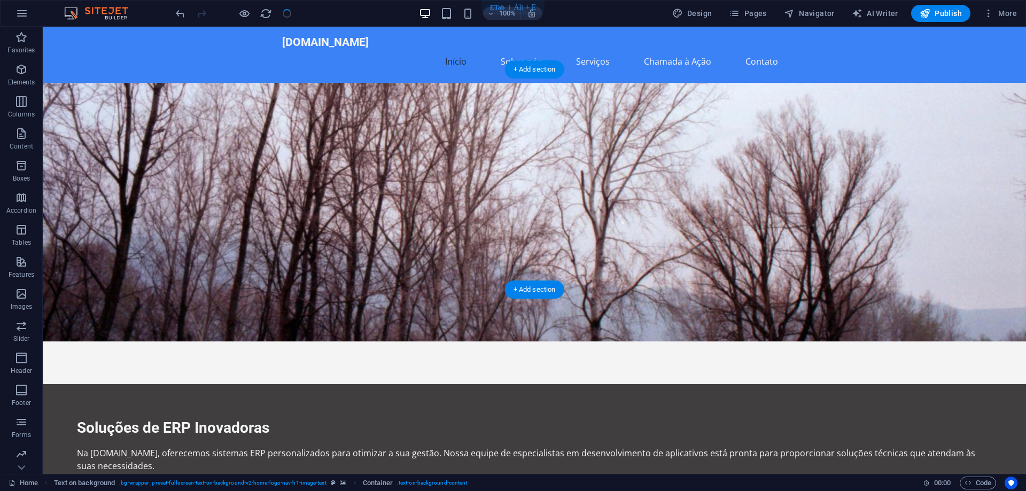
checkbox input "false"
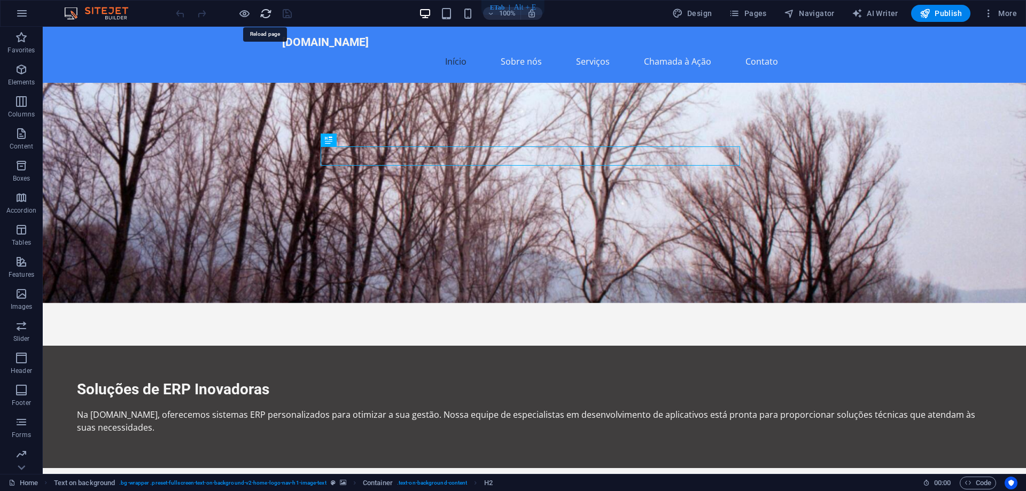
click at [264, 10] on icon "reload" at bounding box center [266, 13] width 12 height 12
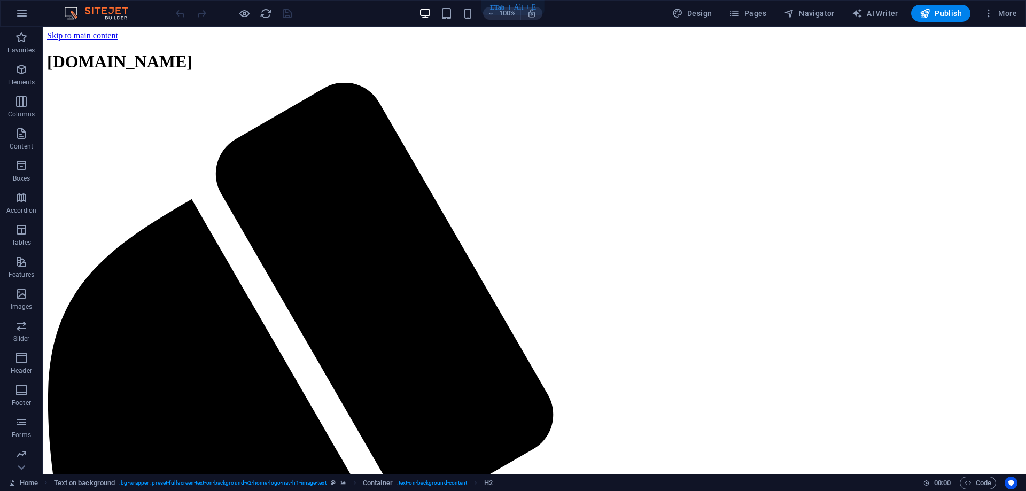
click at [67, 16] on img at bounding box center [101, 13] width 80 height 13
click at [20, 11] on icon "button" at bounding box center [22, 13] width 13 height 13
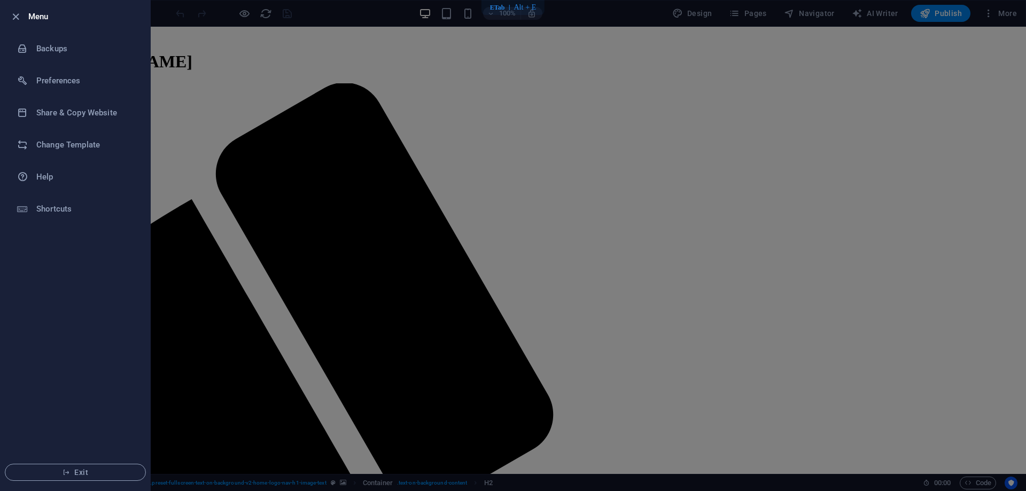
click at [575, 309] on div at bounding box center [513, 245] width 1026 height 491
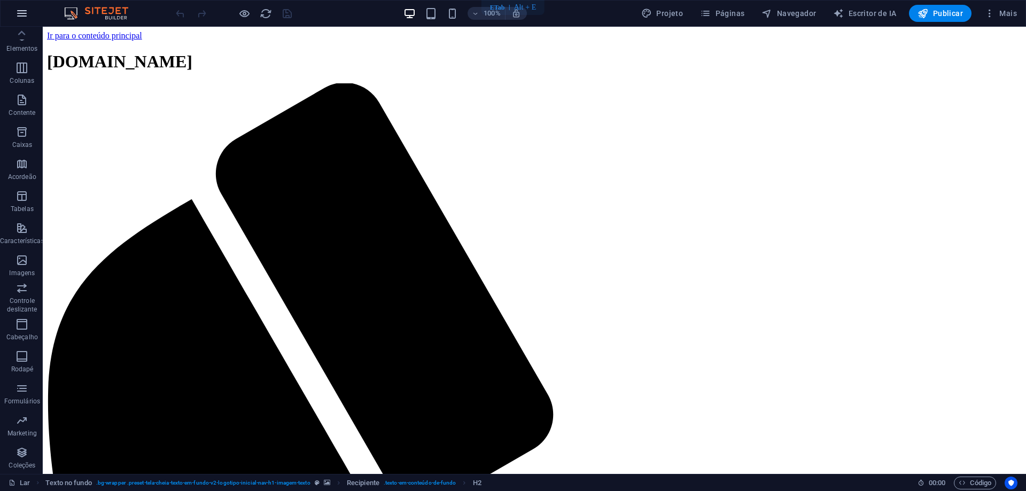
click at [17, 12] on icon "button" at bounding box center [22, 13] width 13 height 13
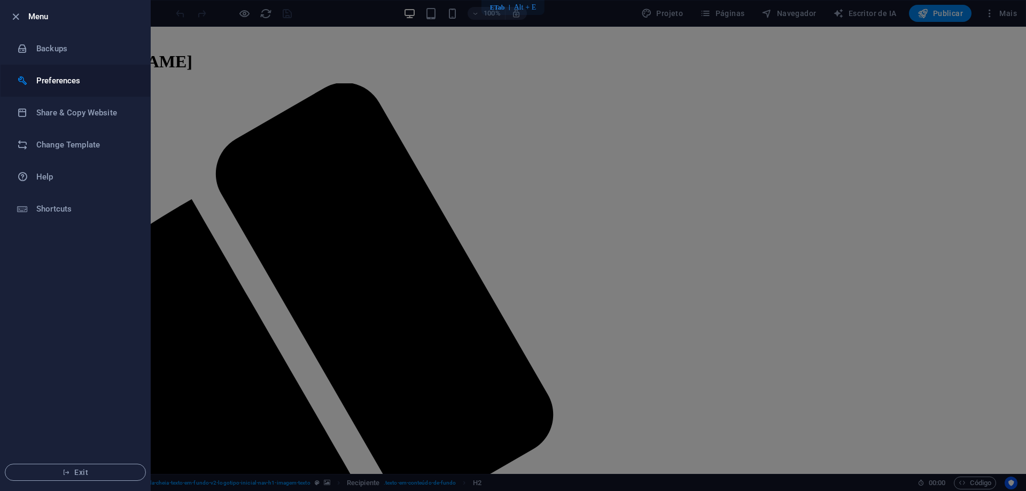
click at [66, 75] on h6 "Preferences" at bounding box center [85, 80] width 99 height 13
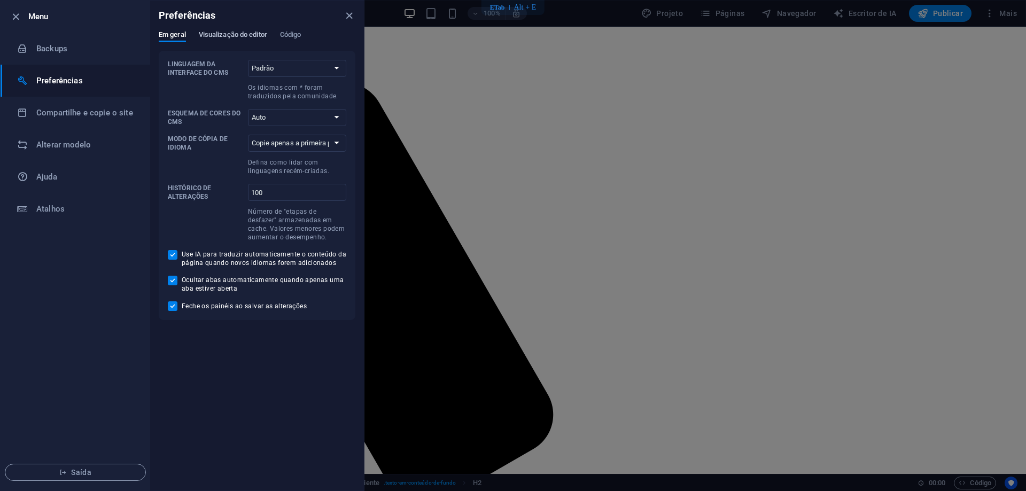
click at [245, 34] on font "Visualização do editor" at bounding box center [233, 34] width 68 height 8
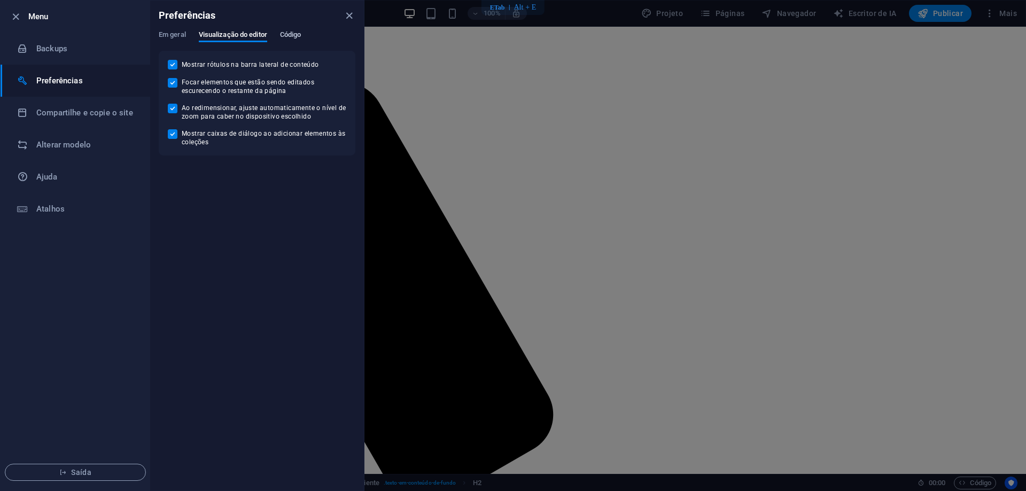
click at [294, 37] on font "Código" at bounding box center [290, 34] width 21 height 8
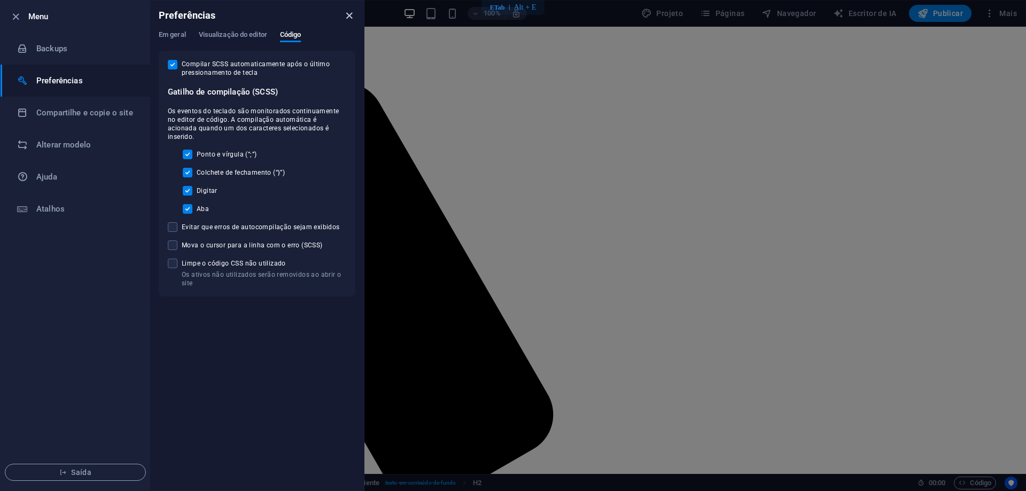
click at [349, 16] on icon "fechar" at bounding box center [349, 16] width 12 height 12
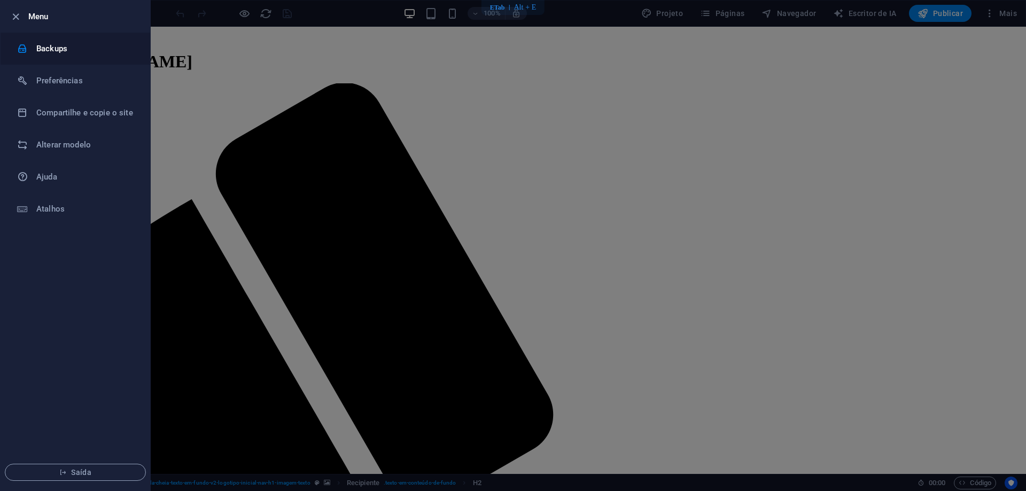
click at [48, 44] on font "Backups" at bounding box center [51, 49] width 31 height 10
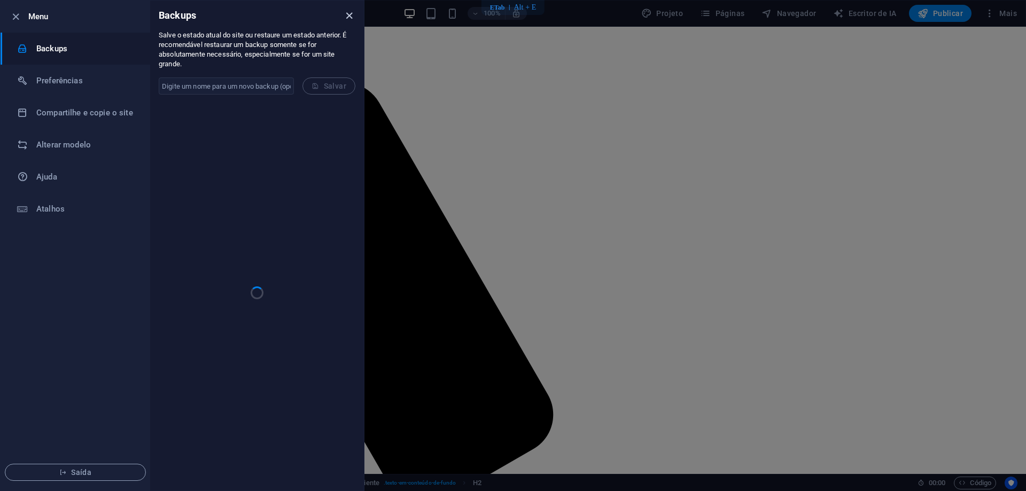
click at [350, 14] on icon "fechar" at bounding box center [349, 16] width 12 height 12
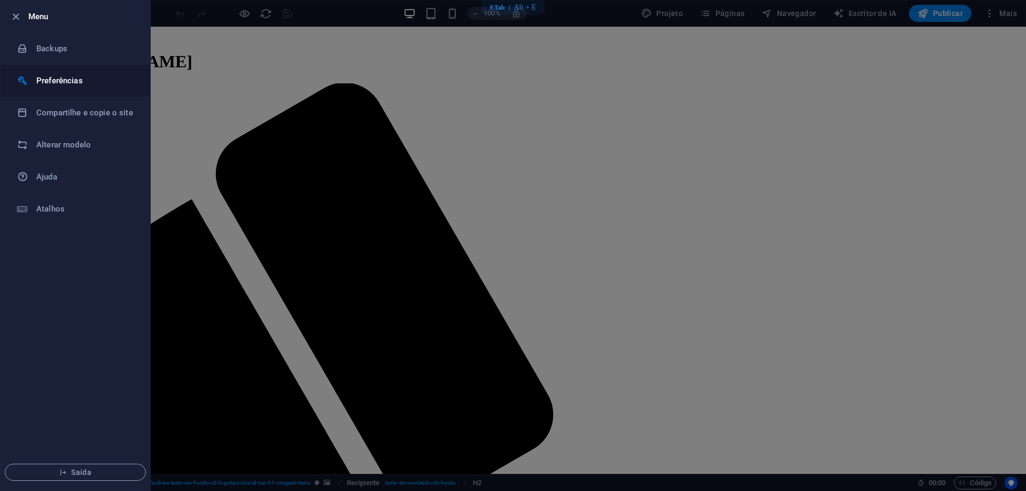
click at [69, 78] on font "Preferências" at bounding box center [59, 81] width 47 height 10
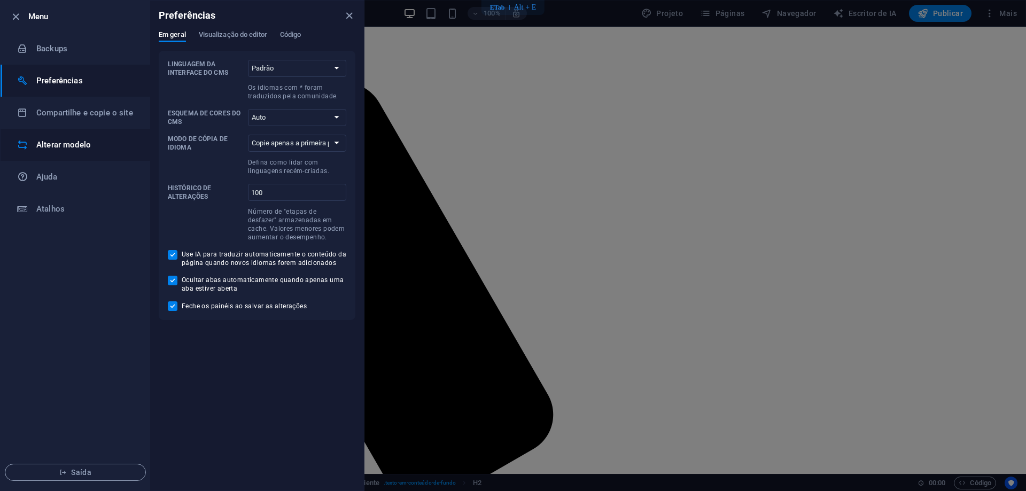
click at [76, 145] on font "Alterar modelo" at bounding box center [63, 145] width 55 height 10
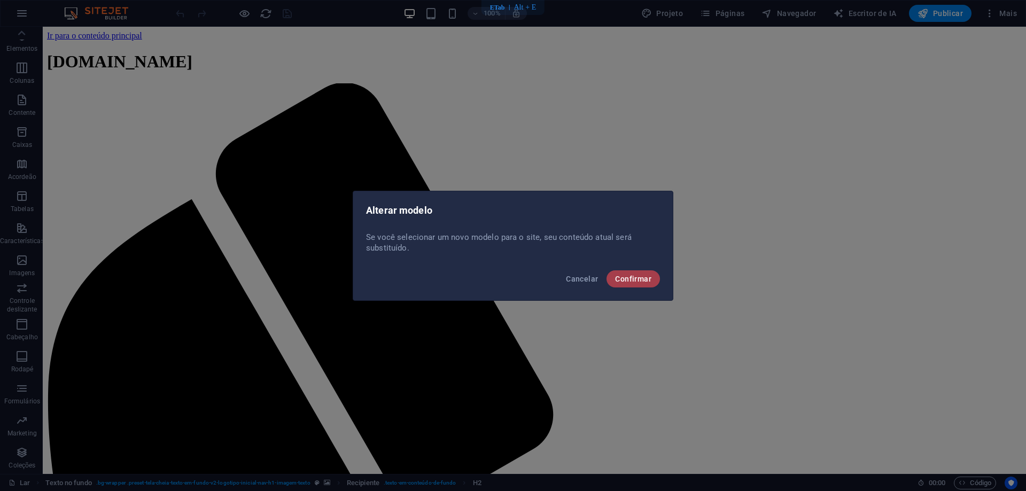
click at [619, 279] on font "Confirmar" at bounding box center [633, 279] width 36 height 9
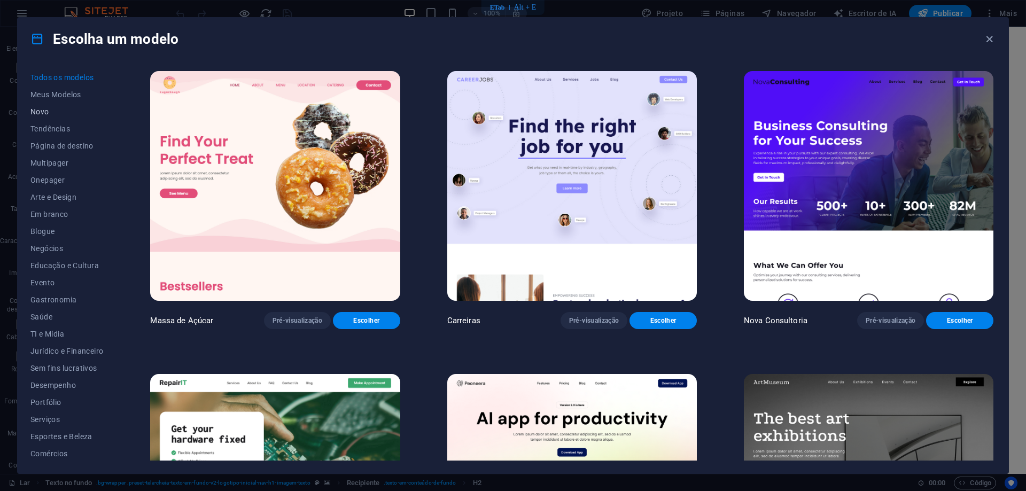
click at [45, 108] on font "Novo" at bounding box center [39, 111] width 19 height 9
click at [45, 112] on font "Novo" at bounding box center [39, 111] width 19 height 9
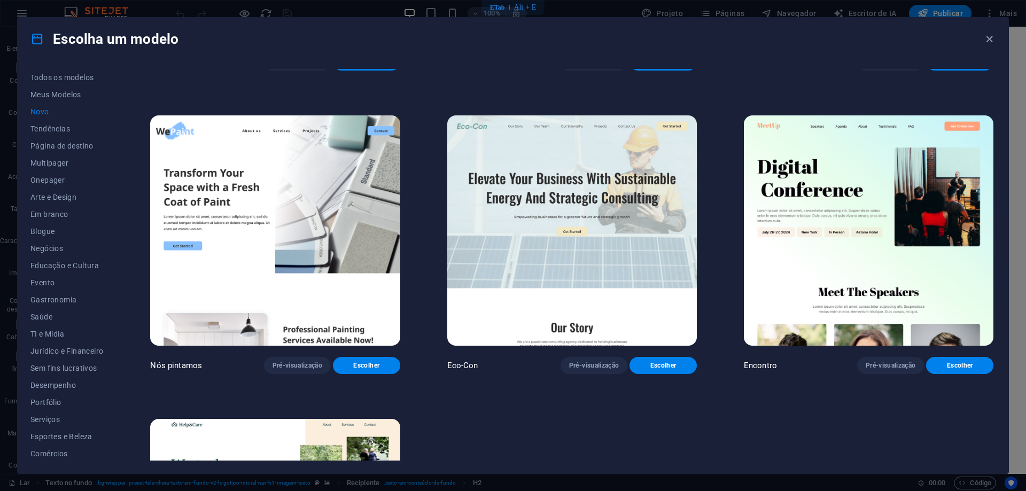
scroll to position [909, 0]
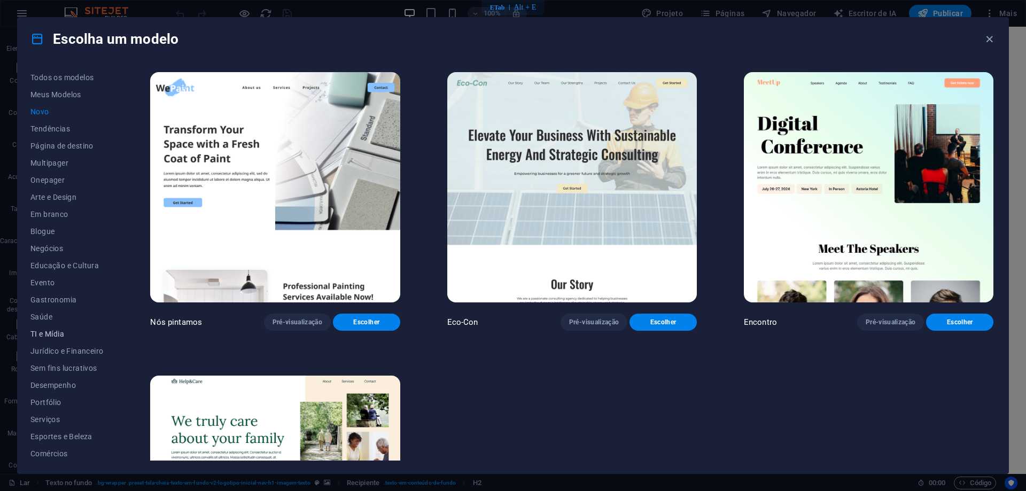
click at [47, 336] on font "TI e Mídia" at bounding box center [47, 334] width 34 height 9
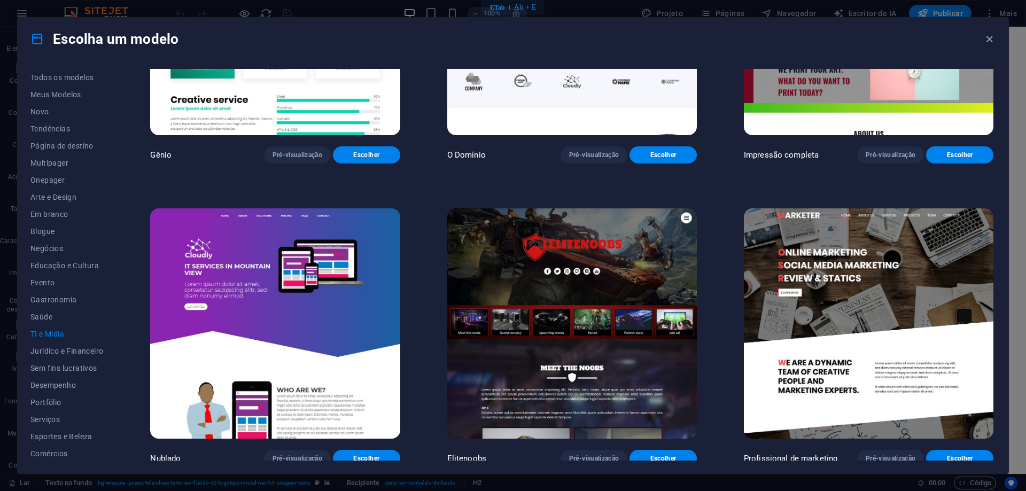
scroll to position [773, 0]
click at [64, 384] on font "Desempenho" at bounding box center [52, 385] width 45 height 9
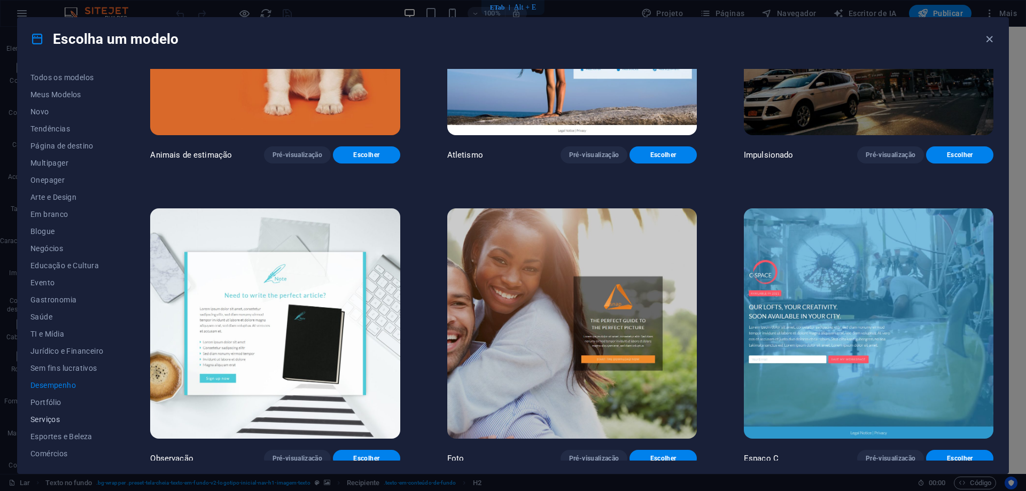
click at [55, 422] on font "Serviços" at bounding box center [44, 419] width 29 height 9
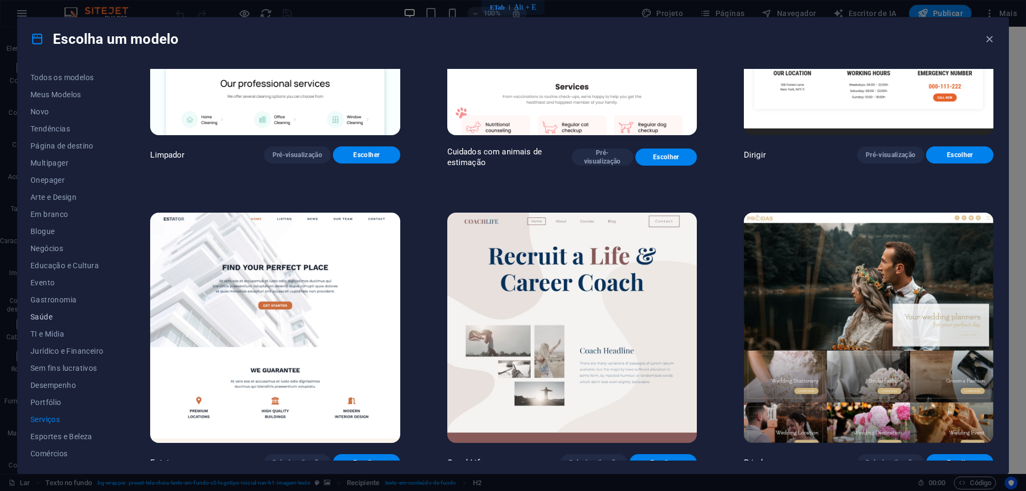
click at [47, 318] on font "Saúde" at bounding box center [41, 317] width 22 height 9
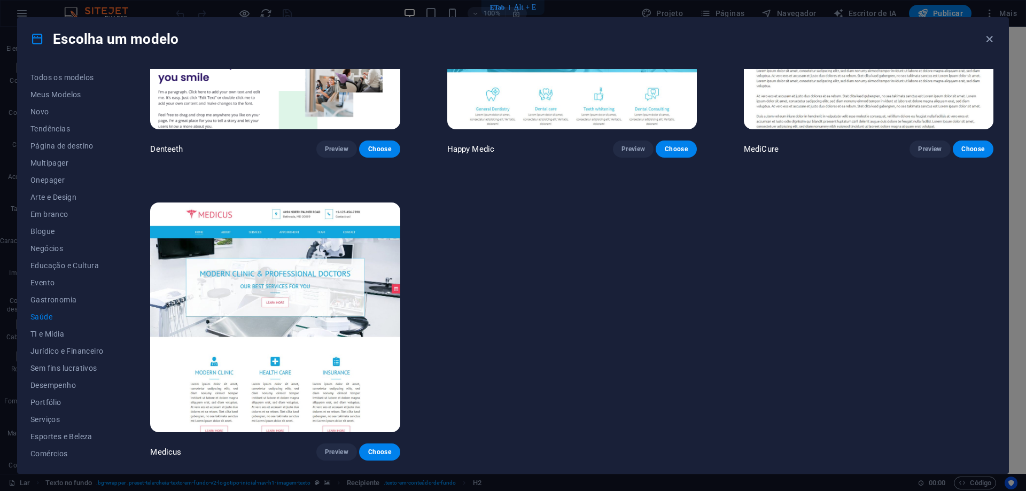
scroll to position [475, 0]
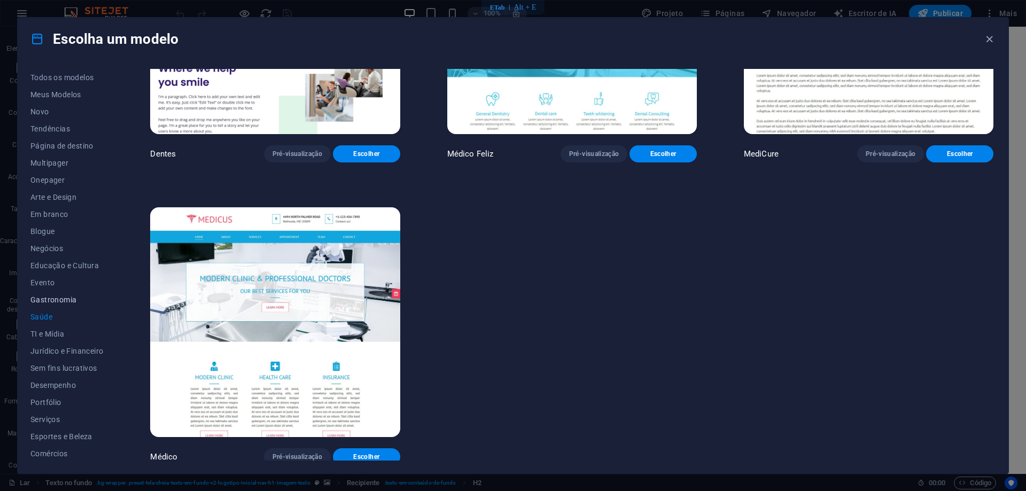
click at [49, 302] on font "Gastronomia" at bounding box center [53, 300] width 46 height 9
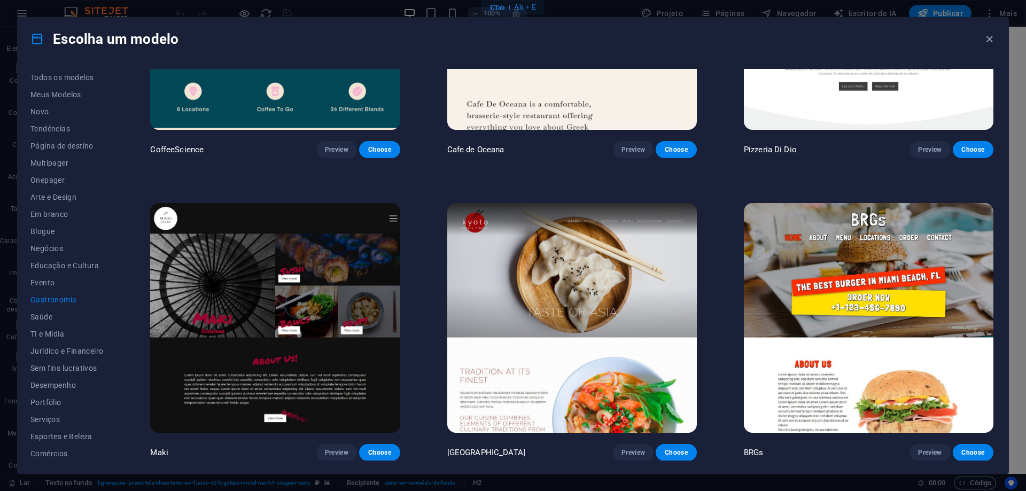
scroll to position [773, 0]
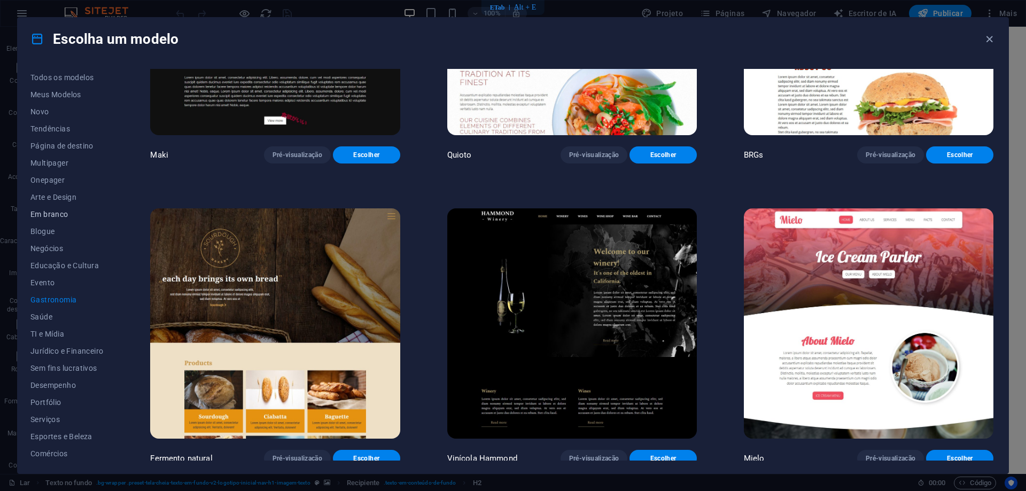
click at [57, 215] on font "Em branco" at bounding box center [49, 214] width 38 height 9
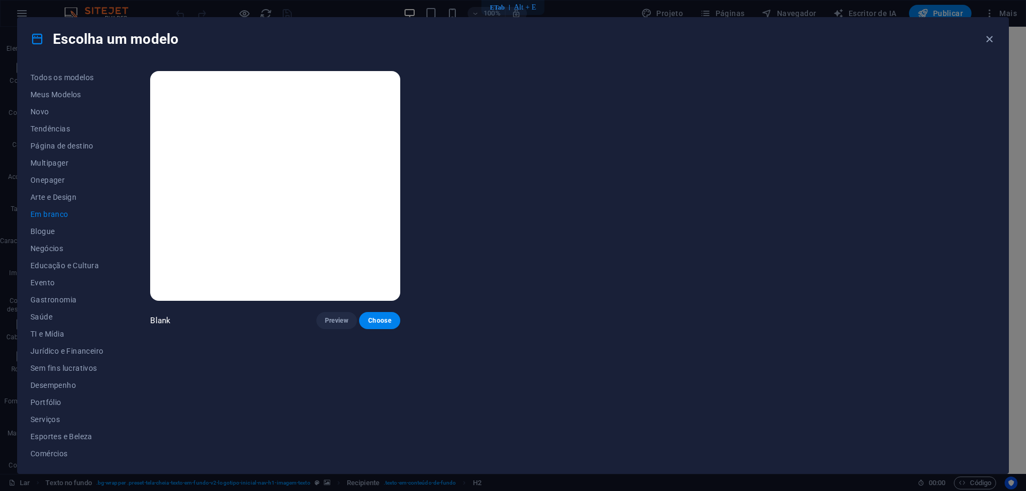
scroll to position [0, 0]
click at [48, 331] on font "TI e Mídia" at bounding box center [47, 334] width 34 height 9
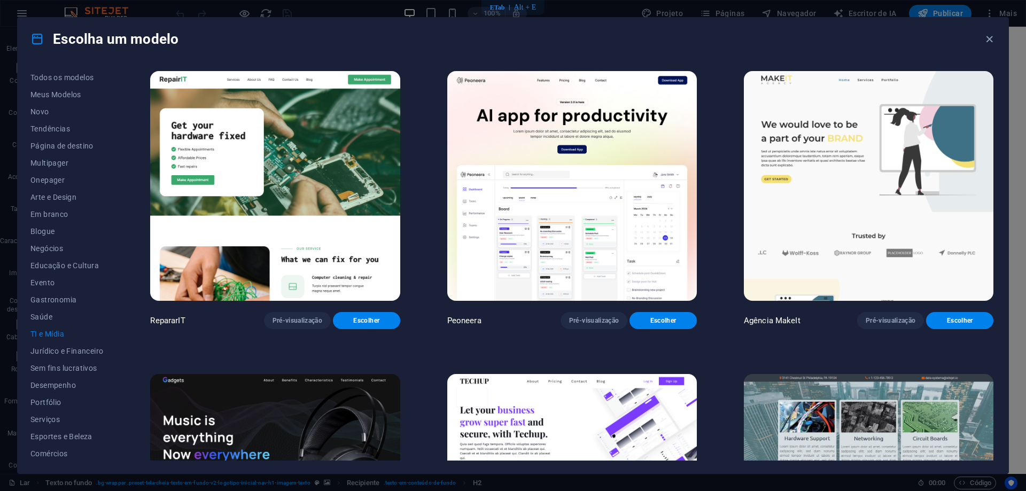
click at [52, 331] on font "TI e Mídia" at bounding box center [47, 334] width 34 height 9
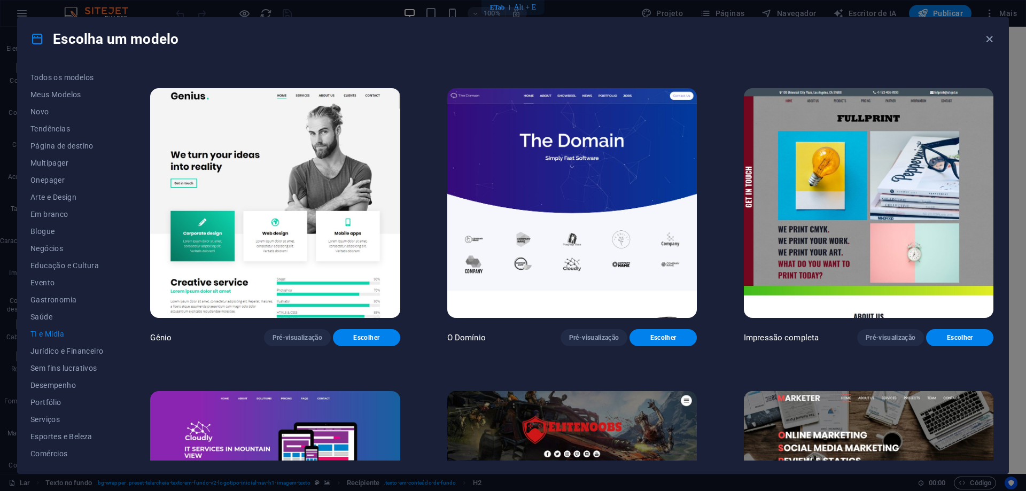
scroll to position [642, 0]
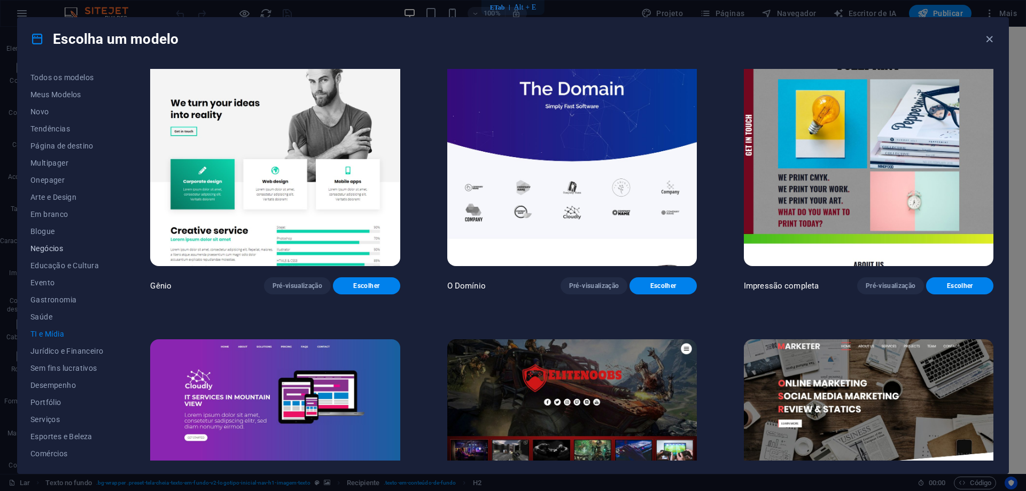
click at [56, 248] on font "Negócios" at bounding box center [46, 248] width 33 height 9
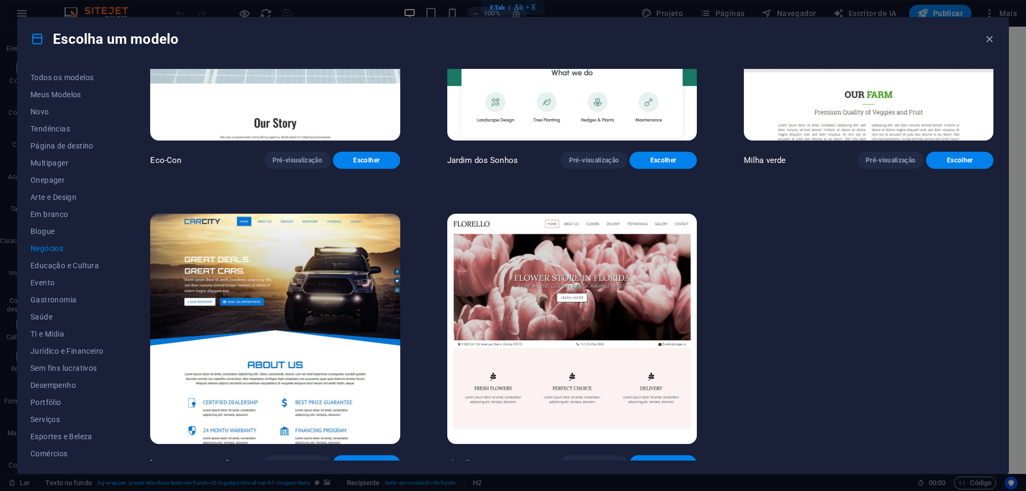
scroll to position [169, 0]
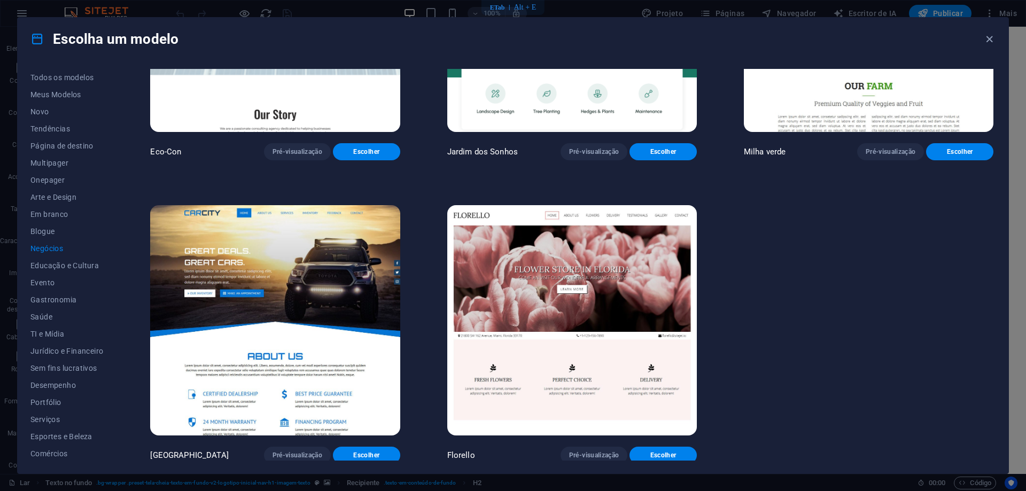
click at [315, 257] on img at bounding box center [275, 320] width 250 height 230
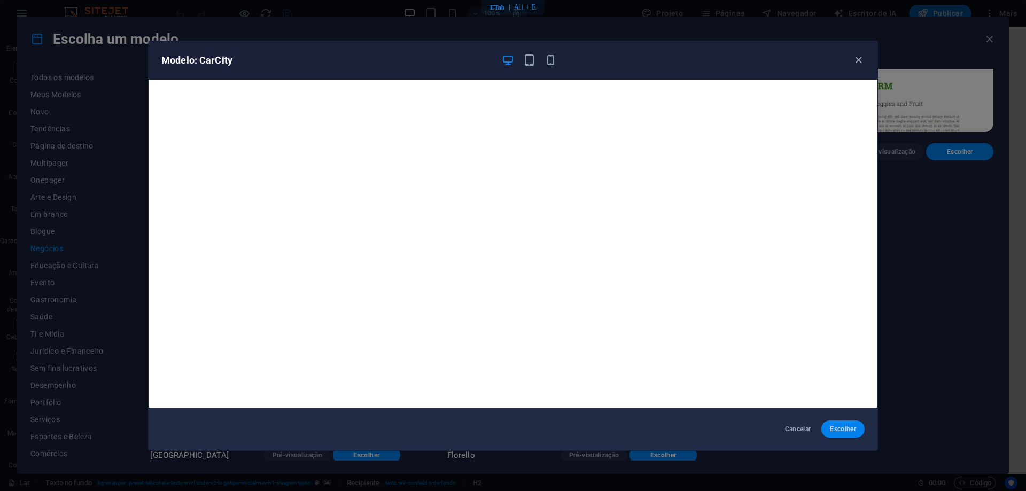
click at [844, 428] on font "Escolher" at bounding box center [843, 429] width 26 height 7
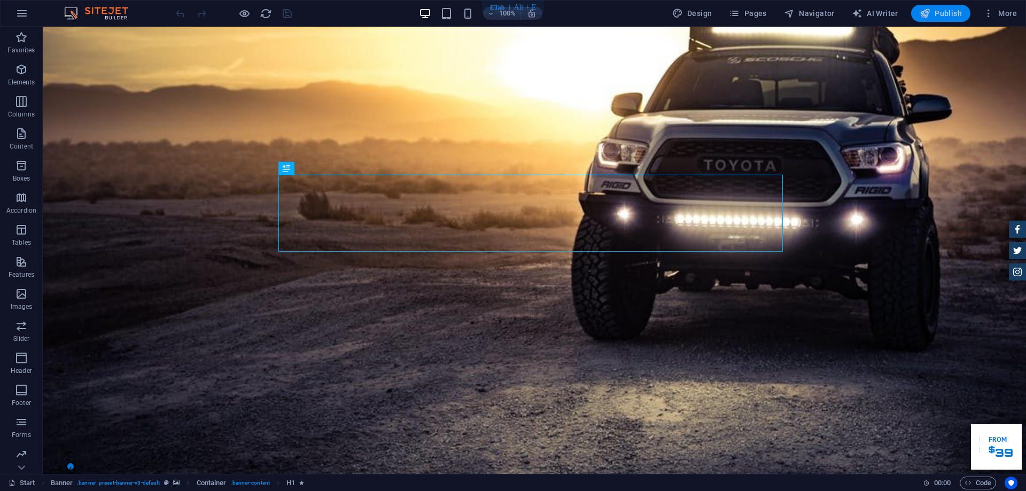
click at [947, 14] on span "Publish" at bounding box center [941, 13] width 42 height 11
